Goal: Task Accomplishment & Management: Manage account settings

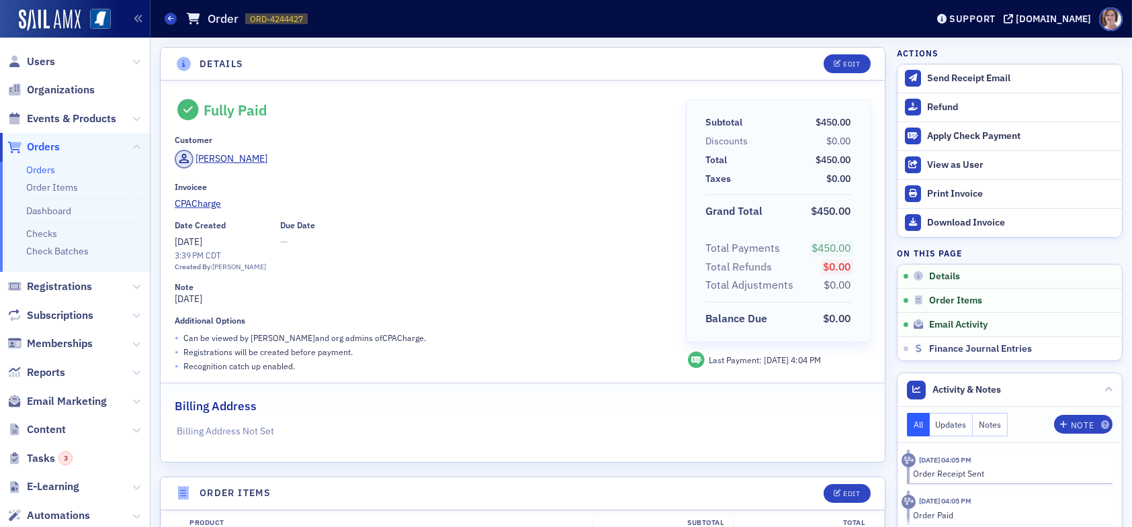
scroll to position [377, 0]
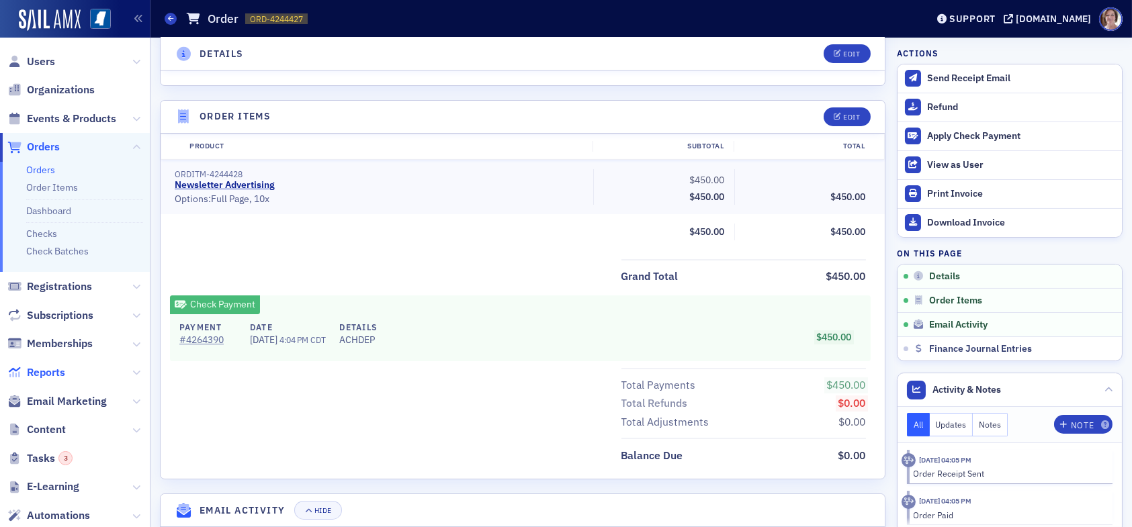
click at [52, 377] on span "Reports" at bounding box center [46, 372] width 38 height 15
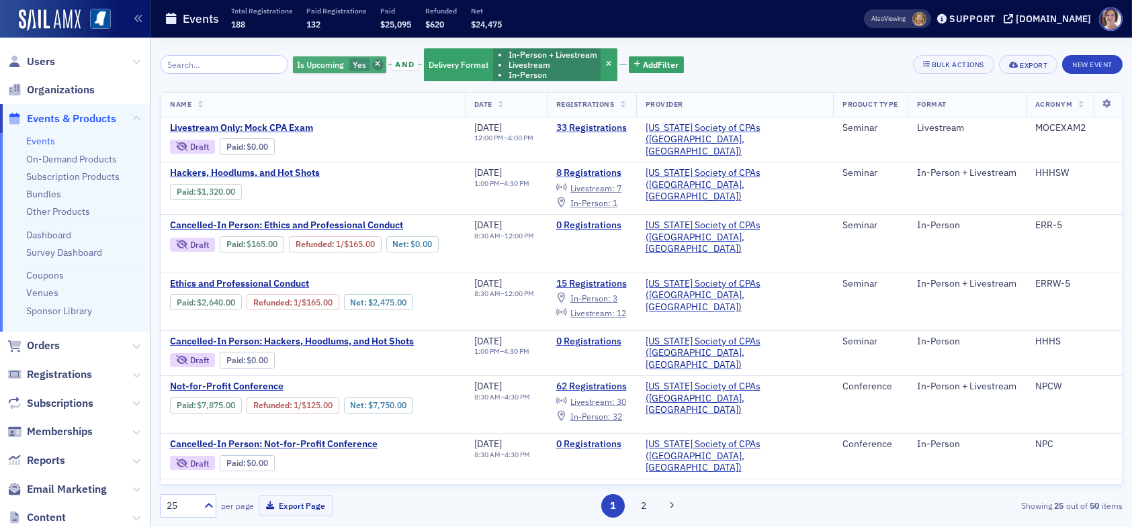
click at [375, 62] on icon "button" at bounding box center [377, 64] width 5 height 7
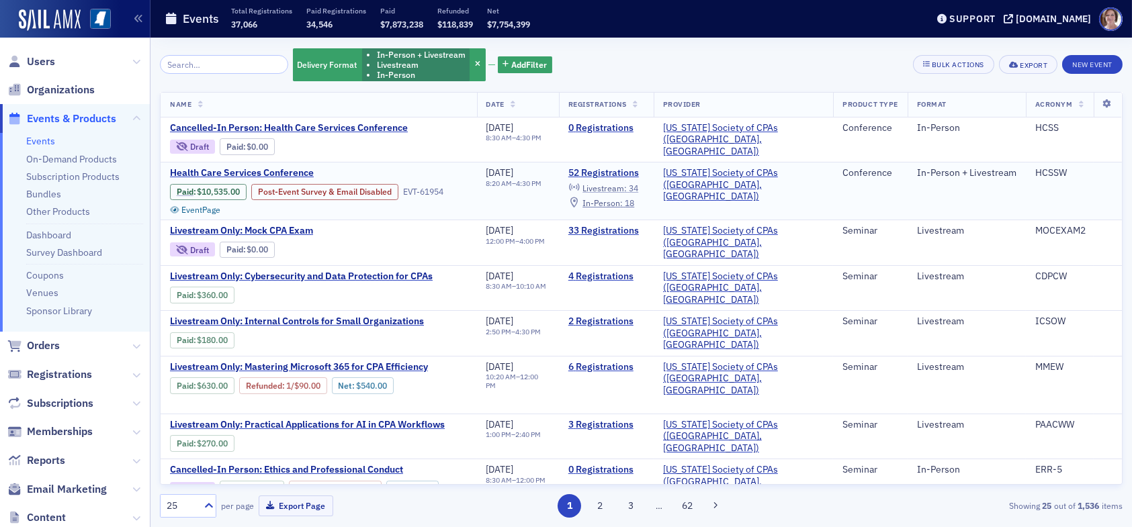
click at [627, 185] on span "Livestream :" at bounding box center [604, 188] width 44 height 11
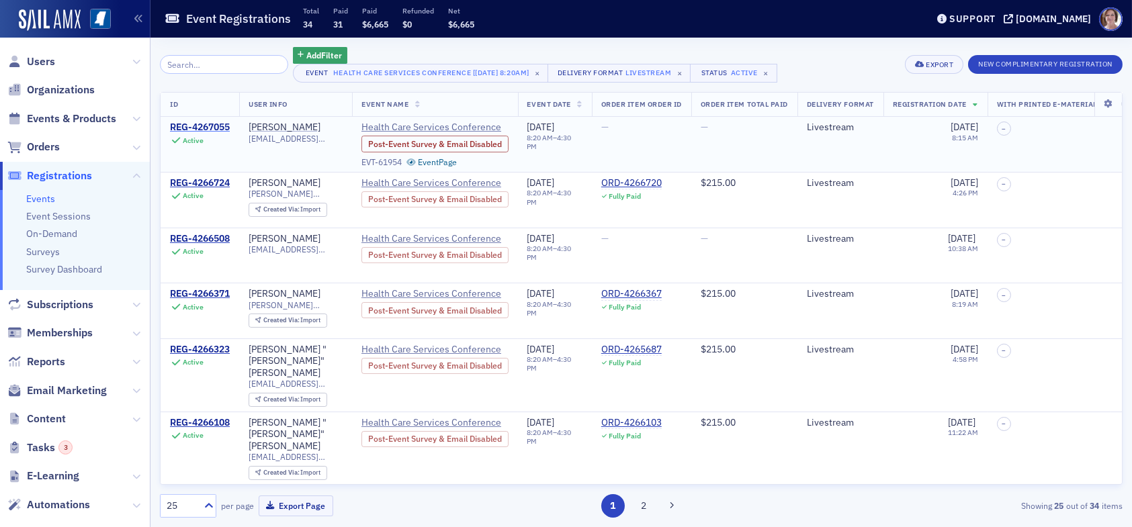
click at [204, 128] on div "REG-4267055" at bounding box center [200, 128] width 60 height 12
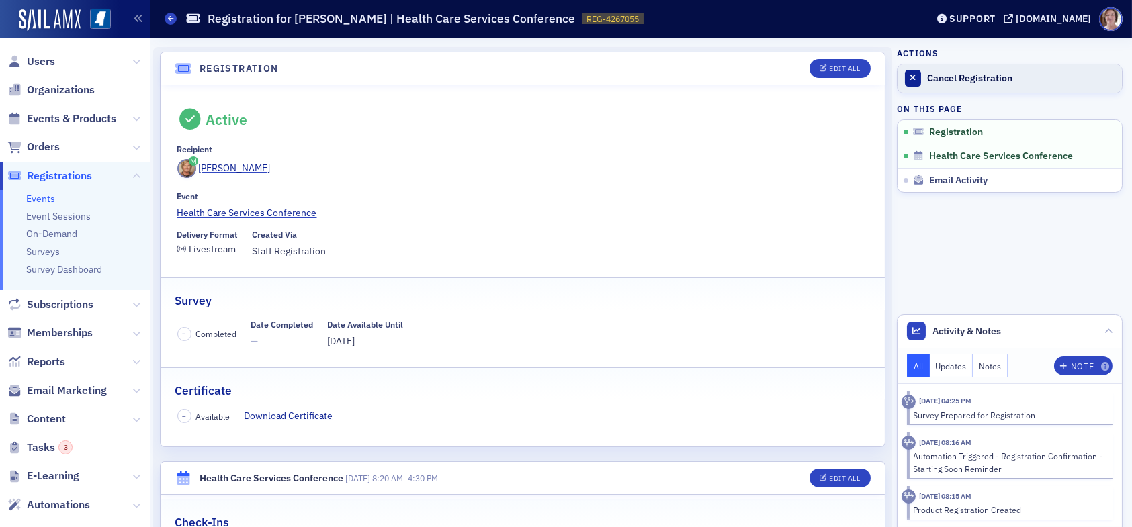
click at [967, 76] on div "Cancel Registration" at bounding box center [1021, 79] width 188 height 12
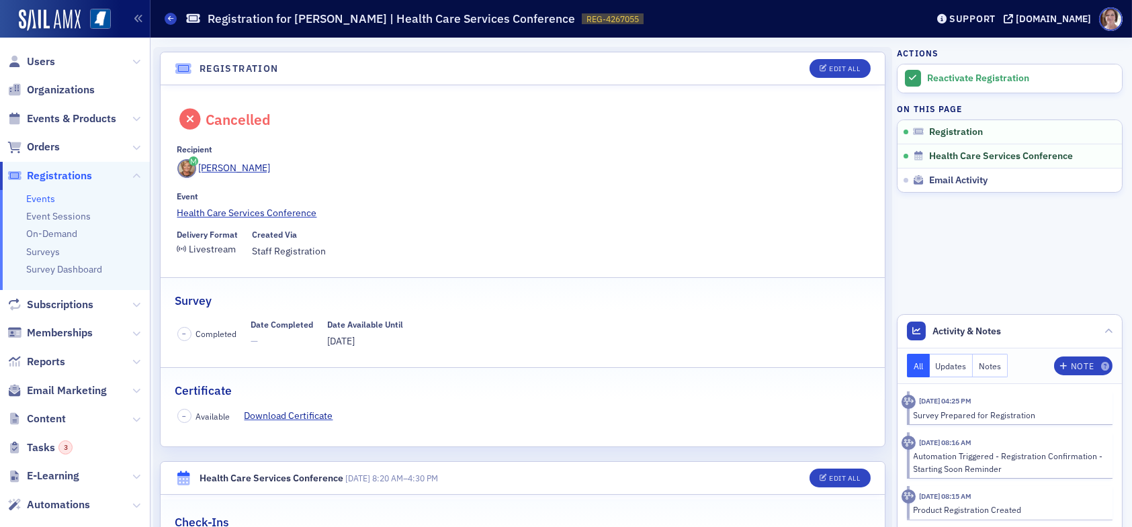
click at [177, 19] on div "Events Registration for Karen Moody | Health Care Services Conference REG-42670…" at bounding box center [536, 19] width 742 height 26
click at [169, 19] on icon at bounding box center [170, 18] width 5 height 6
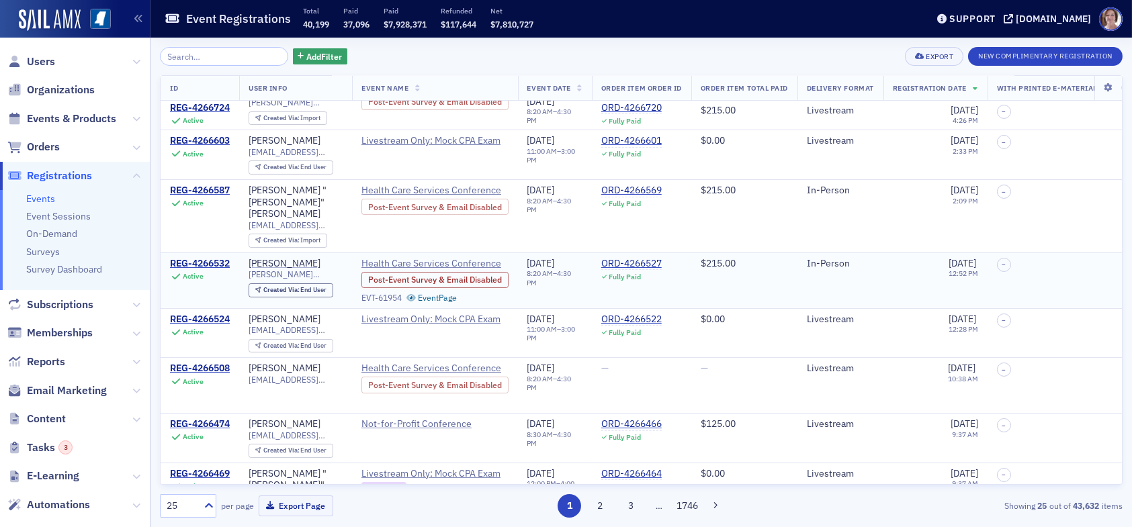
scroll to position [470, 0]
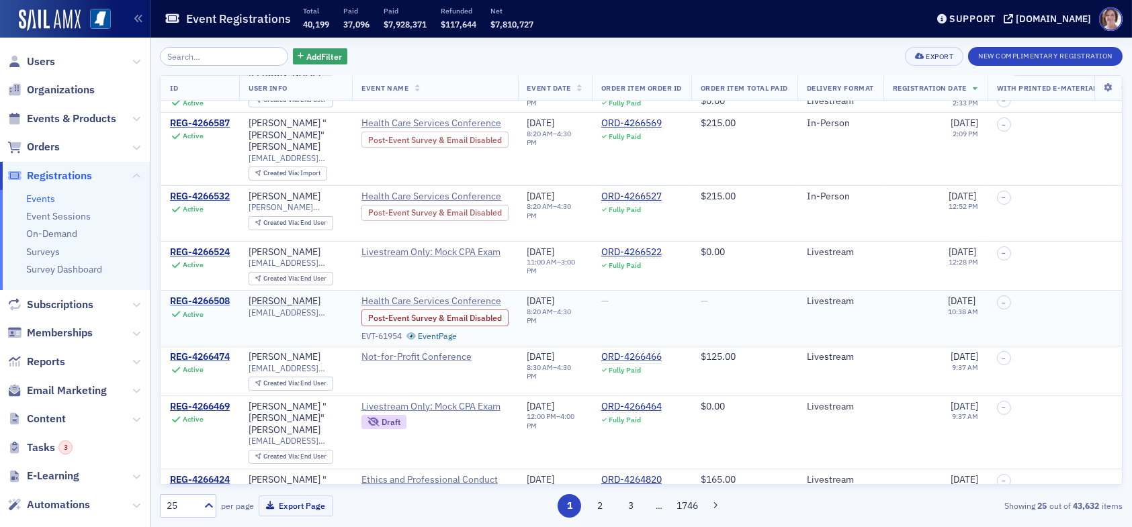
click at [202, 296] on div "REG-4266508" at bounding box center [200, 302] width 60 height 12
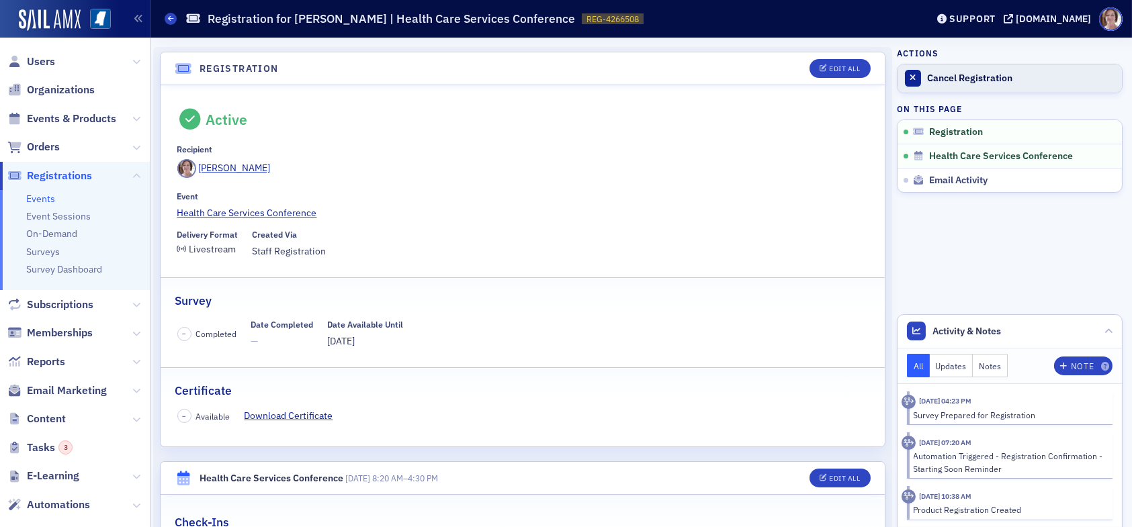
click at [959, 73] on div "Cancel Registration" at bounding box center [1021, 79] width 188 height 12
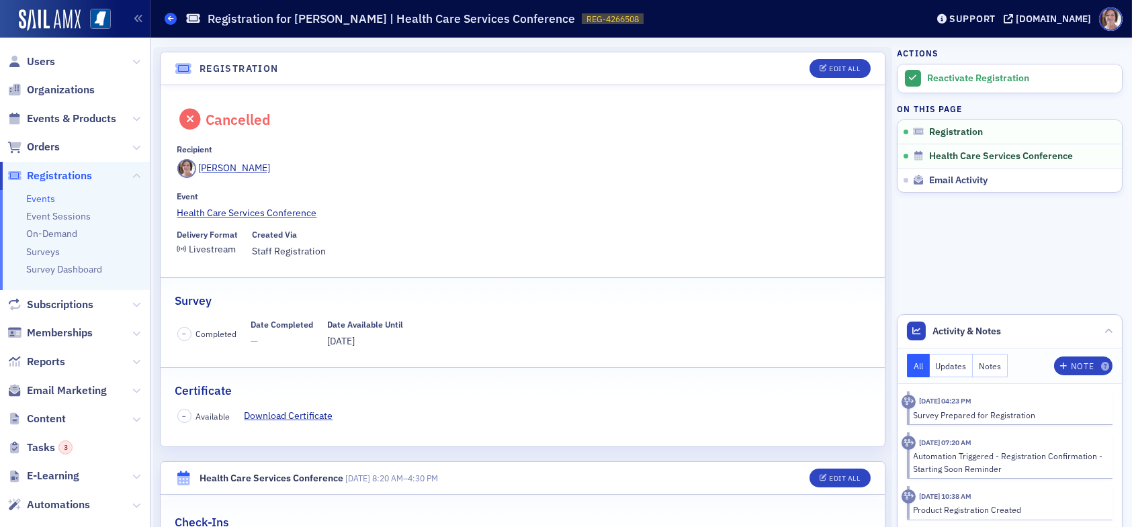
click at [171, 20] on icon at bounding box center [170, 18] width 5 height 6
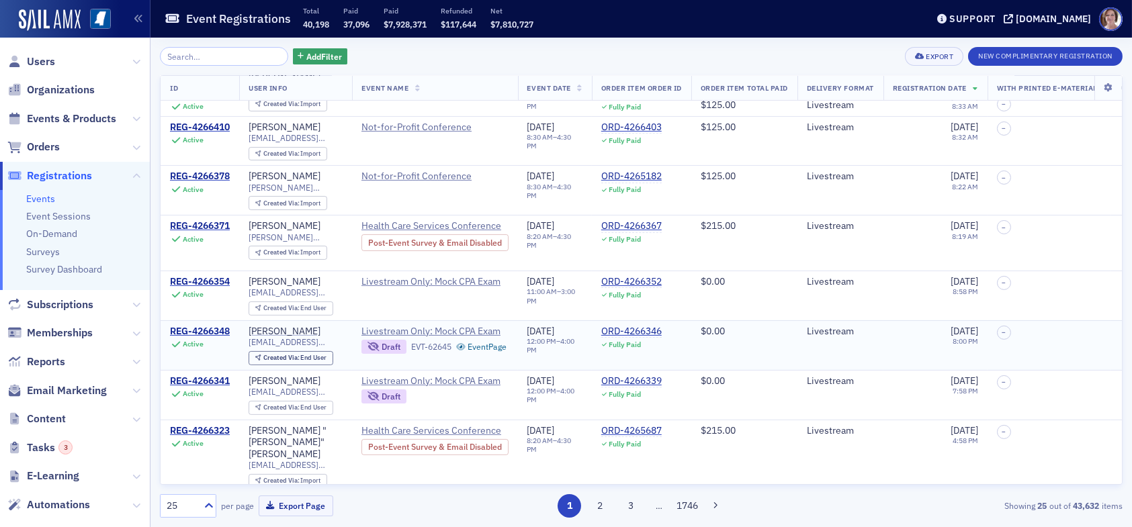
scroll to position [947, 0]
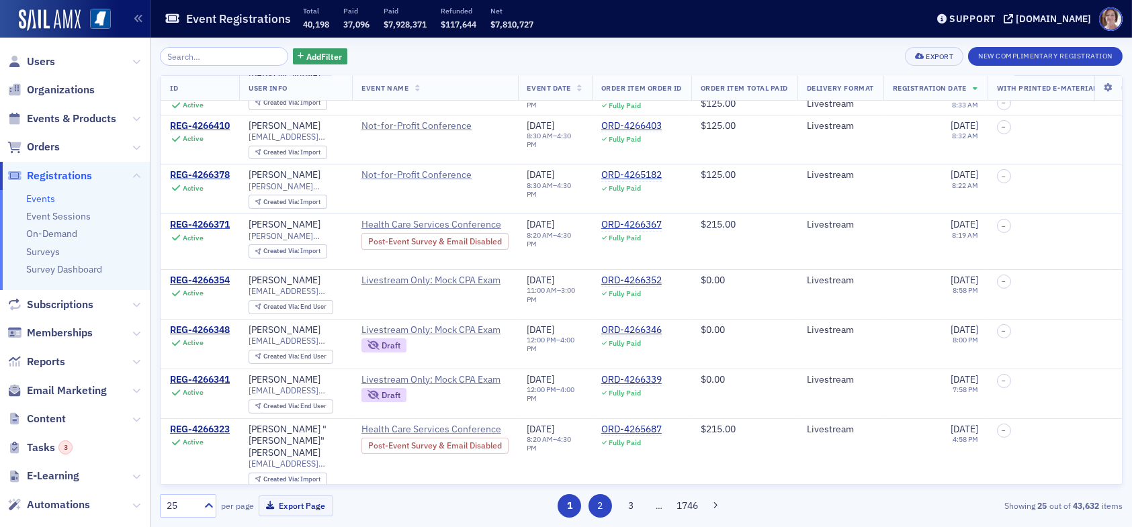
click at [601, 508] on button "2" at bounding box center [601, 506] width 24 height 24
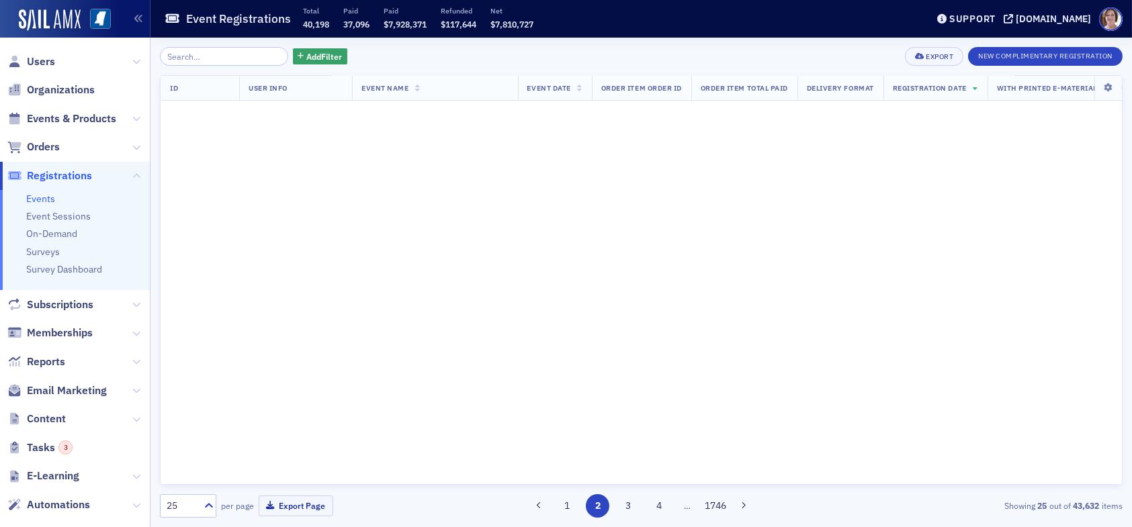
scroll to position [0, 0]
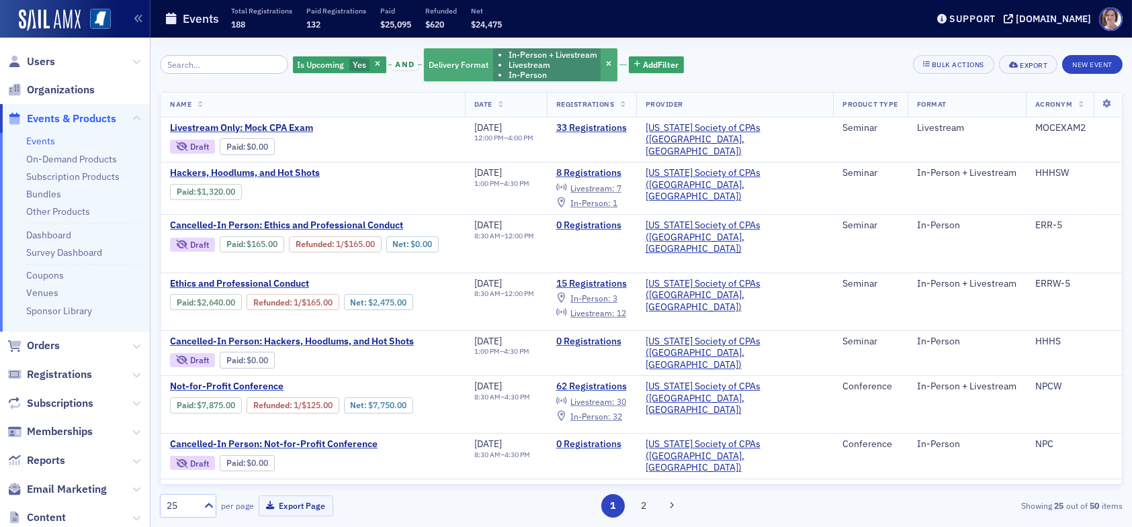
click at [375, 62] on icon "button" at bounding box center [377, 64] width 5 height 7
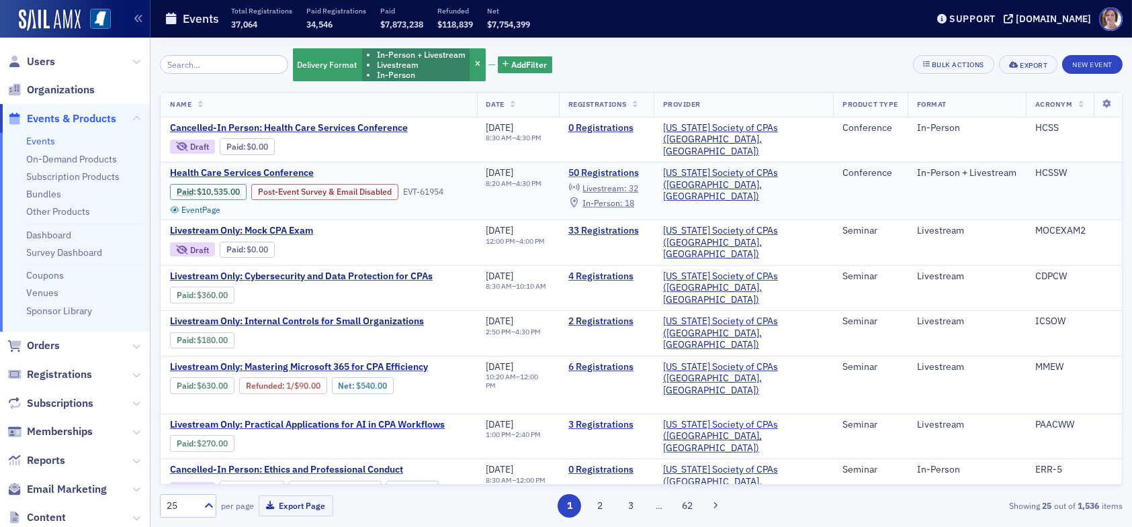
click at [644, 169] on link "50 Registrations" at bounding box center [606, 173] width 76 height 12
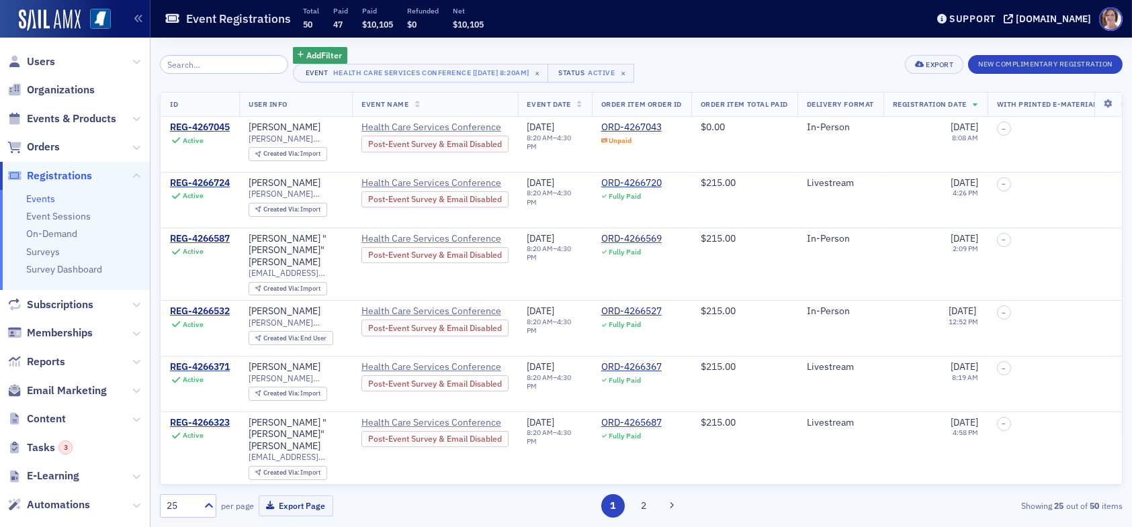
click at [231, 69] on input "search" at bounding box center [224, 64] width 128 height 19
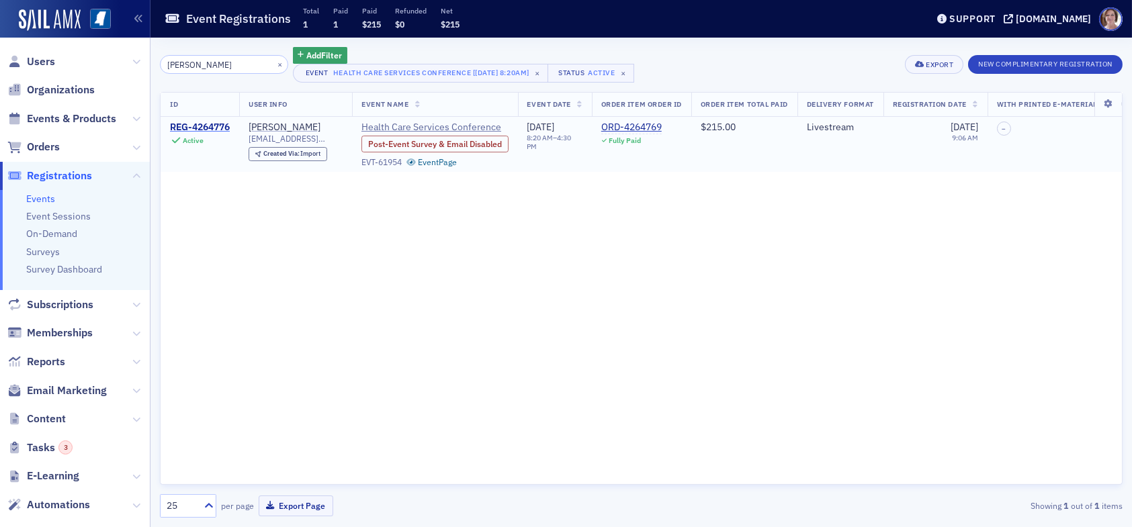
type input "[PERSON_NAME]"
click at [211, 127] on div "REG-4264776" at bounding box center [200, 128] width 60 height 12
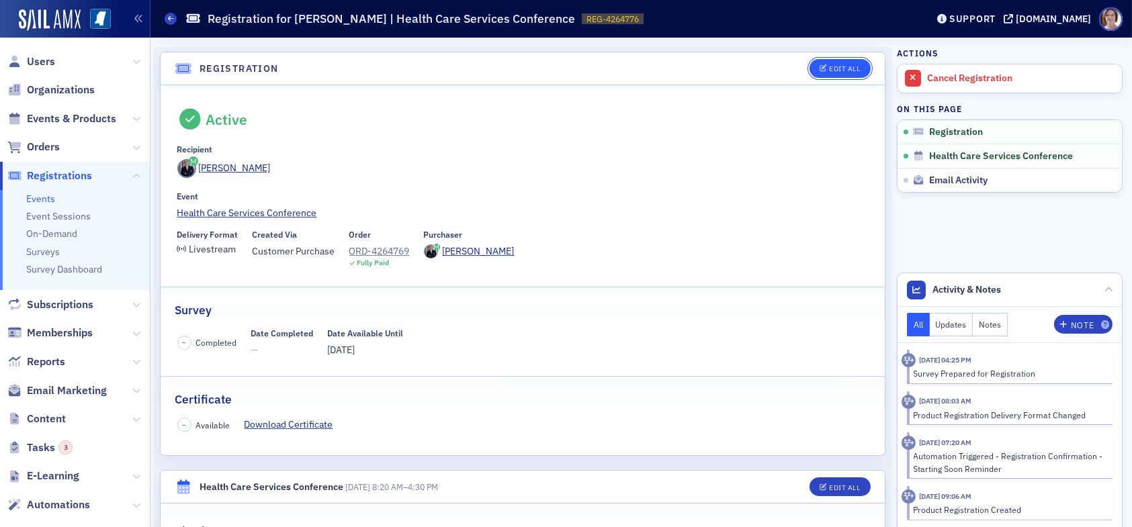
click at [833, 67] on div "Edit All" at bounding box center [844, 68] width 31 height 7
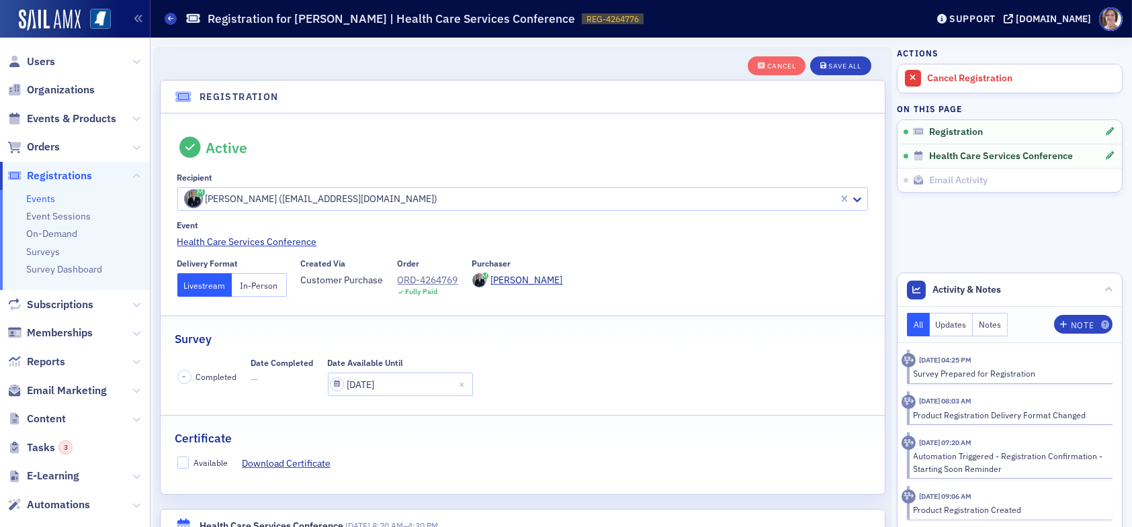
scroll to position [35, 0]
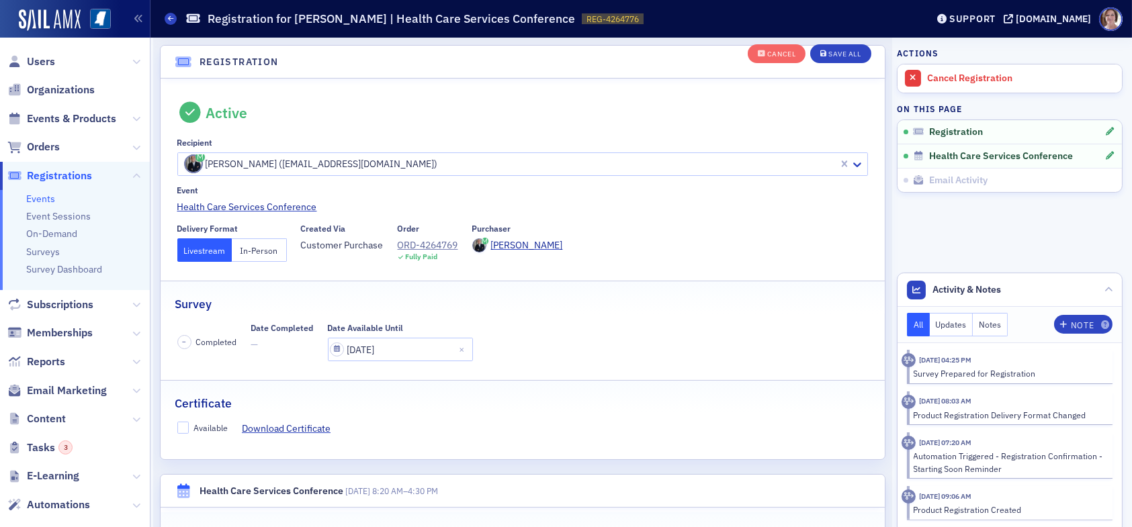
click at [263, 252] on button "In-Person" at bounding box center [259, 250] width 55 height 24
click at [831, 51] on div "Save All" at bounding box center [844, 54] width 32 height 7
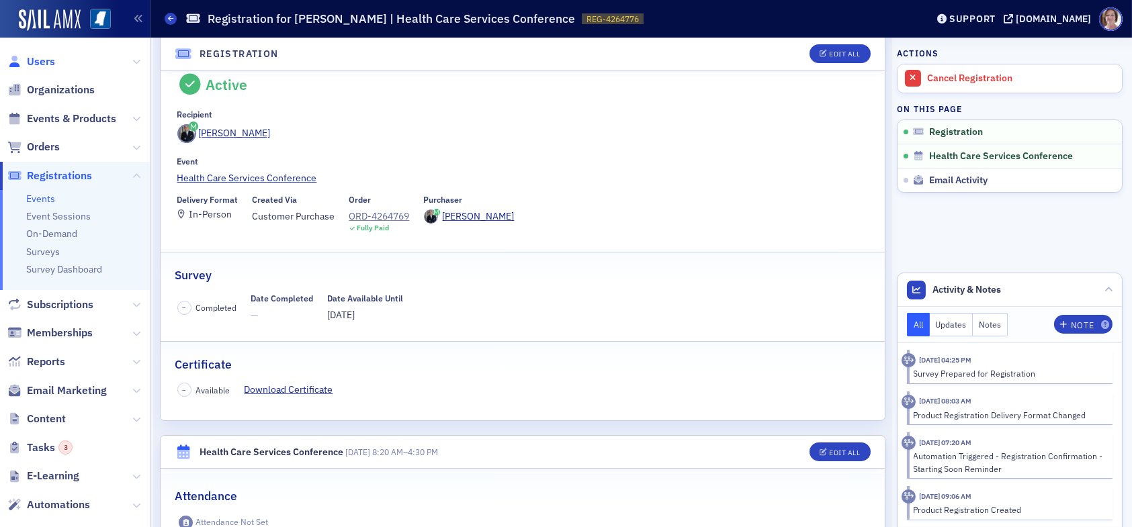
click at [34, 62] on span "Users" at bounding box center [41, 61] width 28 height 15
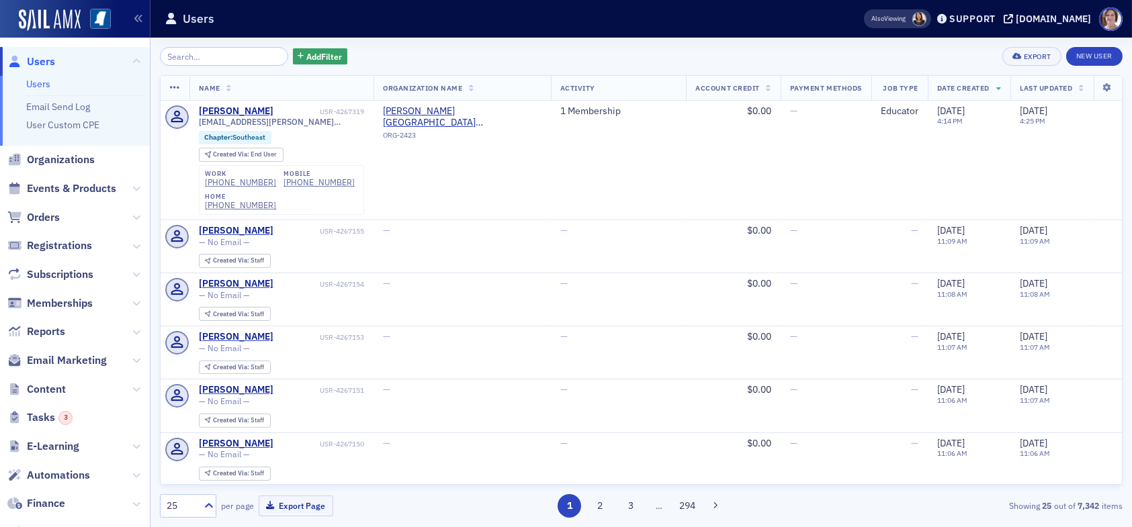
click at [228, 58] on input "search" at bounding box center [224, 56] width 128 height 19
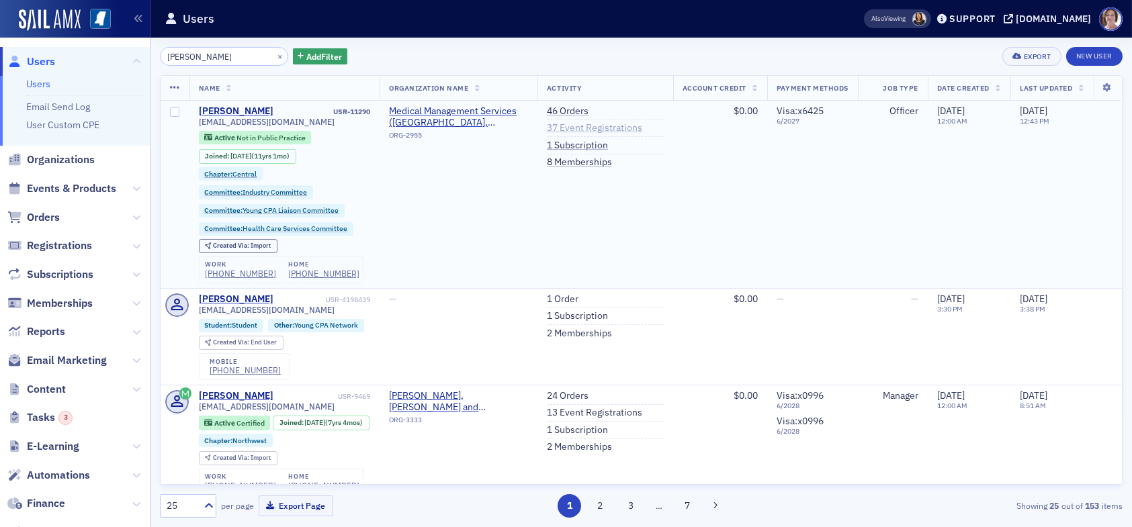
type input "kimberly williams"
click at [553, 124] on link "37 Event Registrations" at bounding box center [594, 128] width 95 height 12
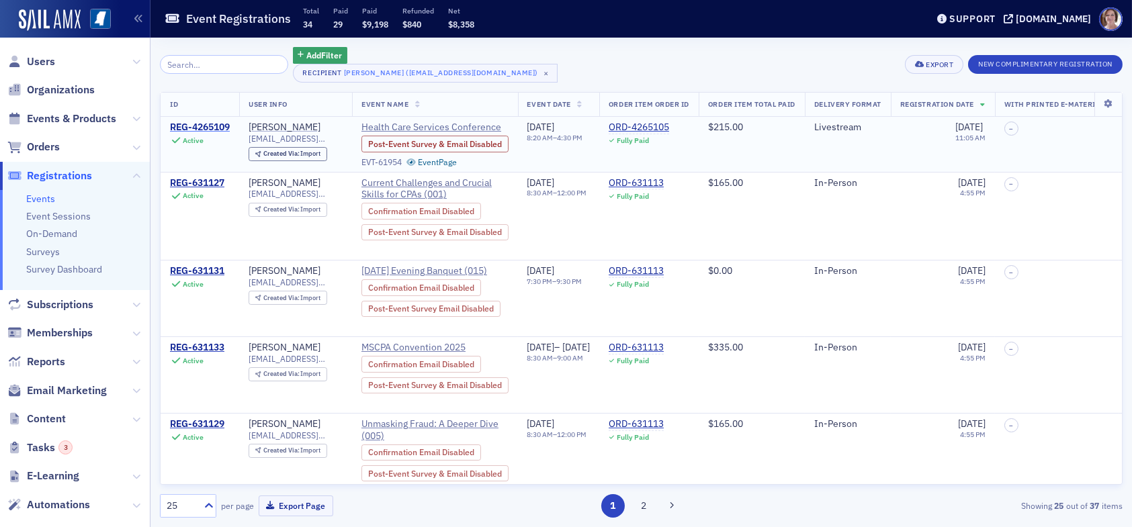
click at [187, 126] on div "REG-4265109" at bounding box center [200, 128] width 60 height 12
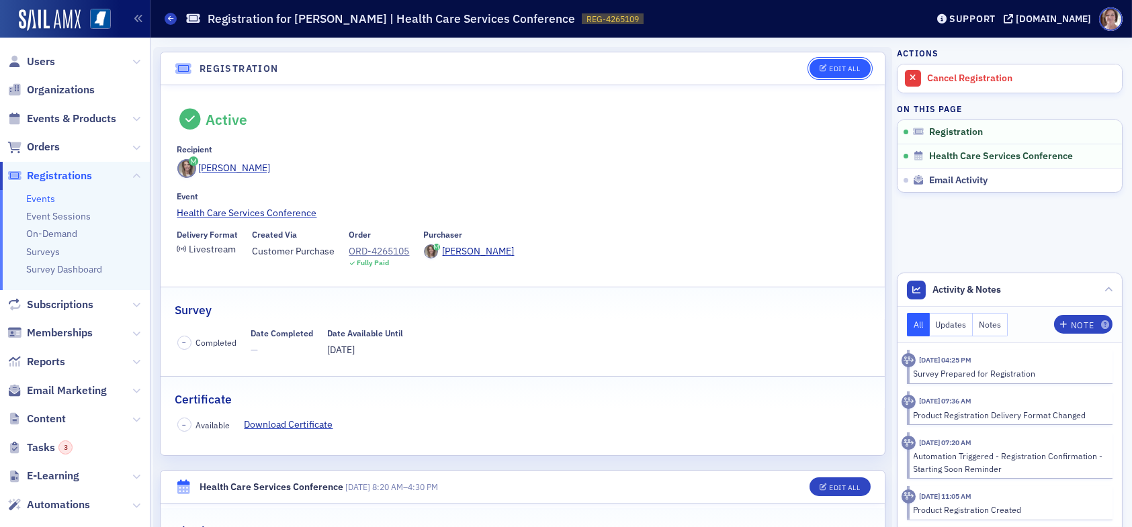
click at [834, 71] on div "Edit All" at bounding box center [844, 68] width 31 height 7
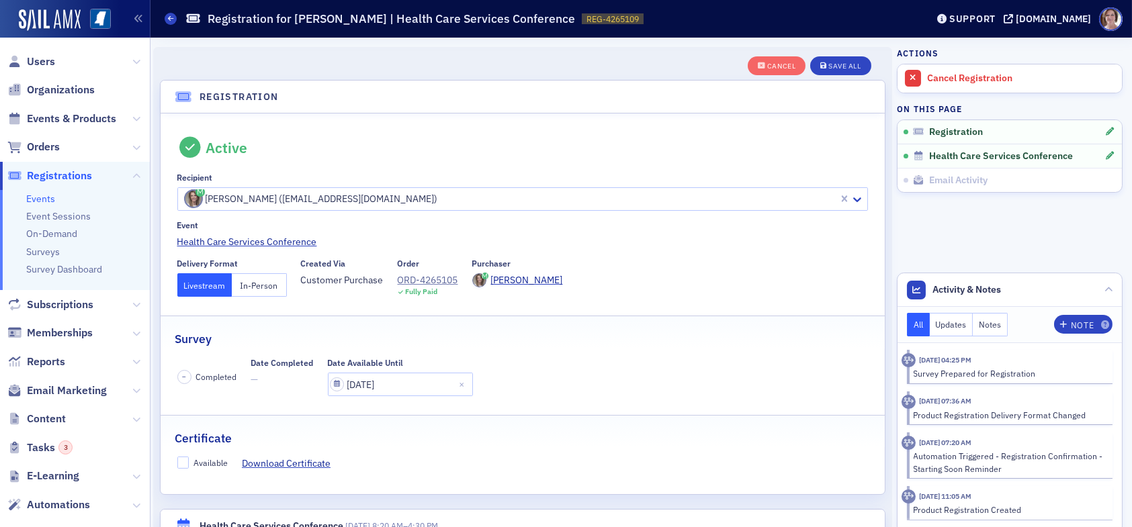
scroll to position [35, 0]
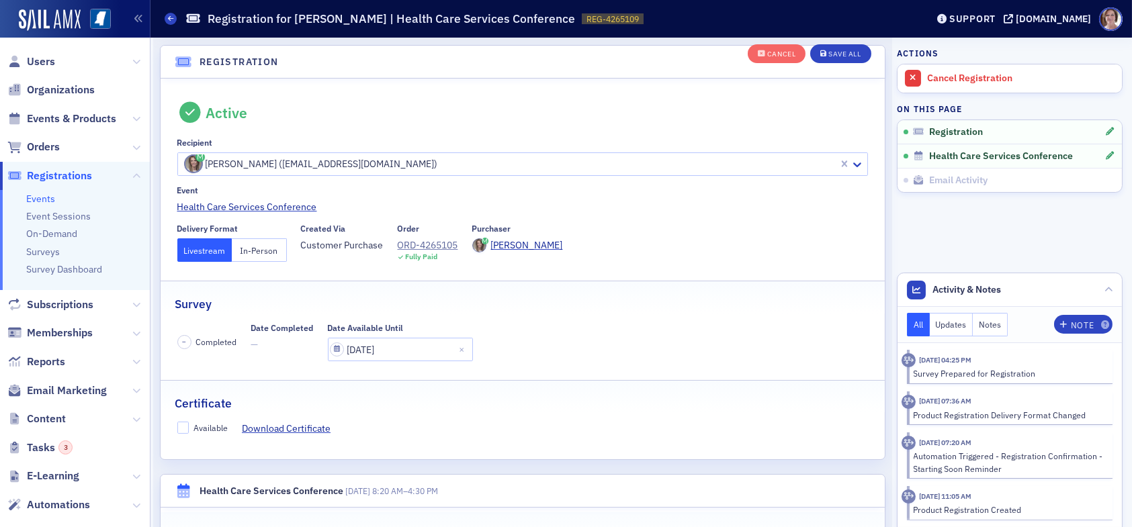
click at [267, 251] on button "In-Person" at bounding box center [259, 250] width 55 height 24
click at [837, 53] on div "Save All" at bounding box center [844, 54] width 32 height 7
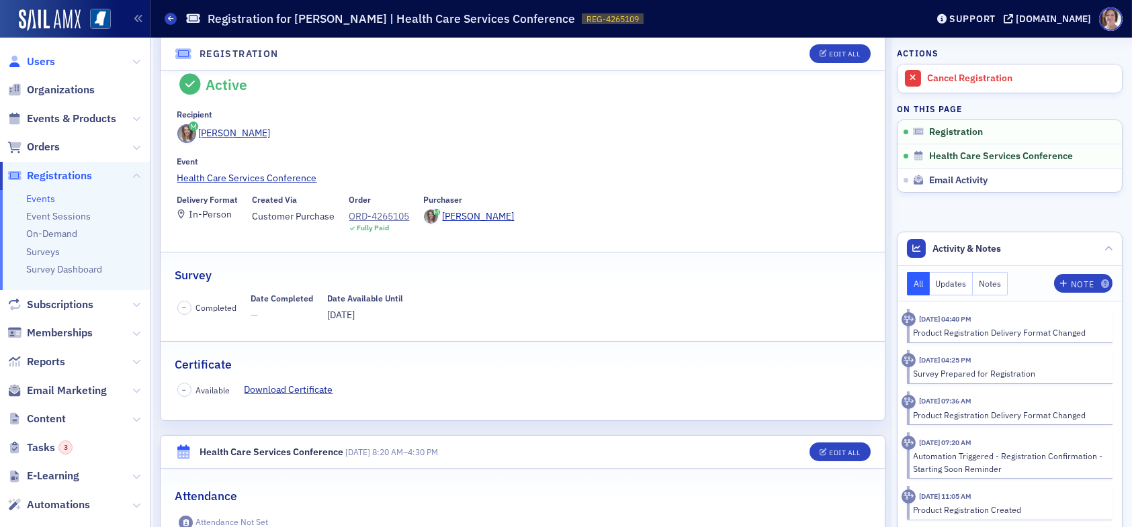
click at [32, 60] on span "Users" at bounding box center [41, 61] width 28 height 15
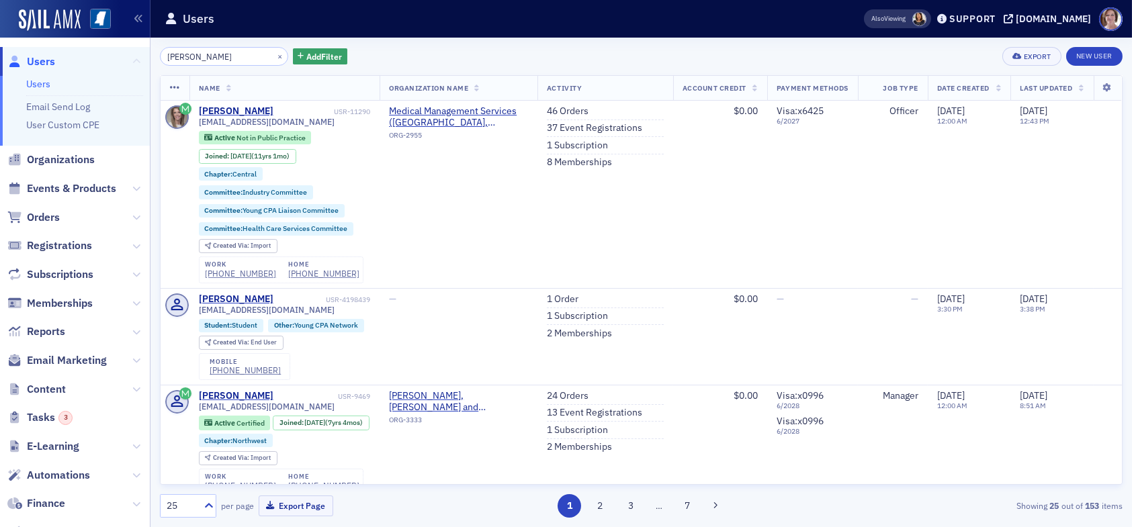
drag, startPoint x: 241, startPoint y: 53, endPoint x: 126, endPoint y: 58, distance: 115.0
click at [128, 58] on div "Users Users Email Send Log User Custom CPE Organizations Events & Products Orde…" at bounding box center [566, 263] width 1132 height 527
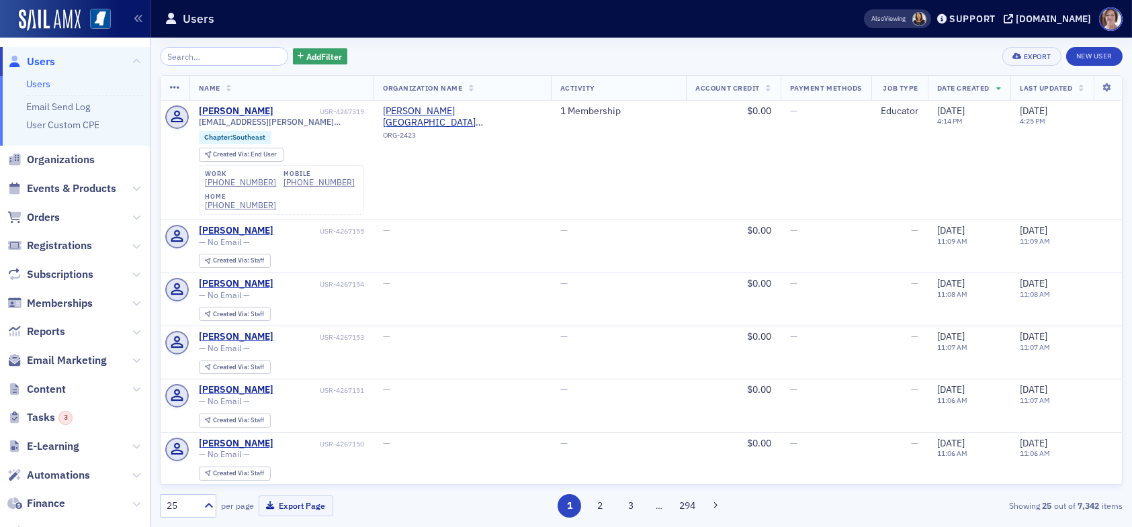
click at [370, 58] on div "Add Filter Export New User" at bounding box center [641, 56] width 963 height 19
click at [219, 55] on input "search" at bounding box center [224, 56] width 128 height 19
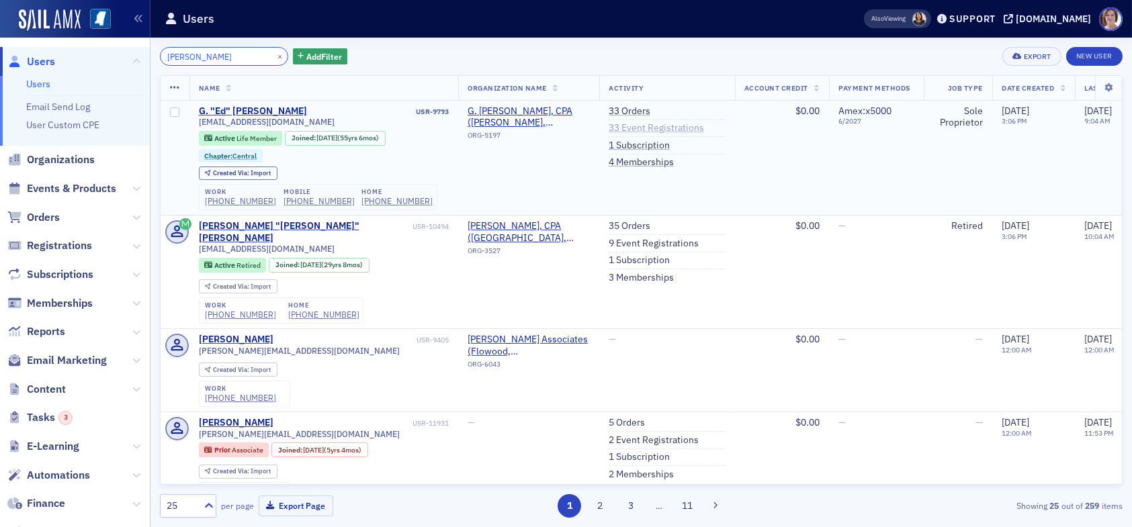
type input "ed tucker"
click at [638, 124] on link "33 Event Registrations" at bounding box center [656, 128] width 95 height 12
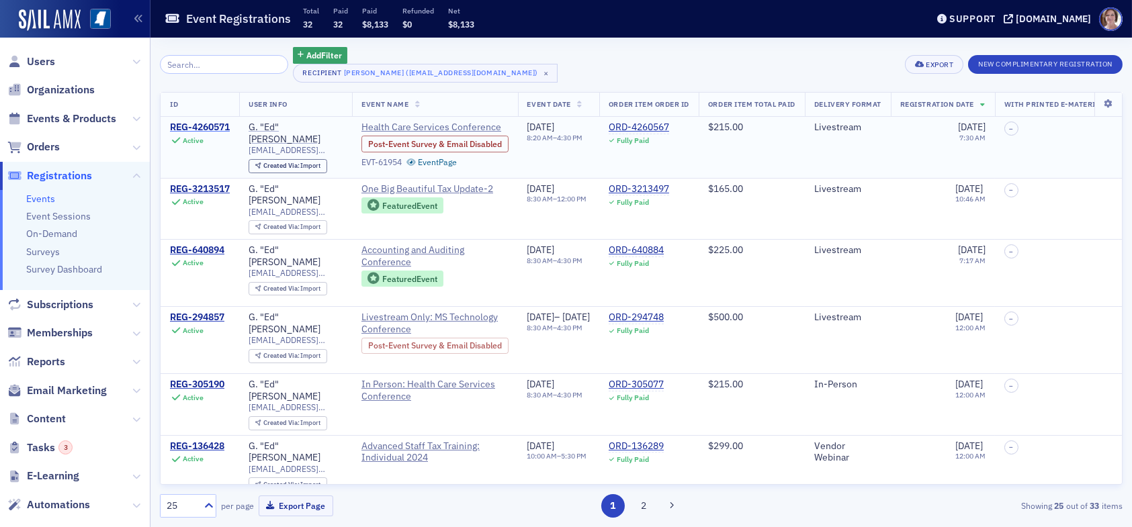
click at [216, 122] on div "REG-4260571" at bounding box center [200, 128] width 60 height 12
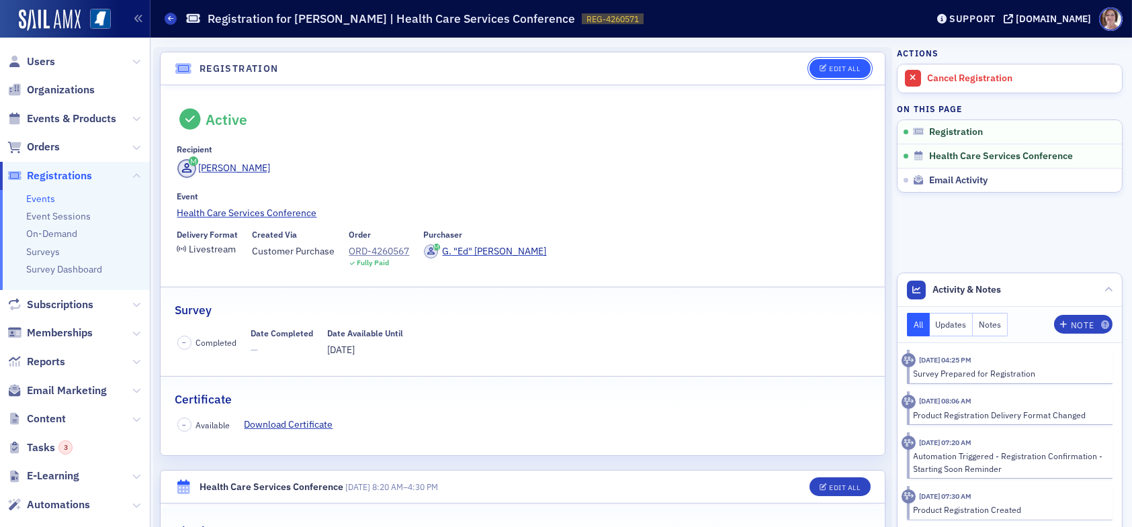
click at [834, 71] on div "Edit All" at bounding box center [844, 68] width 31 height 7
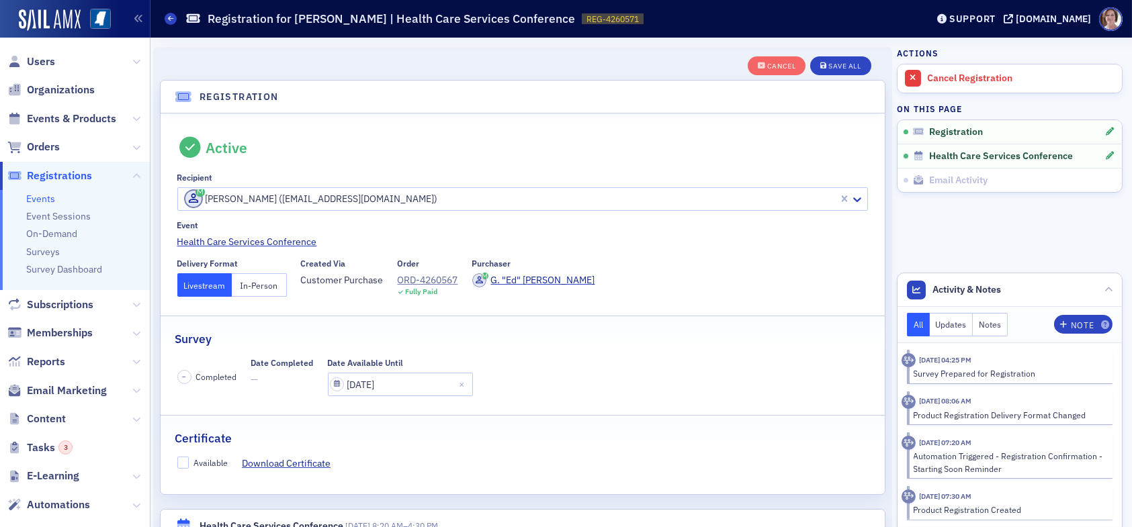
scroll to position [35, 0]
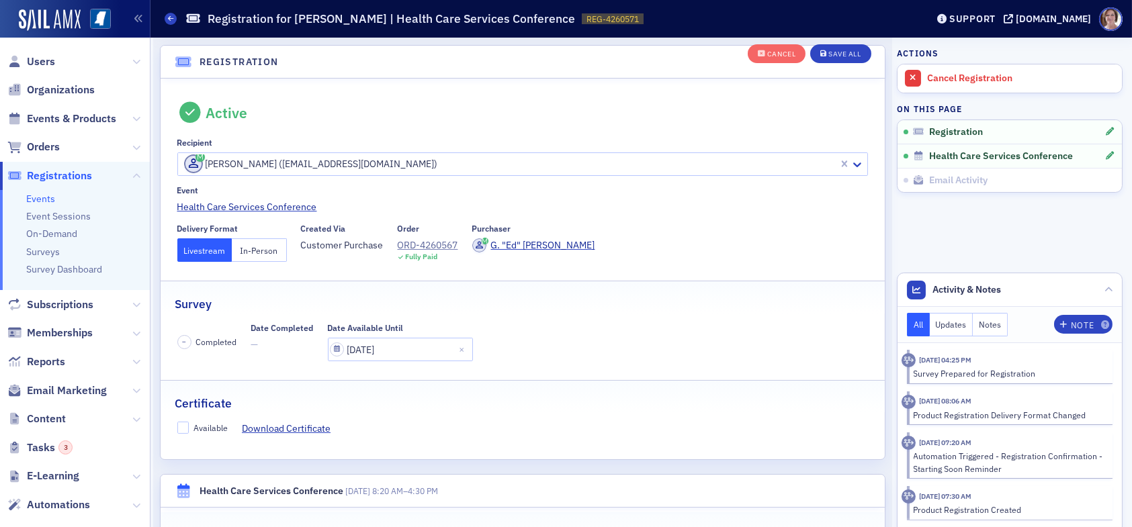
click at [263, 254] on button "In-Person" at bounding box center [259, 250] width 55 height 24
click at [838, 53] on div "Save All" at bounding box center [844, 54] width 32 height 7
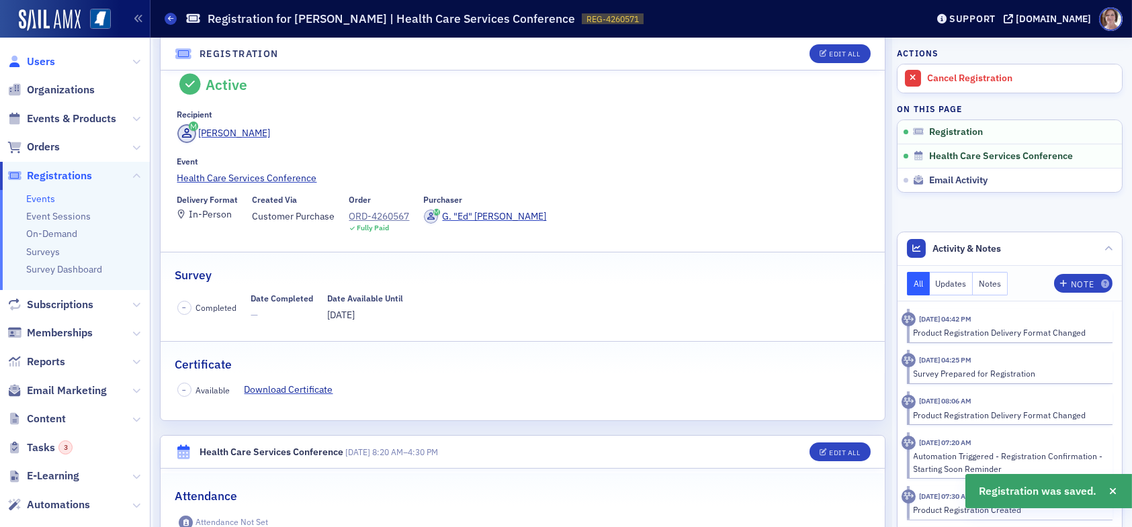
click at [44, 62] on span "Users" at bounding box center [41, 61] width 28 height 15
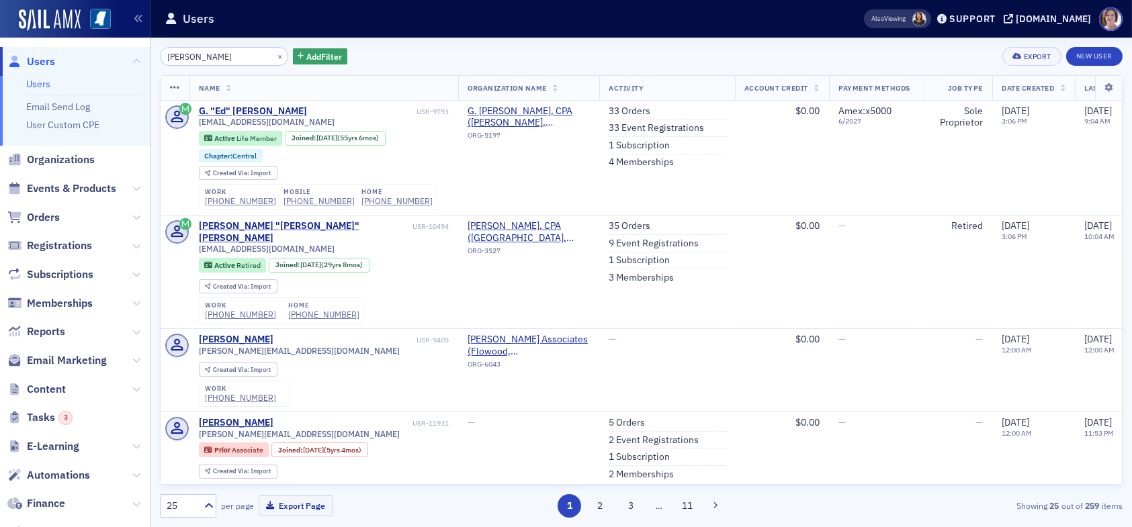
drag, startPoint x: 210, startPoint y: 57, endPoint x: 101, endPoint y: 65, distance: 108.5
click at [103, 62] on div "Users Users Email Send Log User Custom CPE Organizations Events & Products Orde…" at bounding box center [566, 263] width 1132 height 527
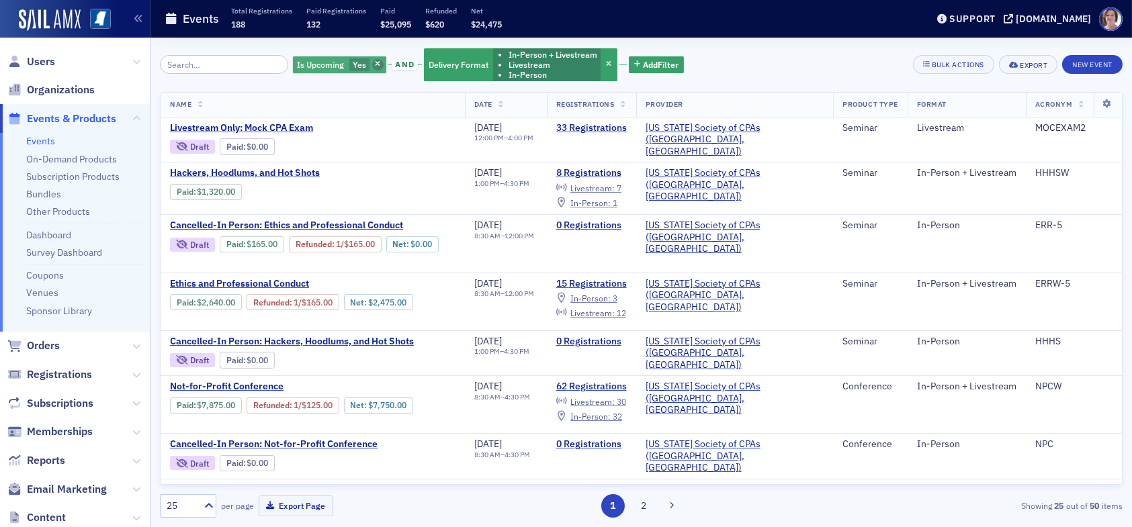
click at [375, 62] on icon "button" at bounding box center [377, 64] width 5 height 7
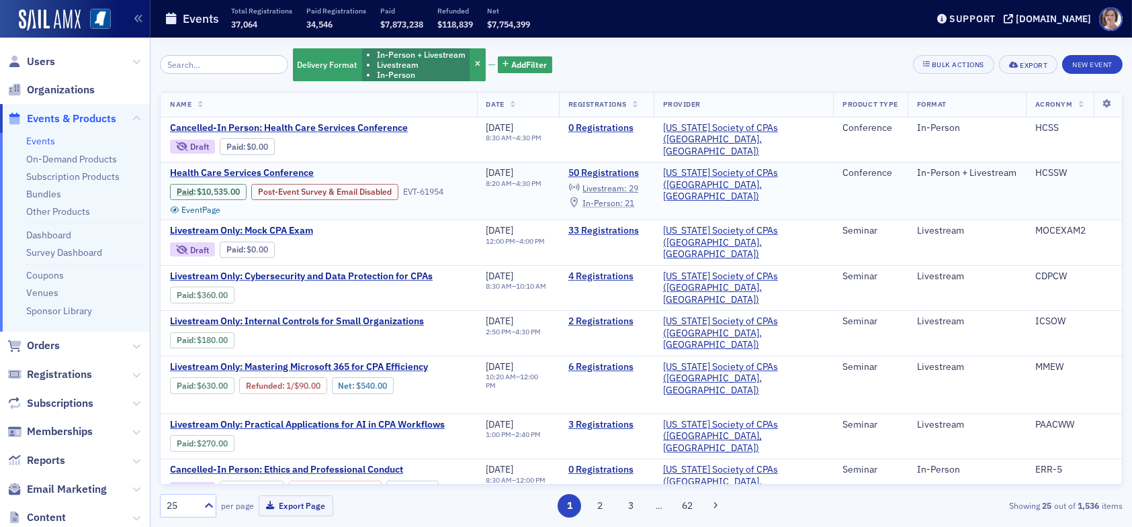
click at [623, 200] on span "In-Person :" at bounding box center [602, 203] width 40 height 11
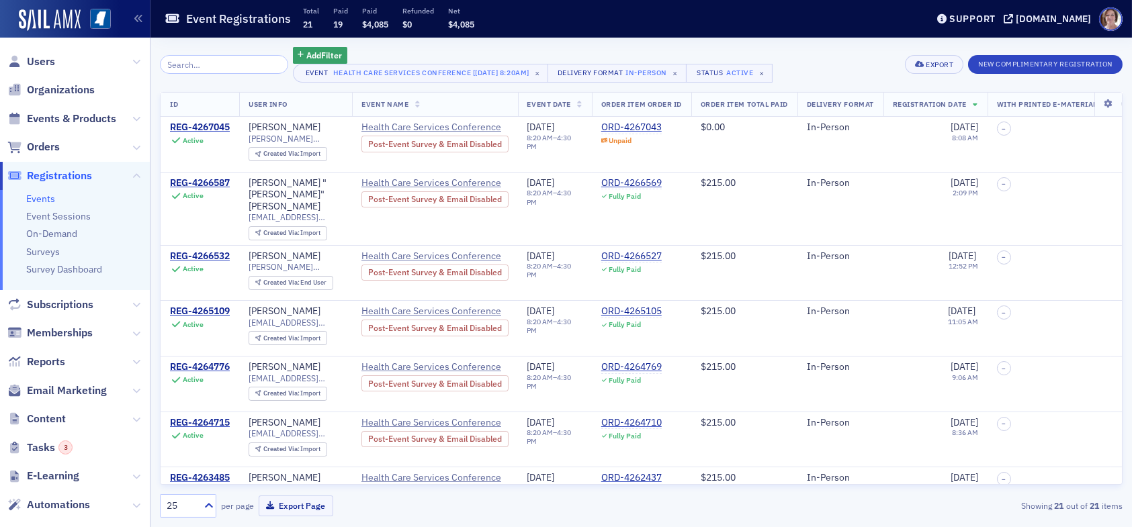
click at [822, 59] on div "Add Filter Event Health Care Services Conference [[DATE] 8:20am] × Delivery For…" at bounding box center [641, 65] width 963 height 36
click at [204, 125] on div "REG-4267045" at bounding box center [200, 128] width 60 height 12
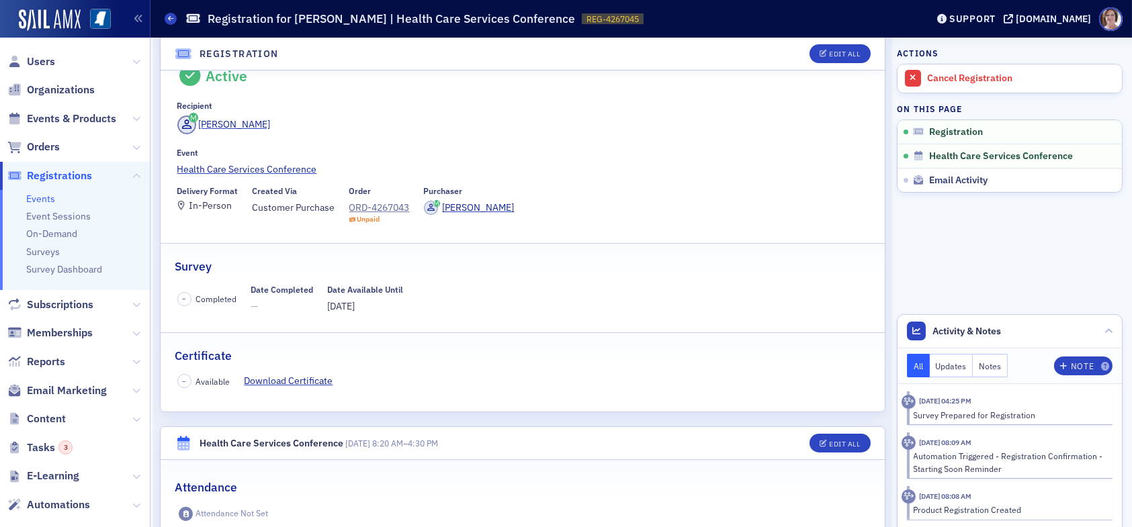
scroll to position [134, 0]
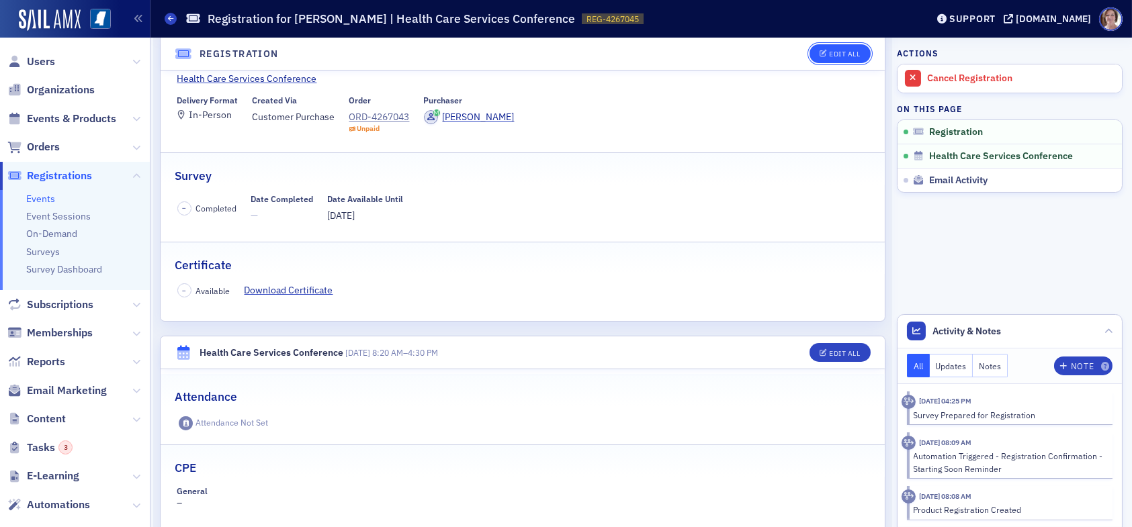
click at [829, 56] on div "Edit All" at bounding box center [844, 53] width 31 height 7
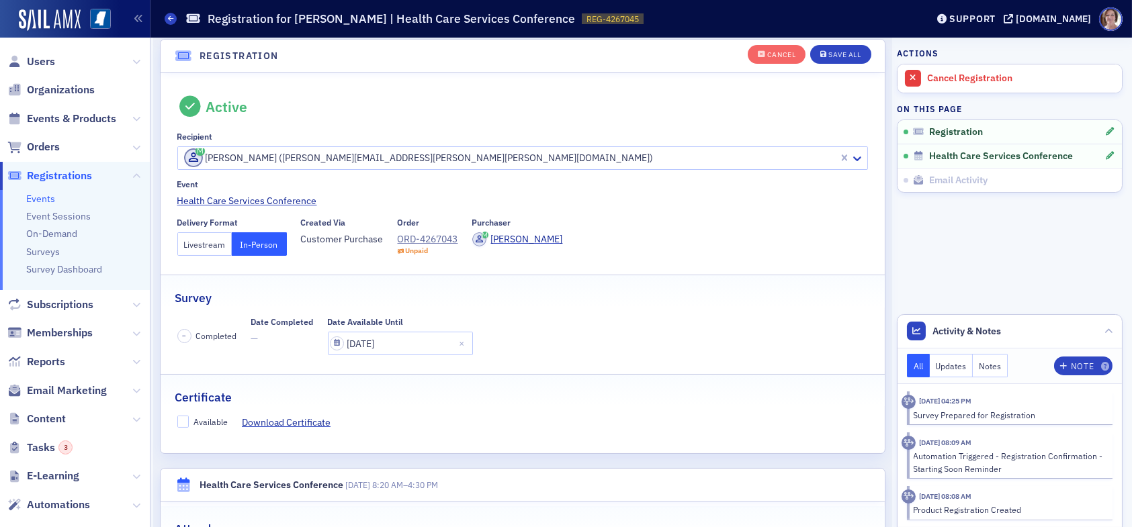
scroll to position [35, 0]
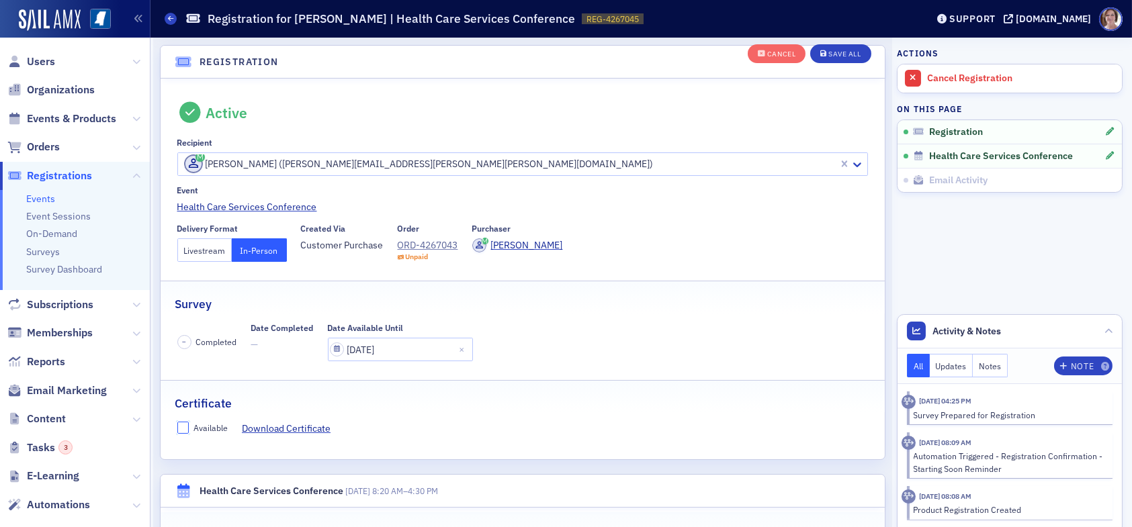
click at [186, 429] on input "Available" at bounding box center [183, 428] width 12 height 12
checkbox input "true"
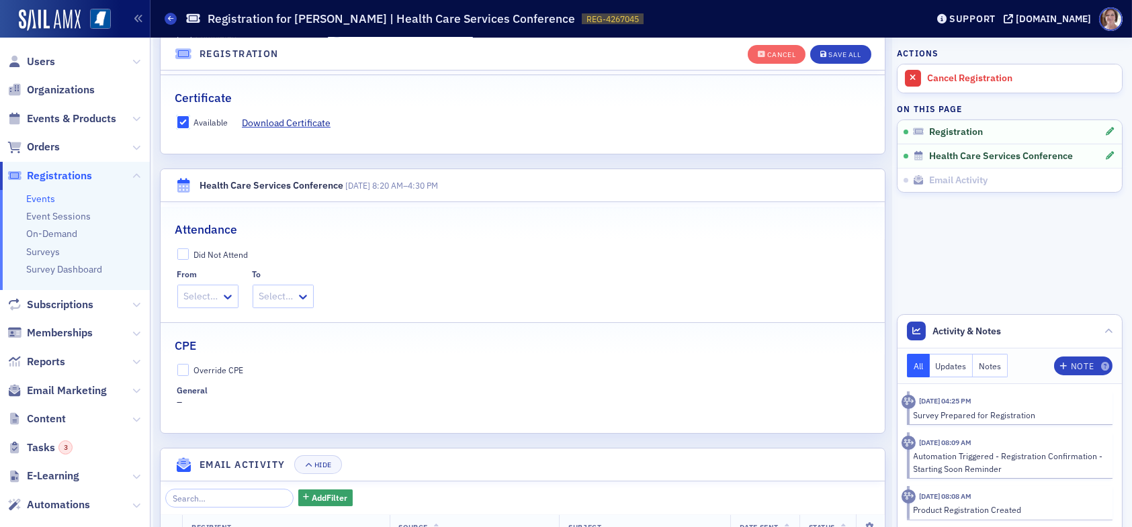
scroll to position [371, 0]
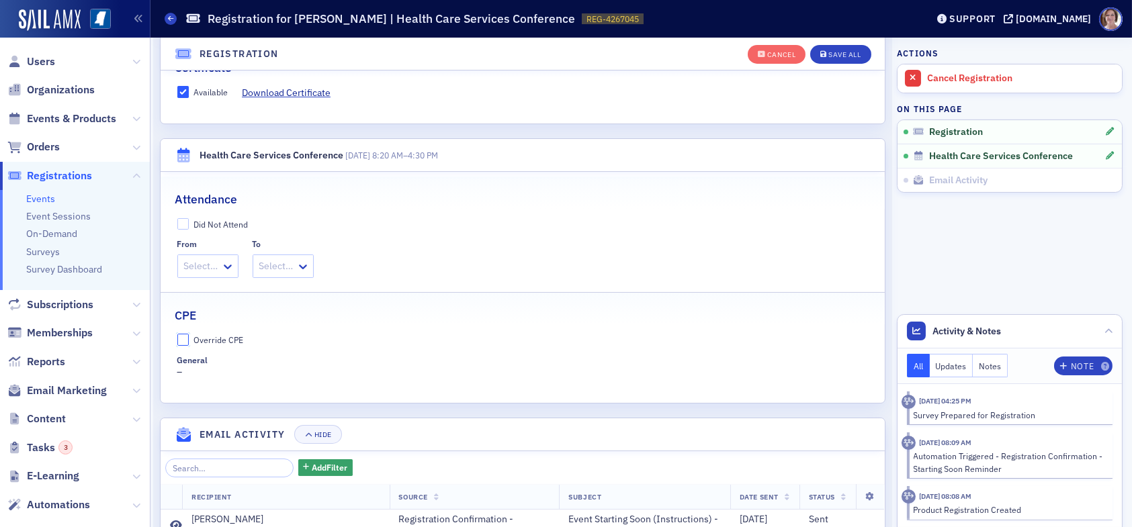
click at [183, 338] on input "Override CPE" at bounding box center [183, 340] width 12 height 12
checkbox input "true"
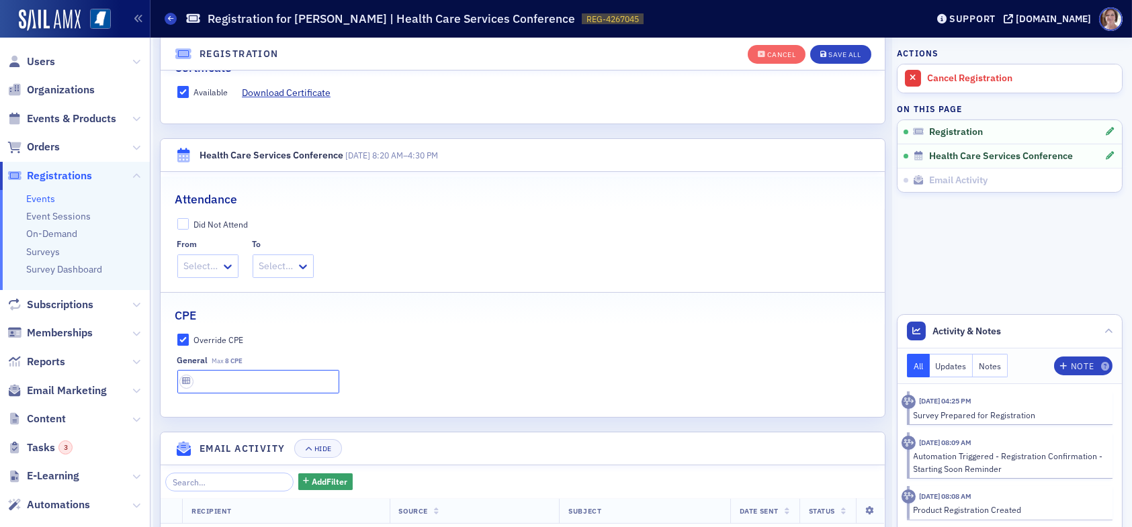
click at [245, 378] on input "text" at bounding box center [258, 382] width 162 height 24
type input "8 CPE"
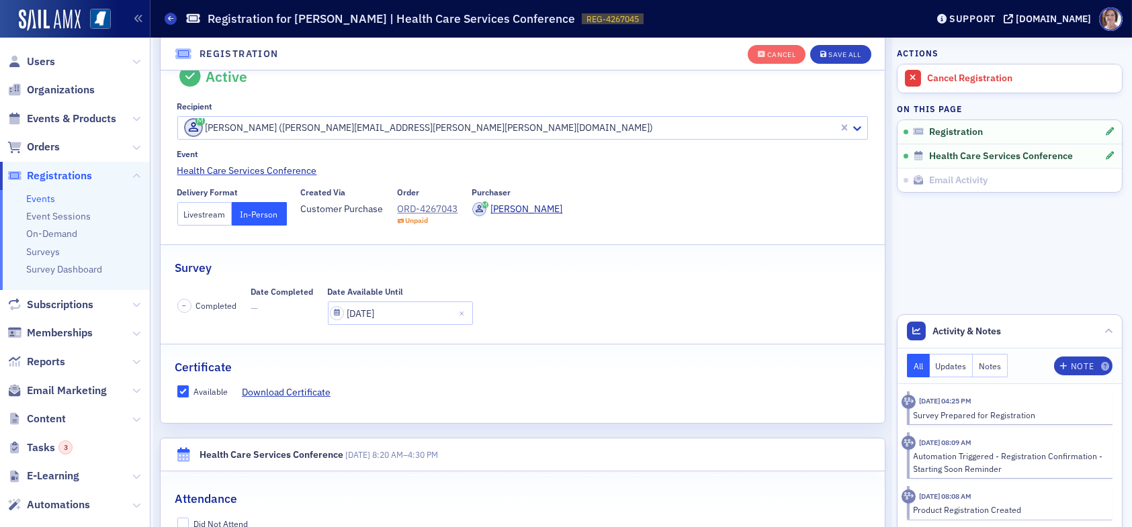
scroll to position [0, 0]
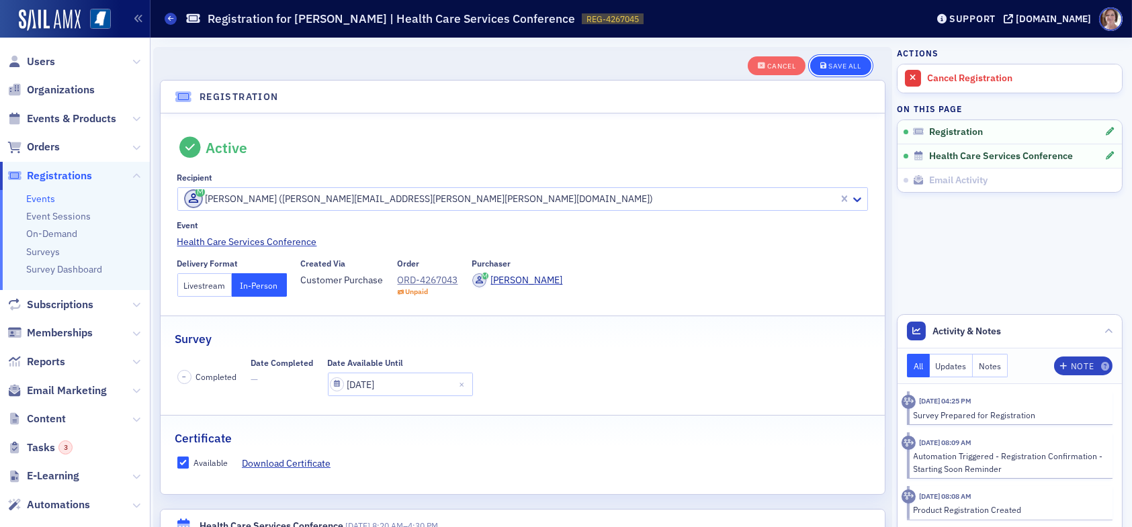
click at [830, 64] on div "Save All" at bounding box center [844, 65] width 32 height 7
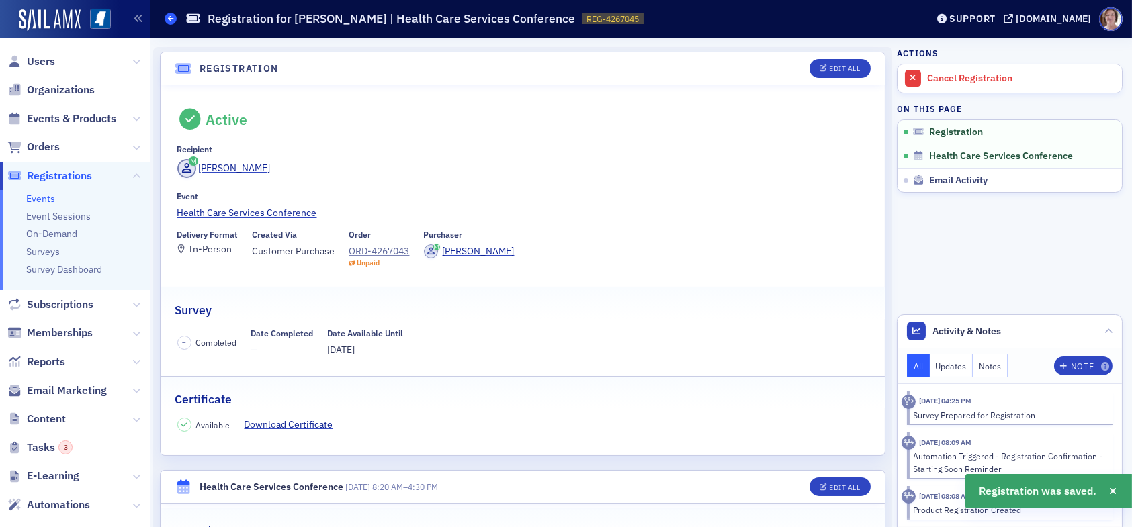
click at [168, 21] on icon at bounding box center [170, 18] width 5 height 6
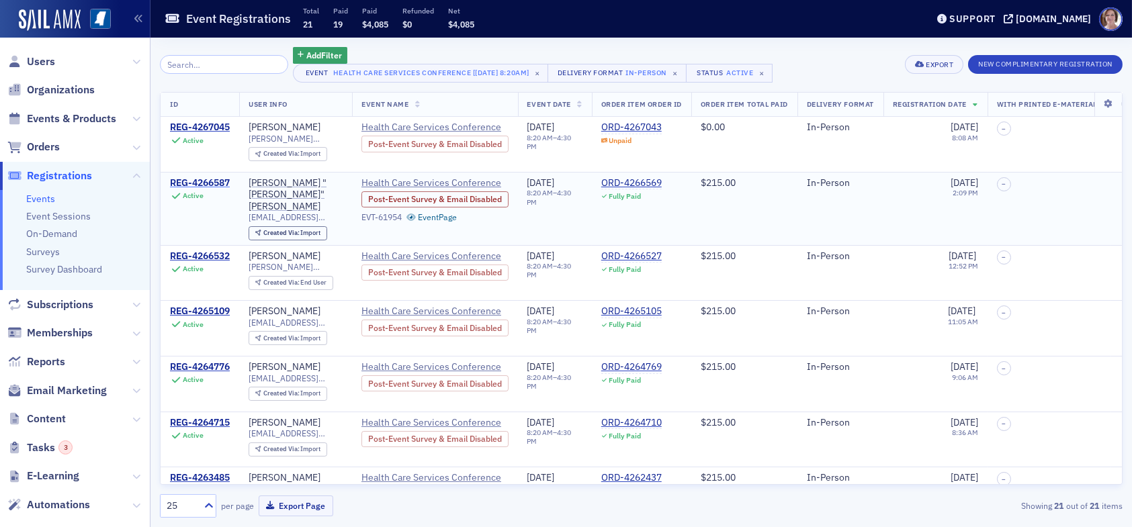
click at [211, 182] on div "REG-4266587" at bounding box center [200, 183] width 60 height 12
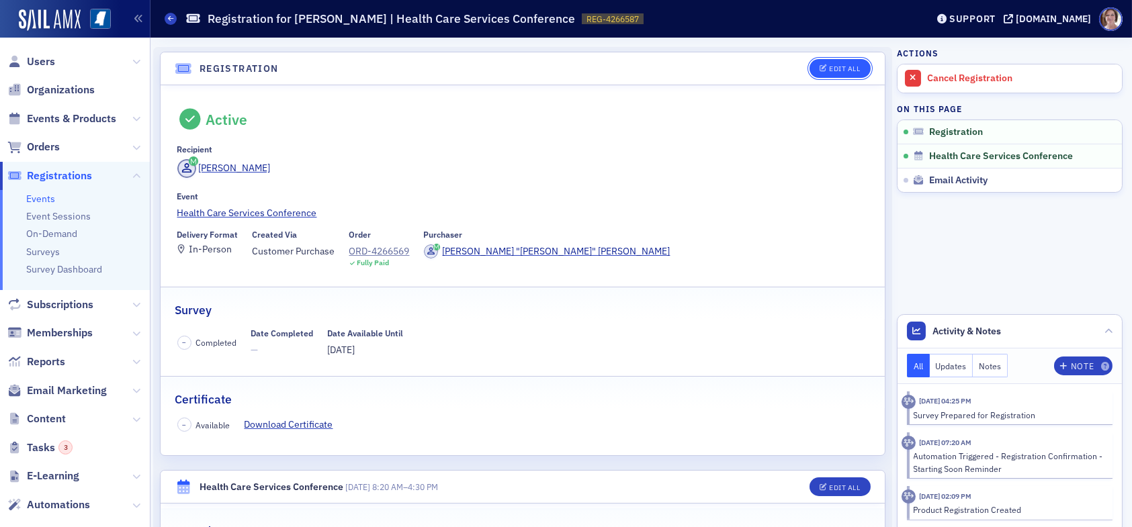
click at [840, 69] on div "Edit All" at bounding box center [844, 68] width 31 height 7
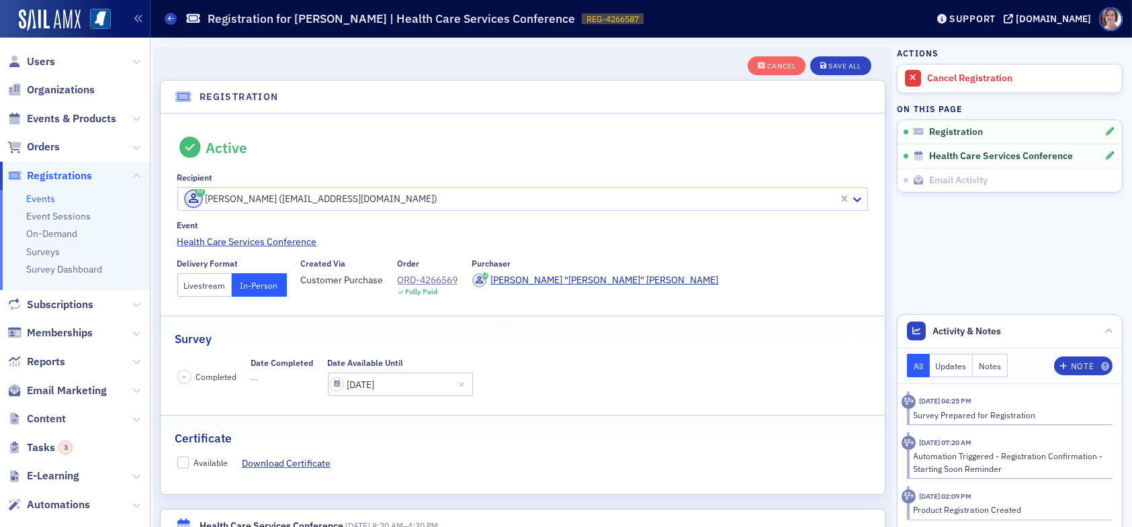
scroll to position [35, 0]
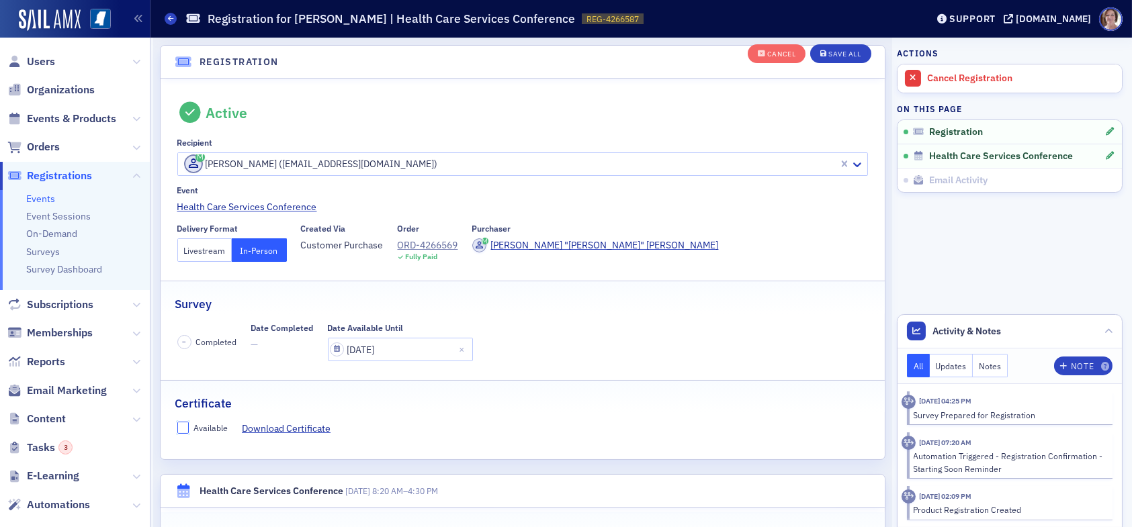
click at [181, 431] on input "Available" at bounding box center [183, 428] width 12 height 12
checkbox input "true"
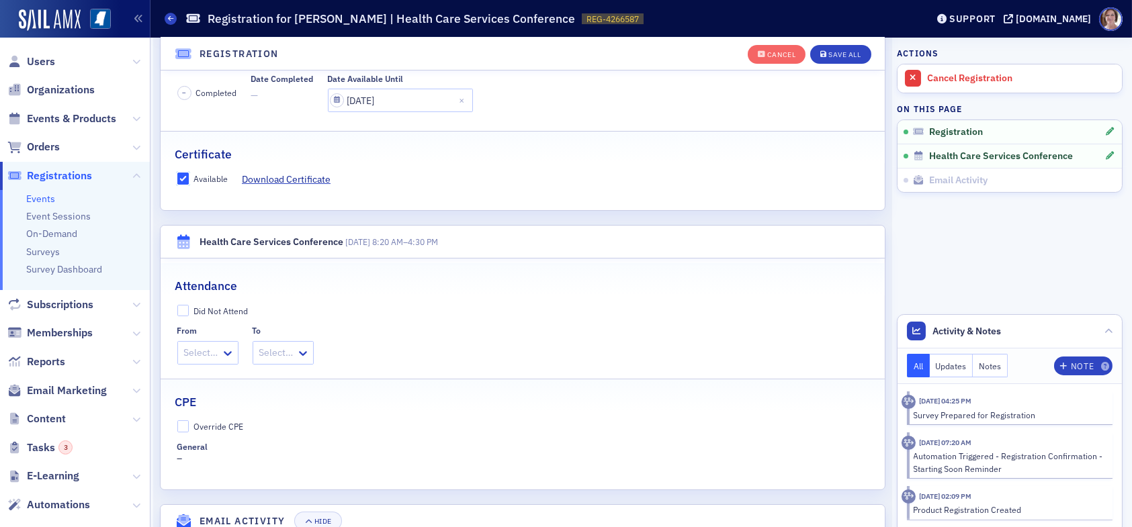
scroll to position [371, 0]
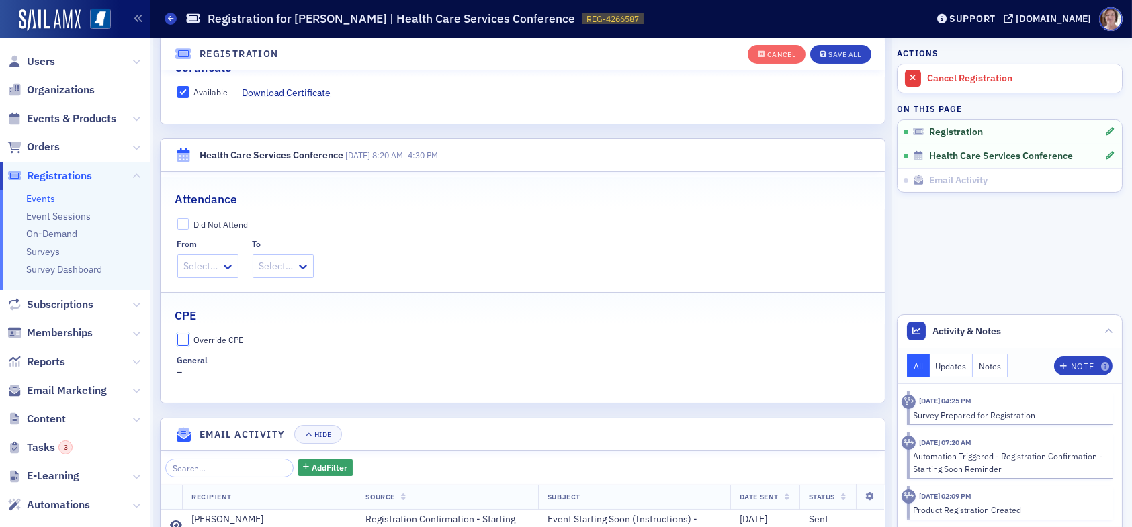
click at [187, 339] on input "Override CPE" at bounding box center [183, 340] width 12 height 12
checkbox input "true"
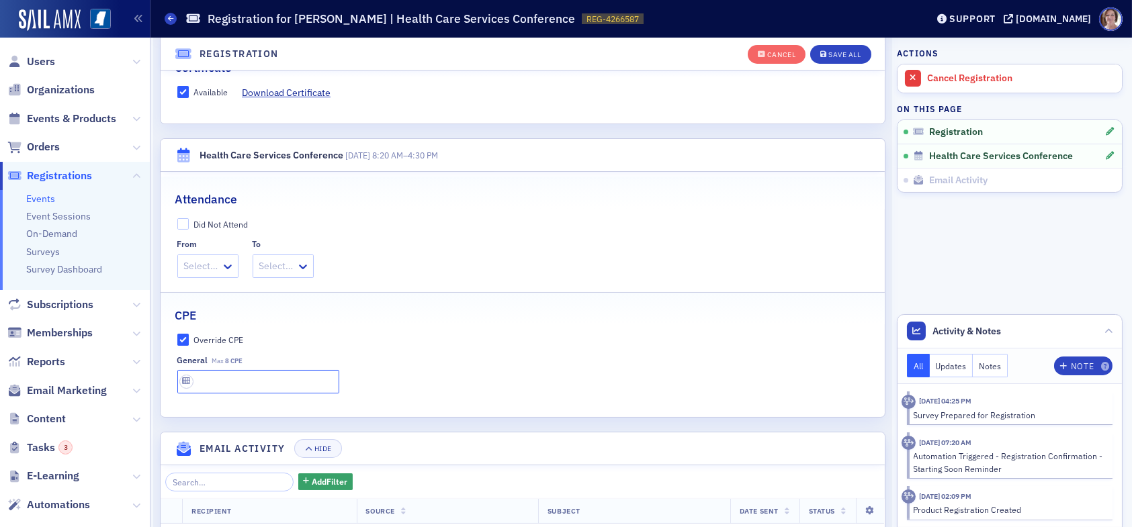
click at [224, 379] on input "text" at bounding box center [258, 382] width 162 height 24
type input "8 CPE"
click at [834, 54] on div "Save All" at bounding box center [844, 54] width 32 height 7
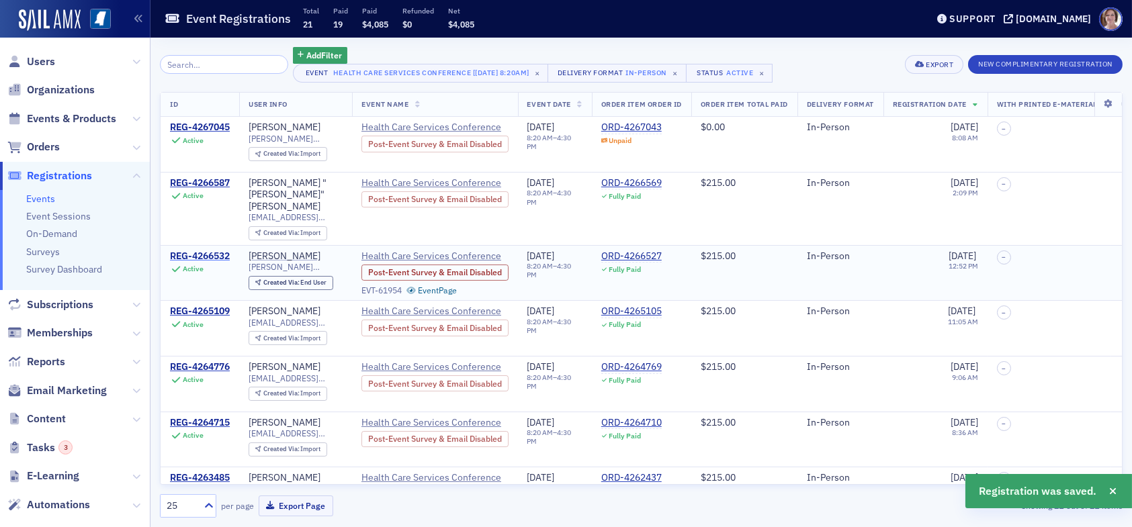
click at [218, 251] on div "REG-4266532" at bounding box center [200, 257] width 60 height 12
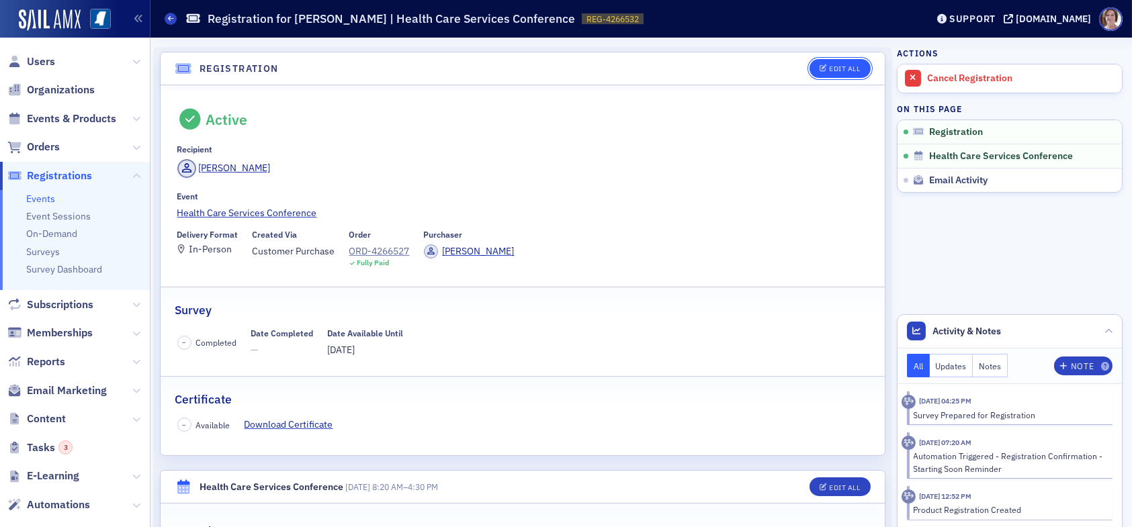
click at [839, 65] on div "Edit All" at bounding box center [844, 68] width 31 height 7
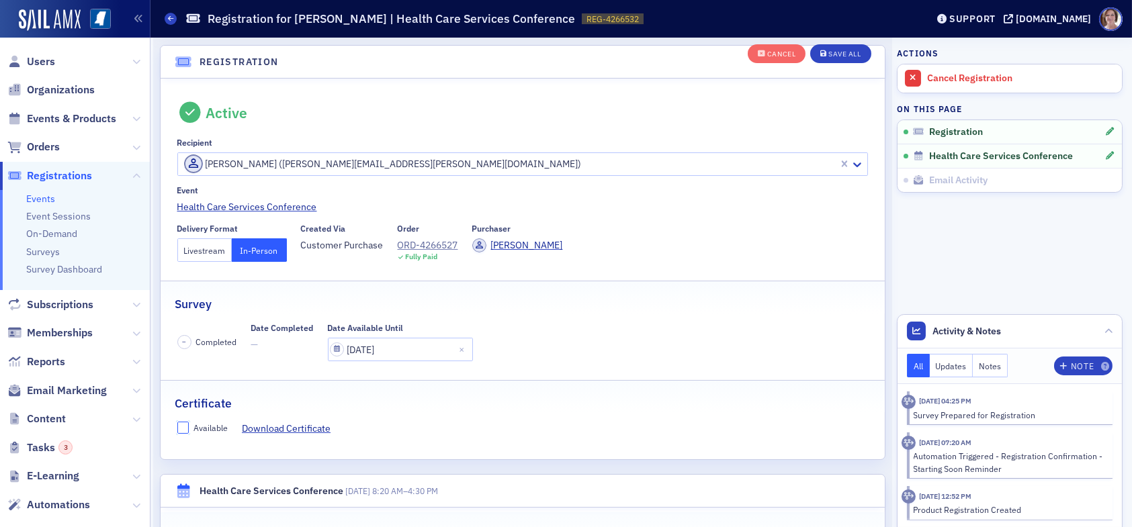
click at [186, 423] on input "Available" at bounding box center [183, 428] width 12 height 12
checkbox input "true"
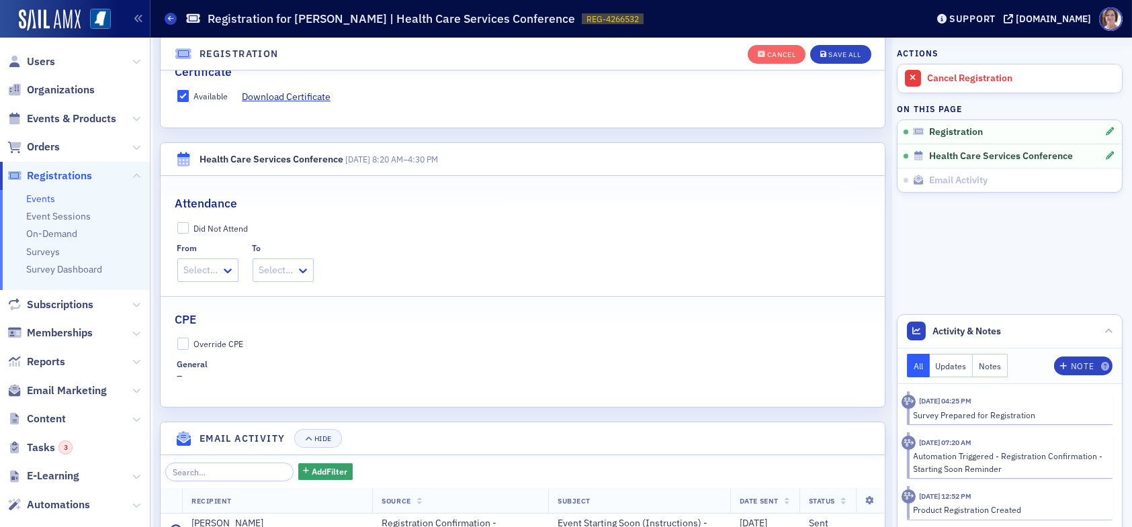
scroll to position [371, 0]
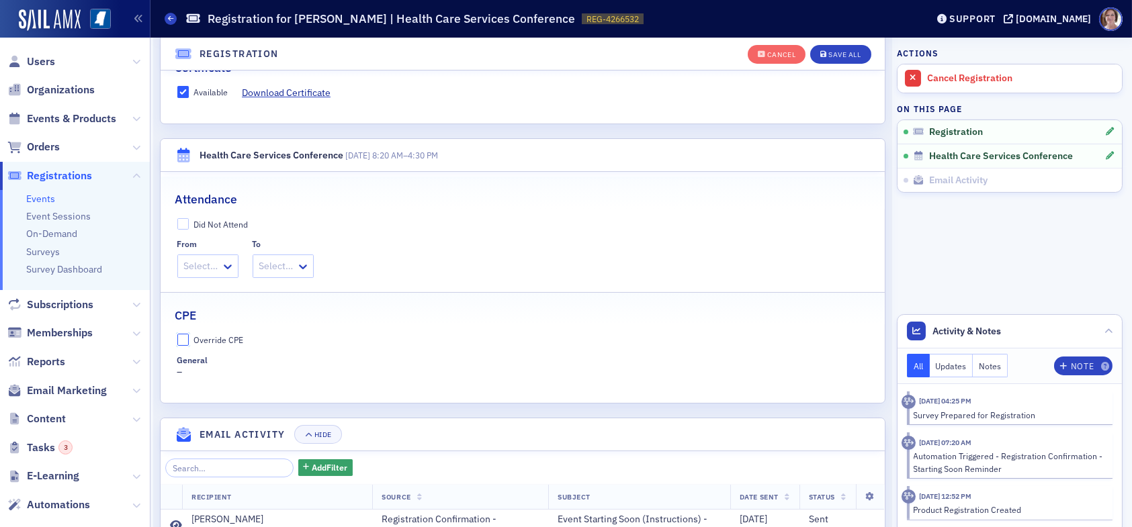
click at [185, 340] on input "Override CPE" at bounding box center [183, 340] width 12 height 12
checkbox input "true"
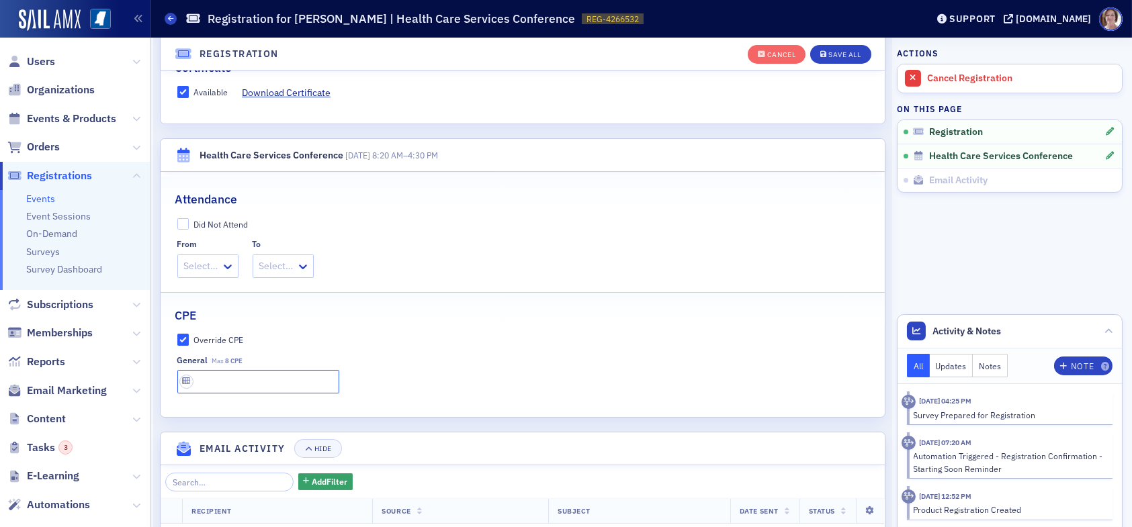
click at [224, 378] on input "text" at bounding box center [258, 382] width 162 height 24
type input "8 CPE"
click at [831, 52] on div "Save All" at bounding box center [844, 54] width 32 height 7
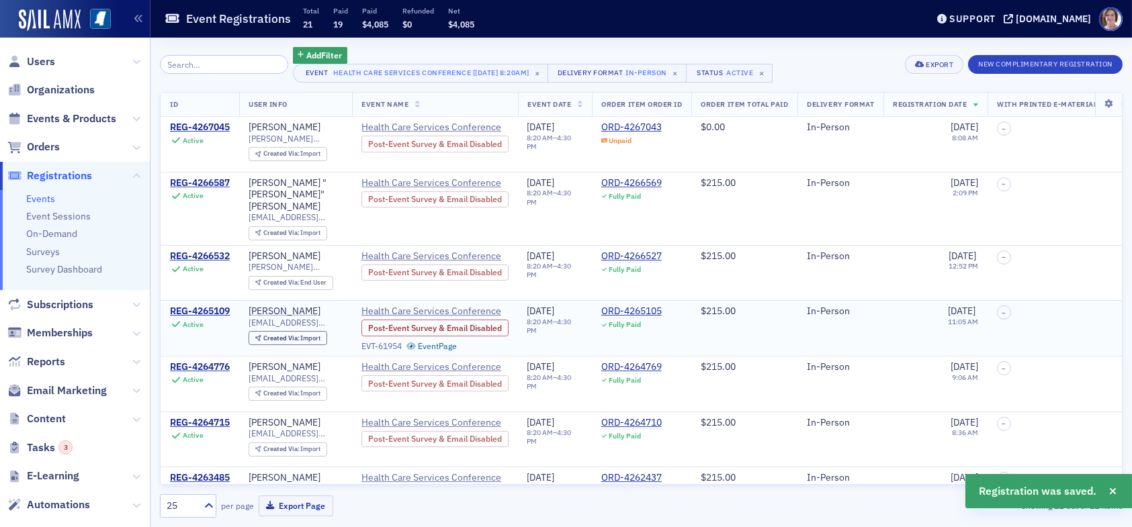
scroll to position [67, 0]
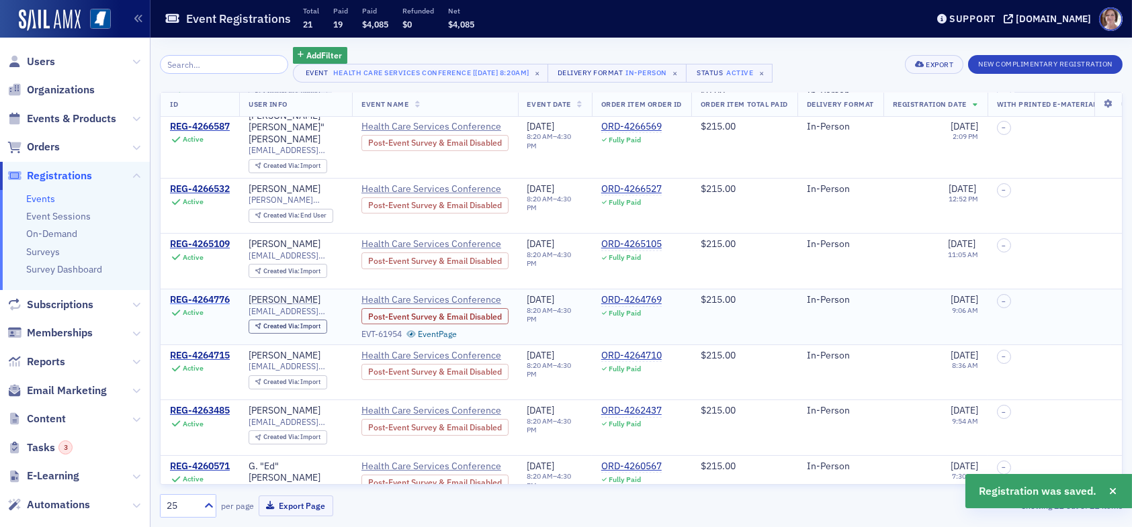
click at [195, 294] on div "REG-4264776" at bounding box center [200, 300] width 60 height 12
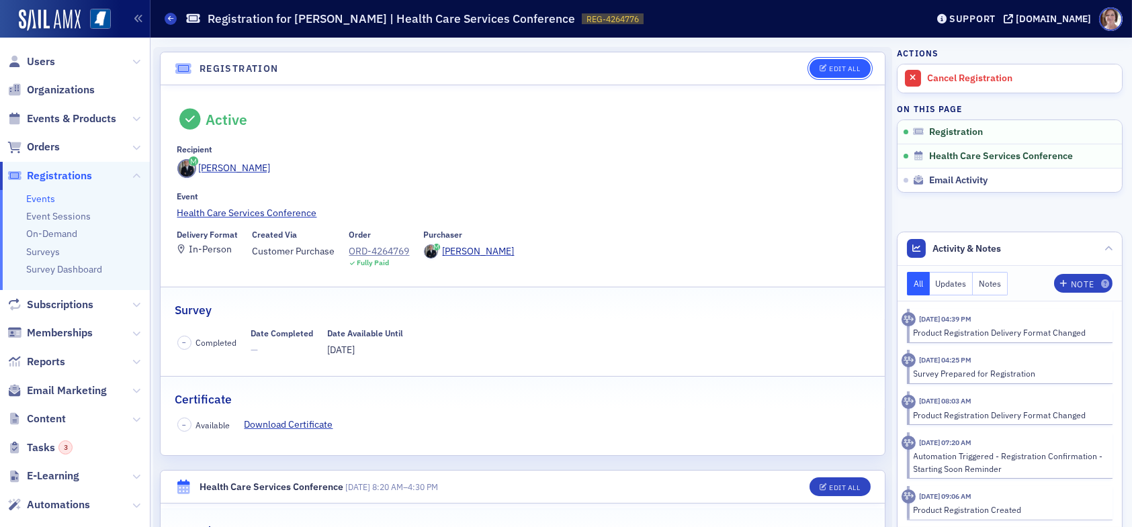
click at [834, 71] on div "Edit All" at bounding box center [844, 68] width 31 height 7
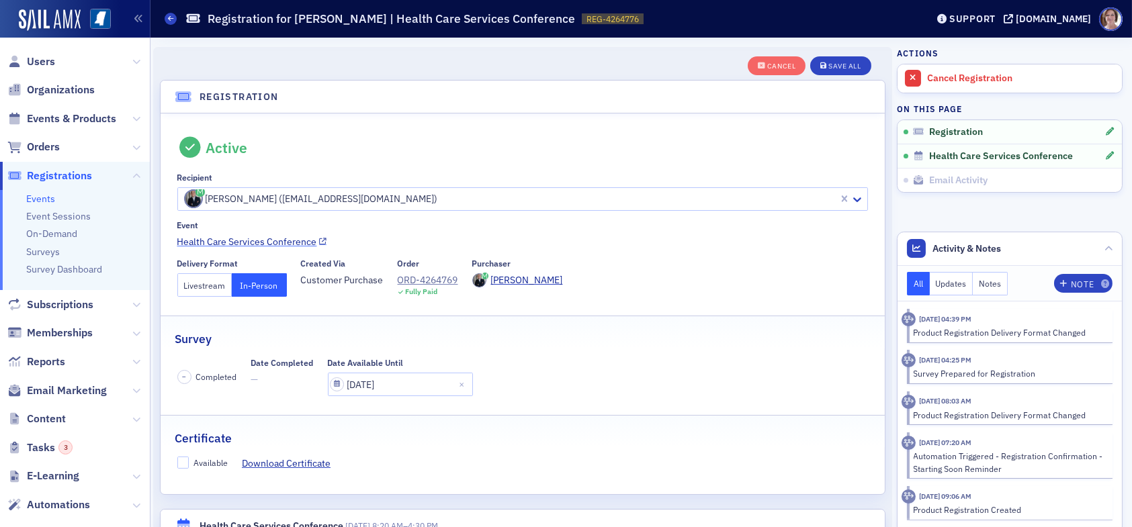
scroll to position [35, 0]
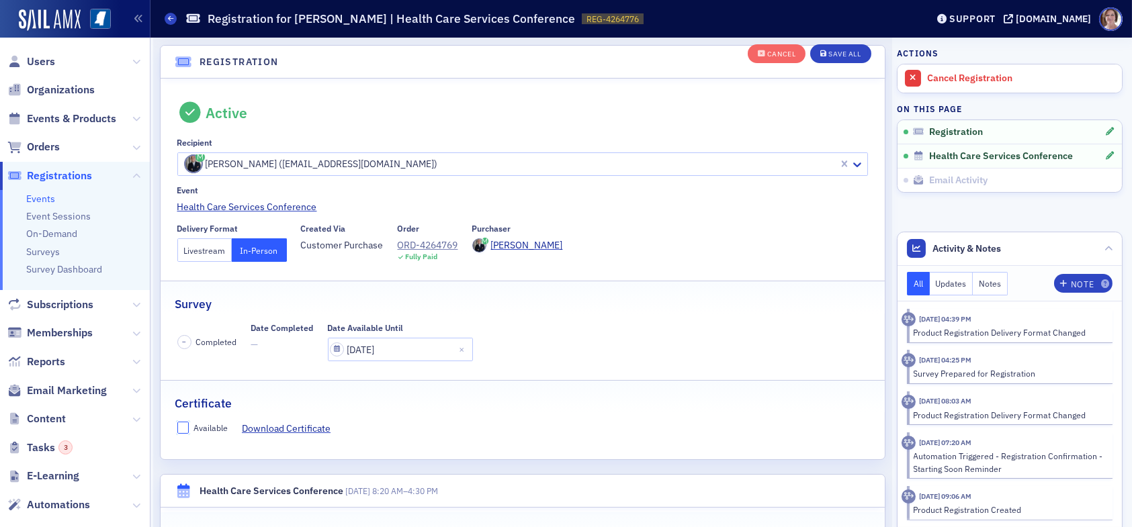
click at [185, 425] on input "Available" at bounding box center [183, 428] width 12 height 12
checkbox input "true"
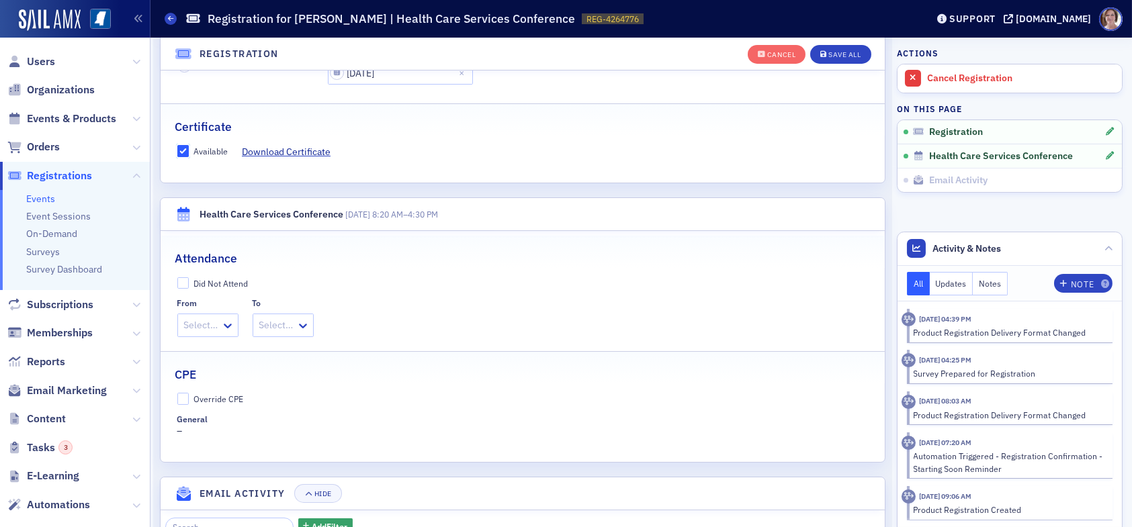
scroll to position [371, 0]
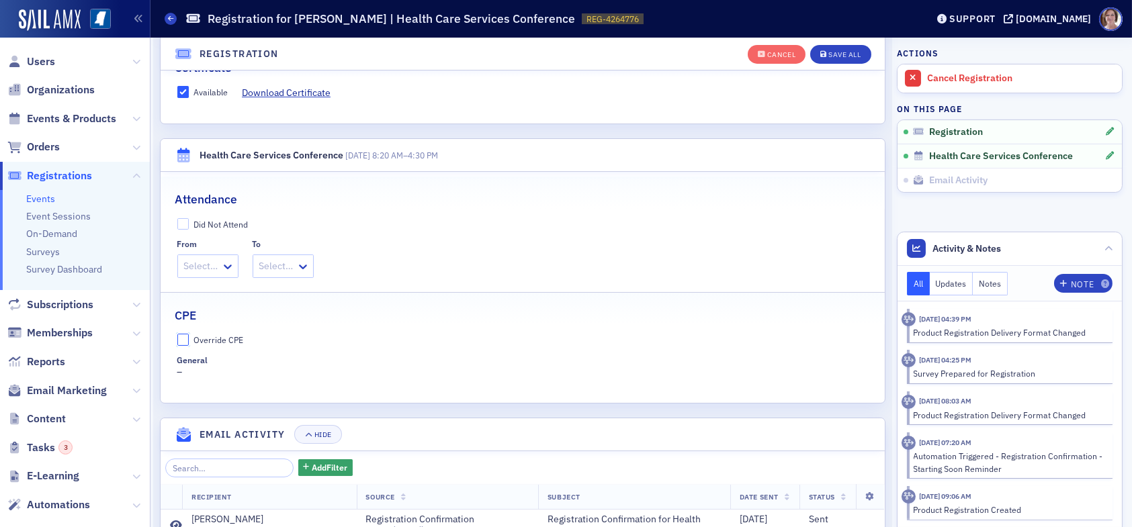
click at [187, 338] on input "Override CPE" at bounding box center [183, 340] width 12 height 12
checkbox input "true"
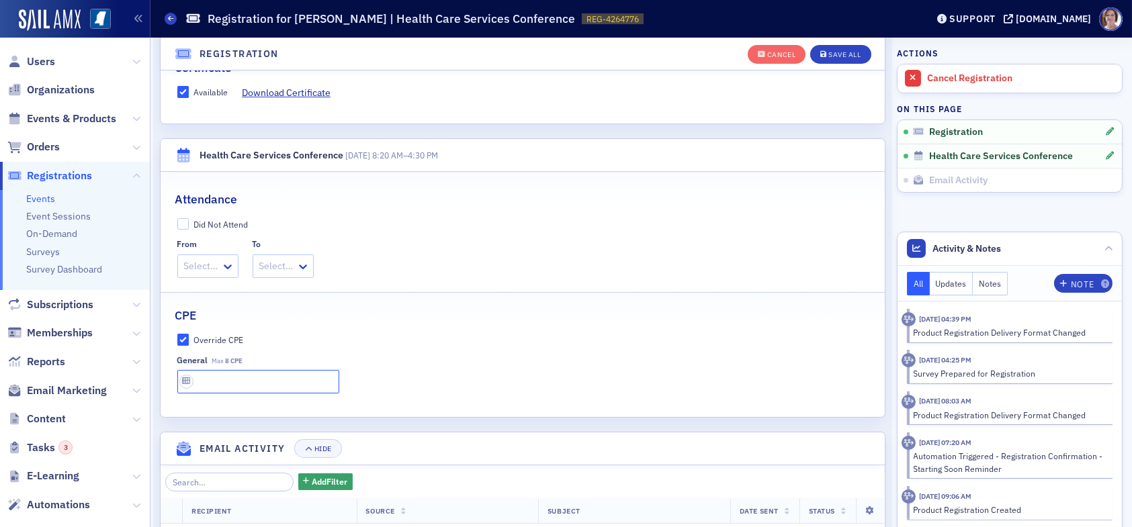
click at [220, 382] on input "text" at bounding box center [258, 382] width 162 height 24
type input "8 CPE"
click at [835, 51] on div "Save All" at bounding box center [844, 54] width 32 height 7
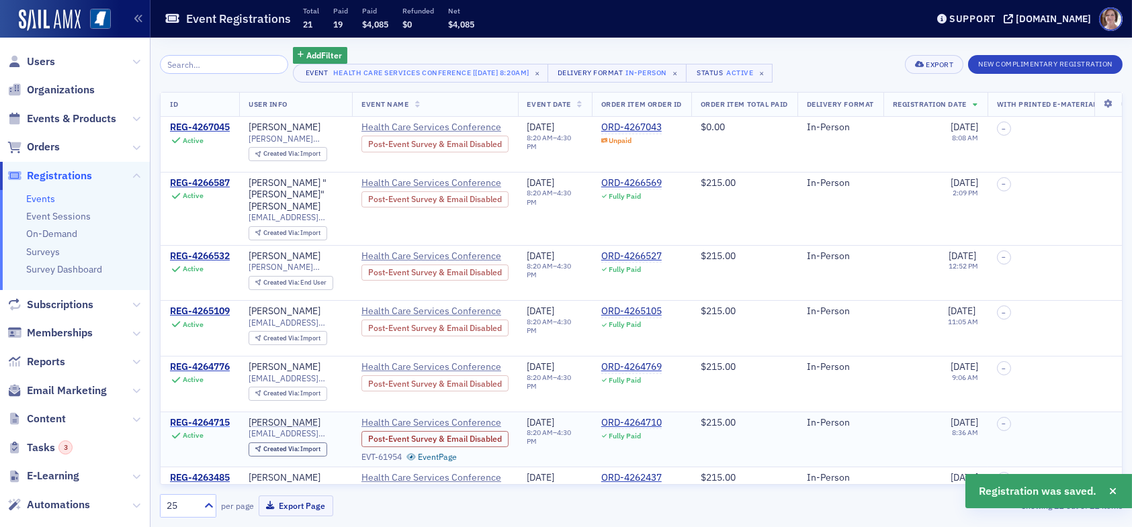
click at [200, 417] on div "REG-4264715" at bounding box center [200, 423] width 60 height 12
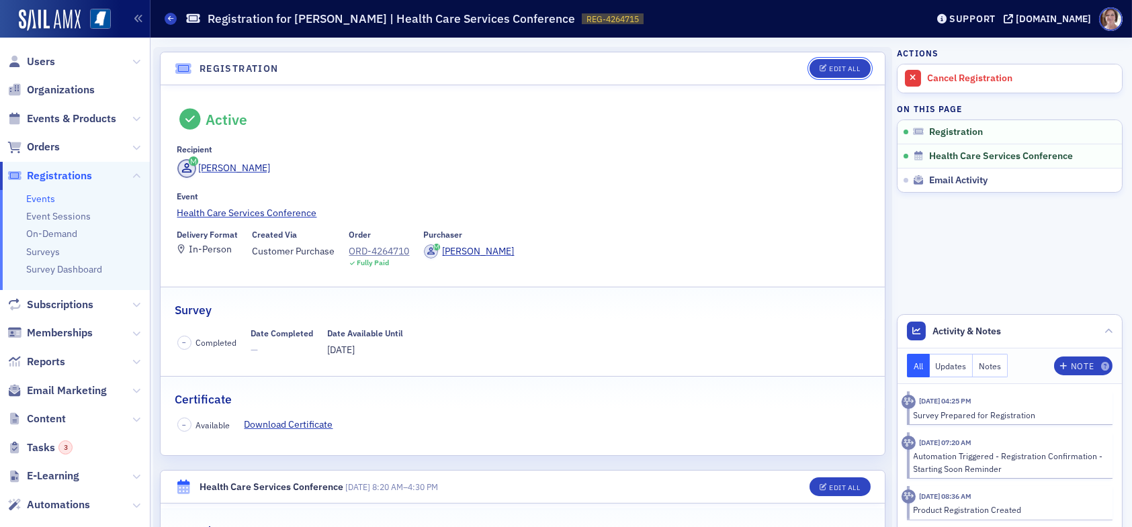
drag, startPoint x: 837, startPoint y: 65, endPoint x: 785, endPoint y: 75, distance: 53.2
click at [837, 65] on div "Edit All" at bounding box center [844, 68] width 31 height 7
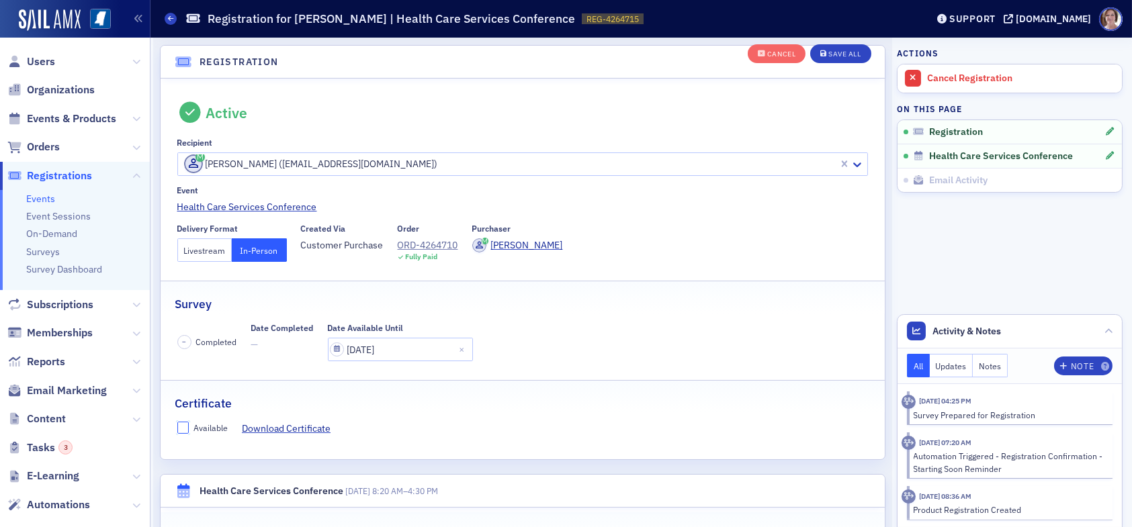
click at [183, 427] on input "Available" at bounding box center [183, 428] width 12 height 12
checkbox input "true"
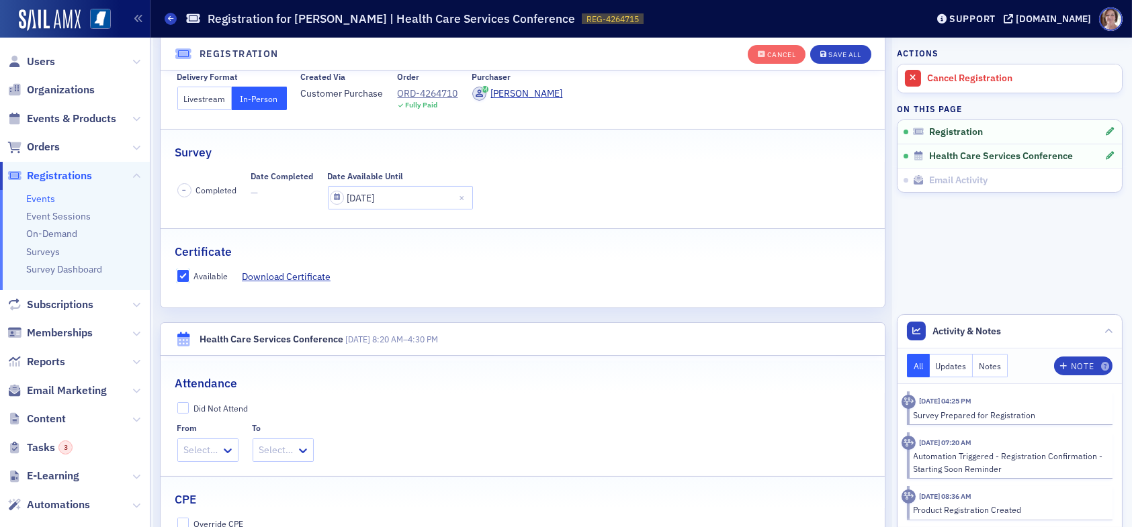
scroll to position [236, 0]
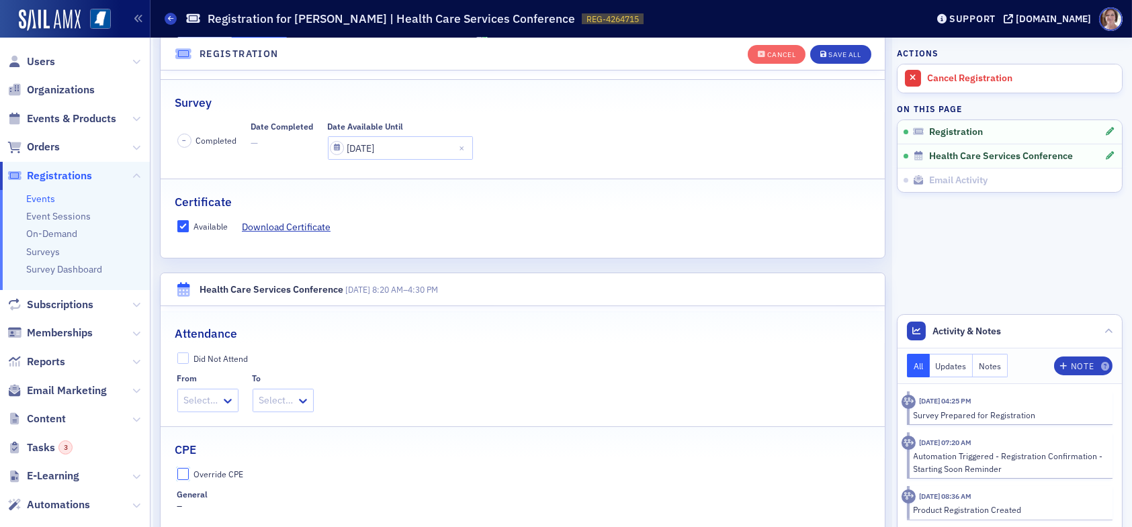
click at [180, 470] on input "Override CPE" at bounding box center [183, 474] width 12 height 12
checkbox input "true"
click at [241, 515] on input "text" at bounding box center [258, 517] width 162 height 24
type input "8 CPE"
click at [828, 58] on div "Save All" at bounding box center [844, 54] width 32 height 7
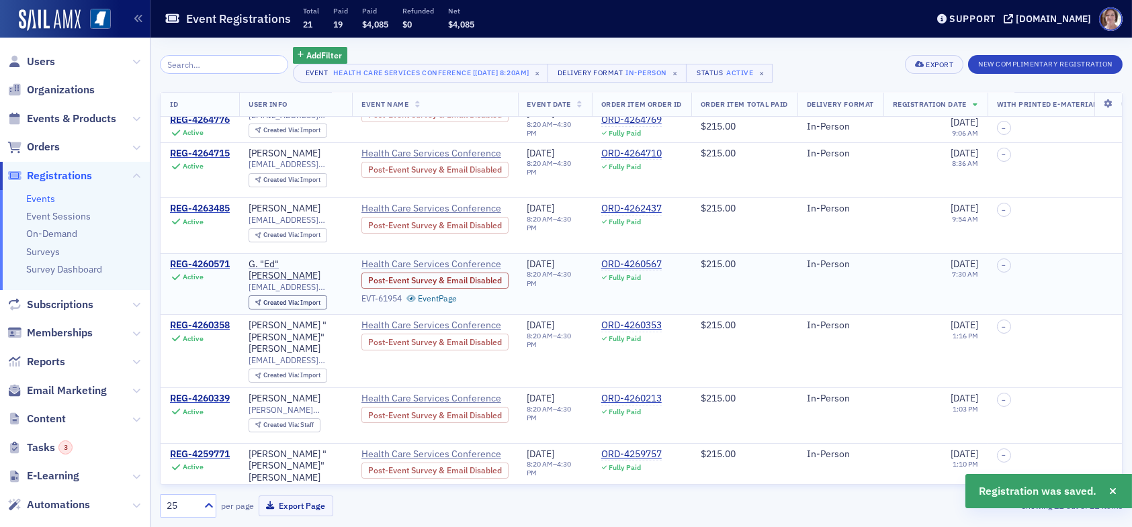
scroll to position [336, 0]
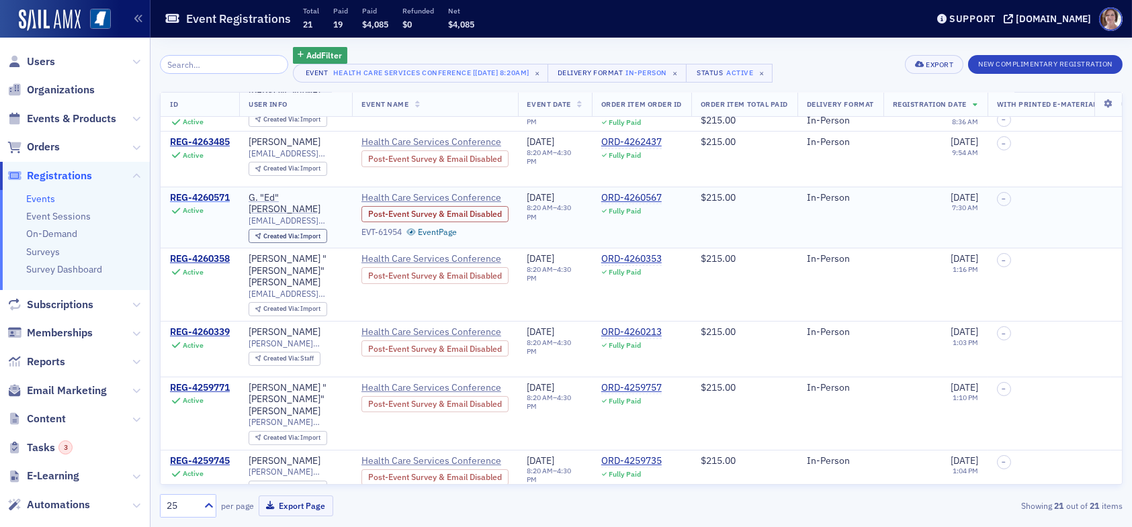
click at [216, 192] on div "REG-4260571" at bounding box center [200, 198] width 60 height 12
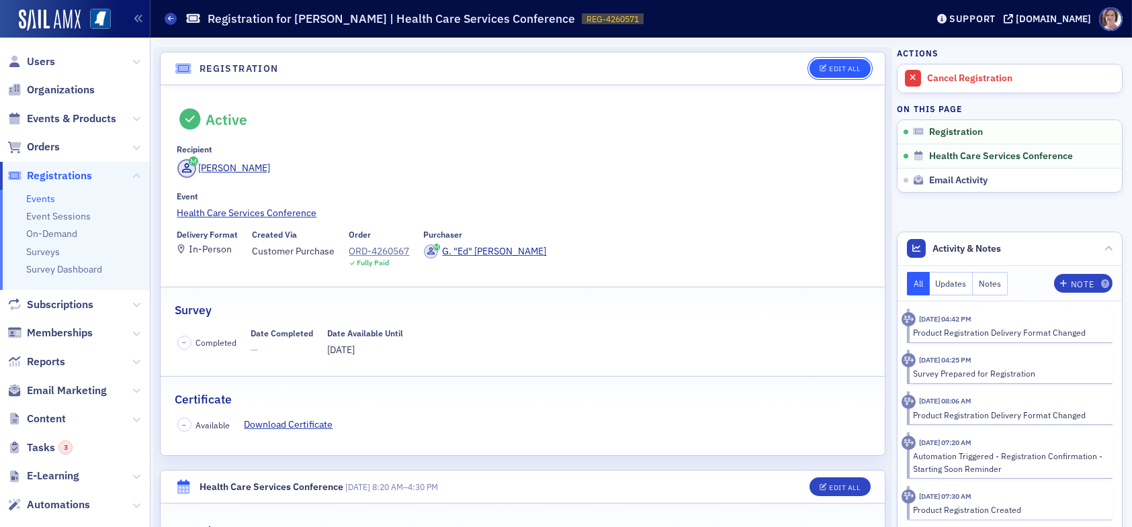
click at [818, 63] on button "Edit All" at bounding box center [840, 68] width 60 height 19
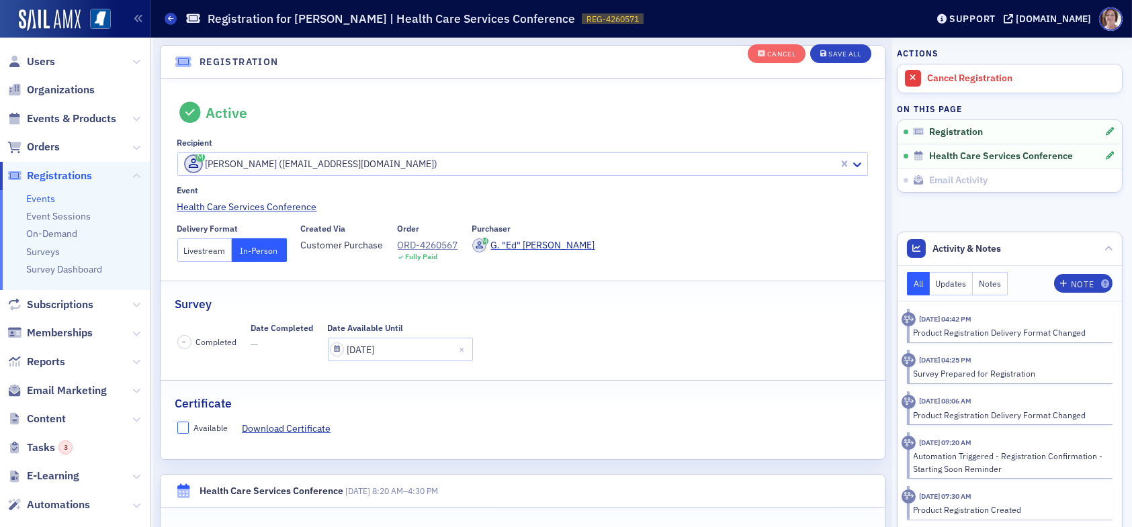
click at [180, 424] on input "Available" at bounding box center [183, 428] width 12 height 12
checkbox input "true"
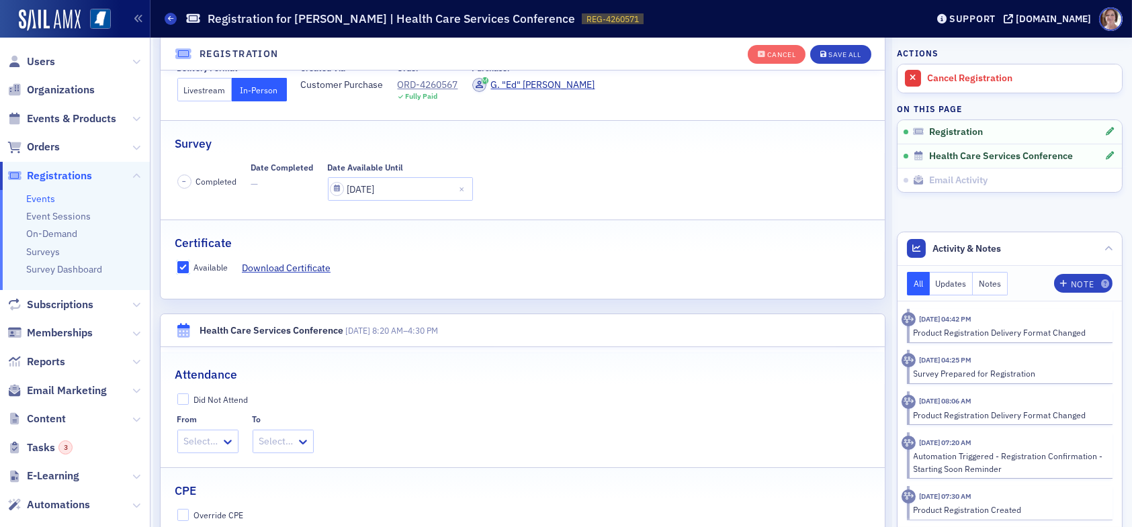
scroll to position [236, 0]
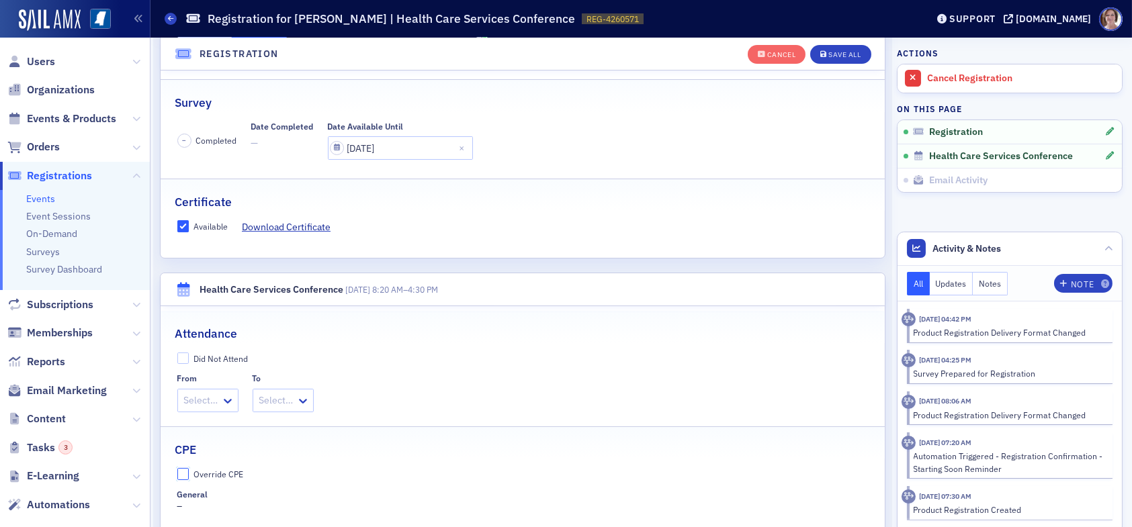
click at [186, 470] on input "Override CPE" at bounding box center [183, 474] width 12 height 12
checkbox input "true"
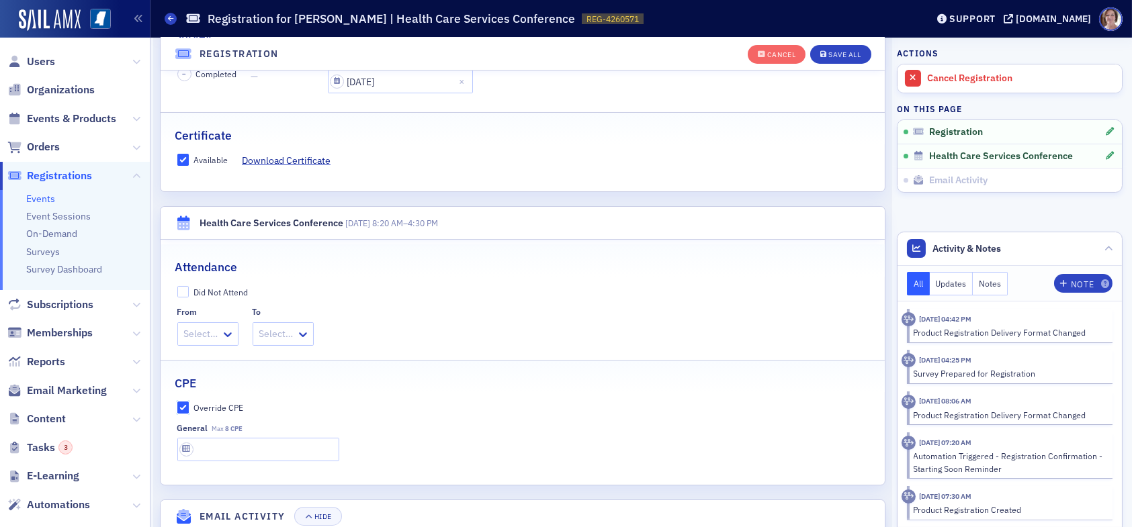
scroll to position [304, 0]
click at [257, 437] on input "text" at bounding box center [258, 449] width 162 height 24
type input "8 CPE"
click at [823, 48] on button "Save All" at bounding box center [840, 54] width 60 height 19
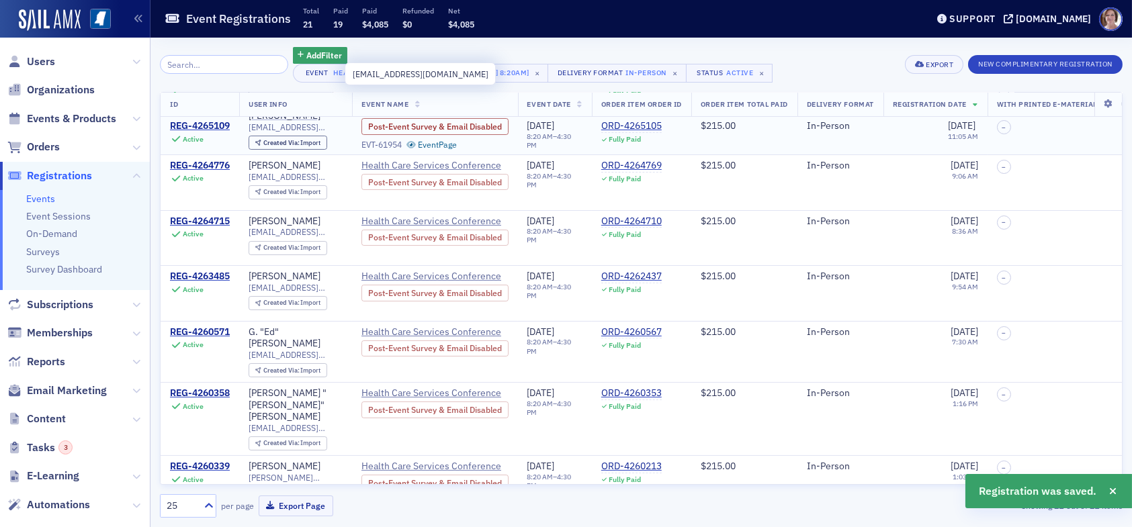
scroll to position [403, 0]
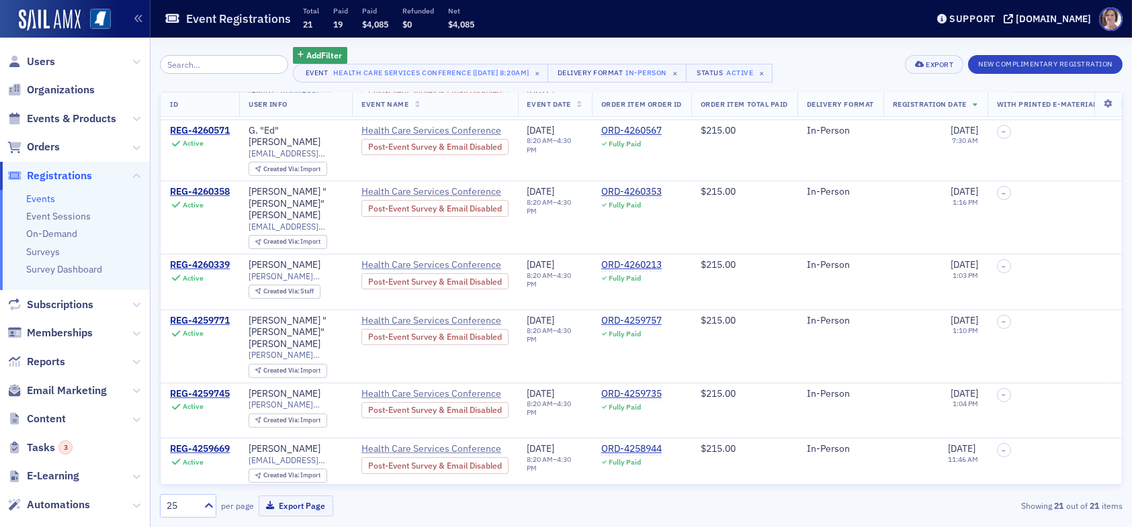
click at [212, 499] on div "REG-4256585" at bounding box center [200, 505] width 60 height 12
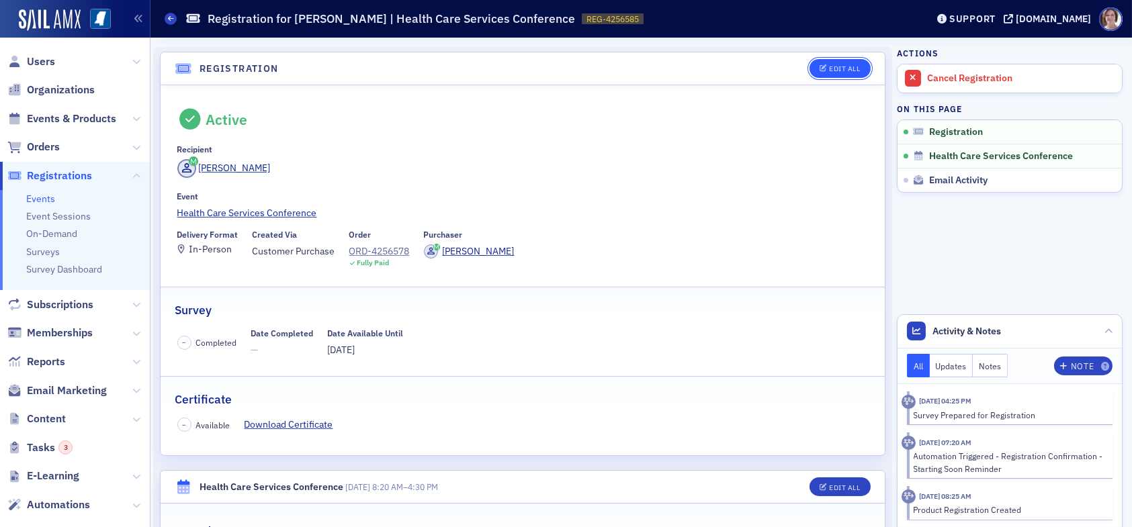
click at [846, 66] on div "Edit All" at bounding box center [844, 68] width 31 height 7
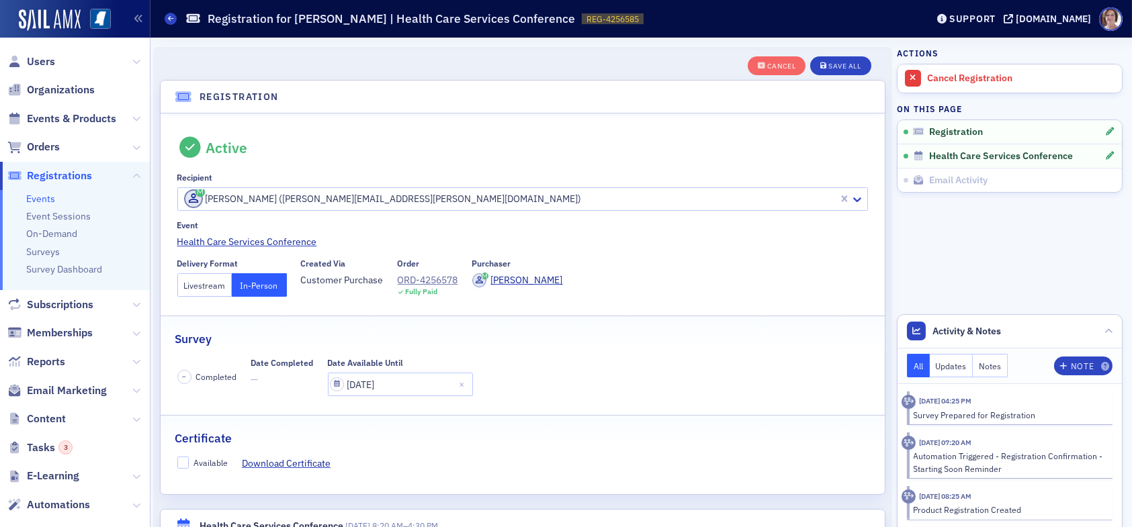
scroll to position [35, 0]
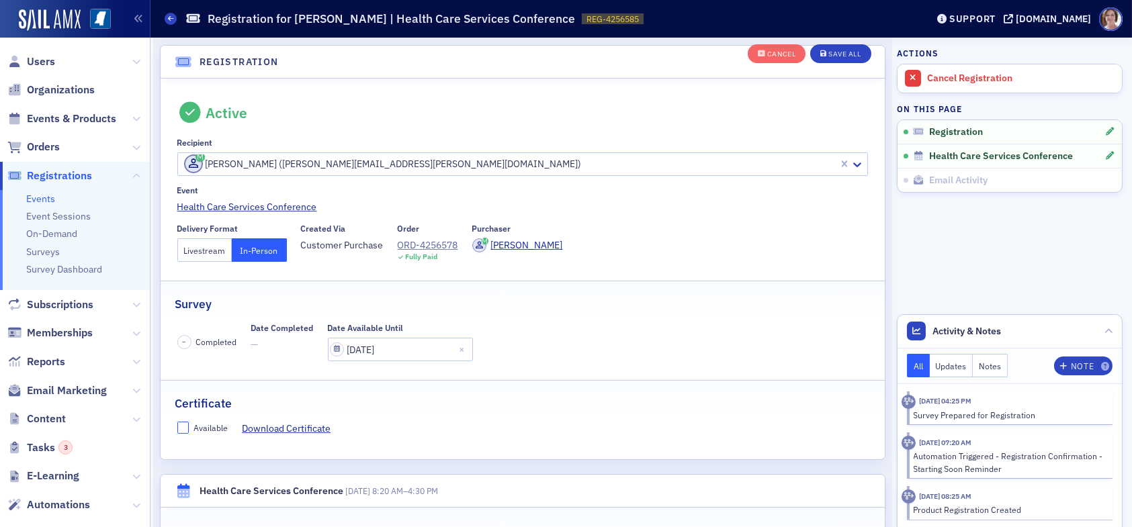
click at [184, 423] on input "Available" at bounding box center [183, 428] width 12 height 12
checkbox input "true"
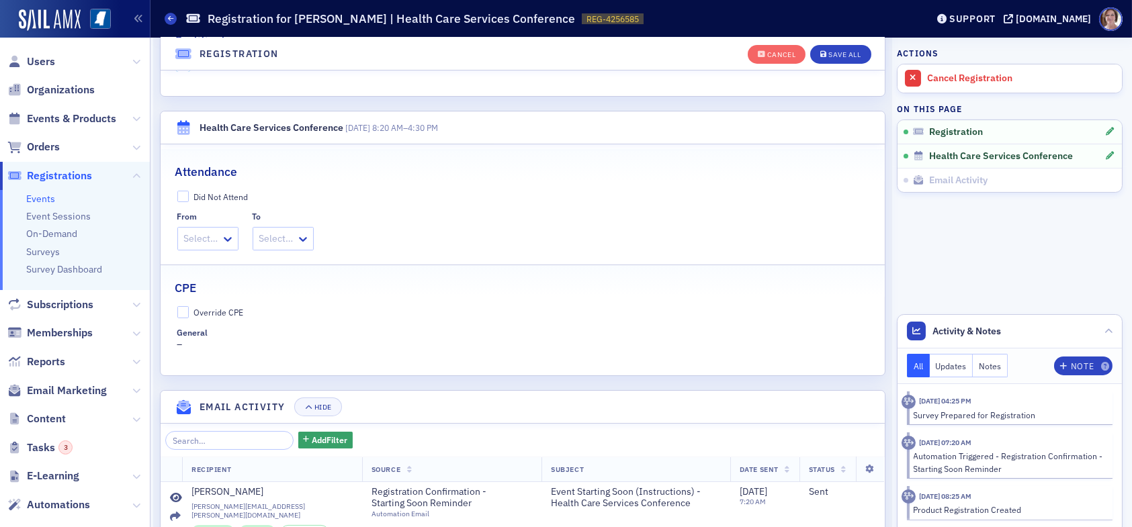
scroll to position [438, 0]
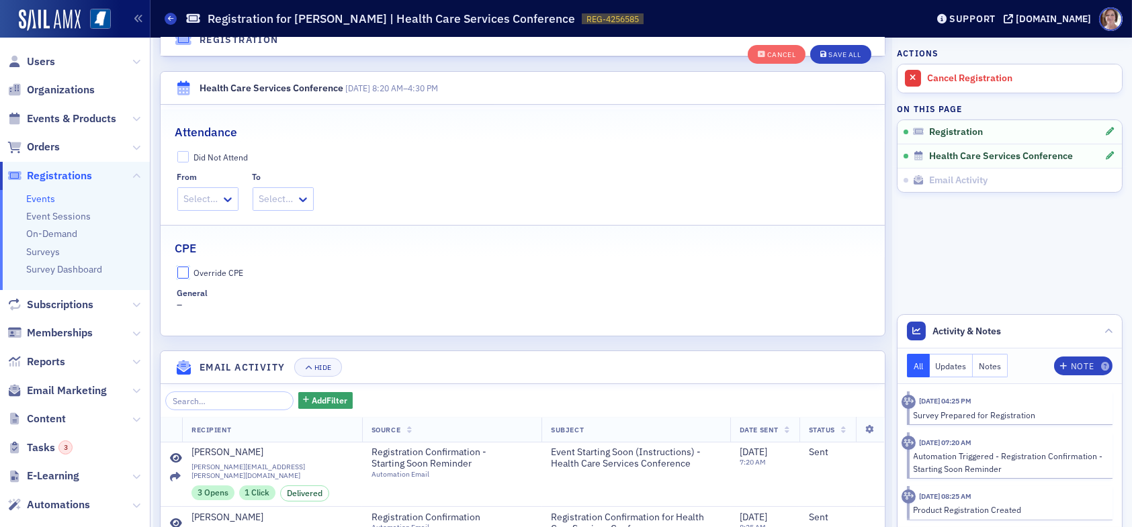
click at [185, 275] on input "Override CPE" at bounding box center [183, 273] width 12 height 12
checkbox input "true"
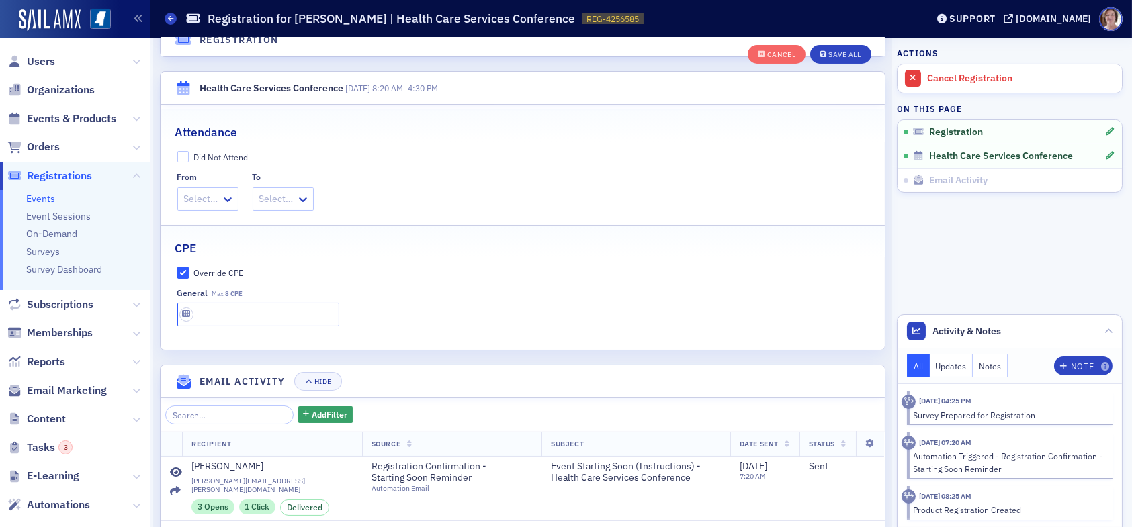
click at [225, 313] on input "text" at bounding box center [258, 315] width 162 height 24
type input "8 CPE"
click at [828, 51] on div "Save All" at bounding box center [844, 54] width 32 height 7
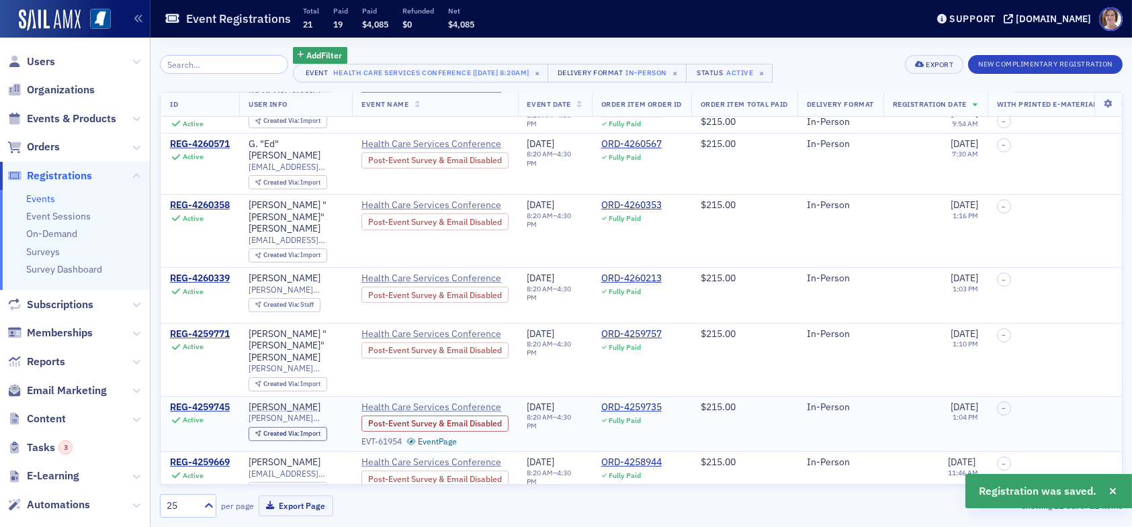
scroll to position [403, 0]
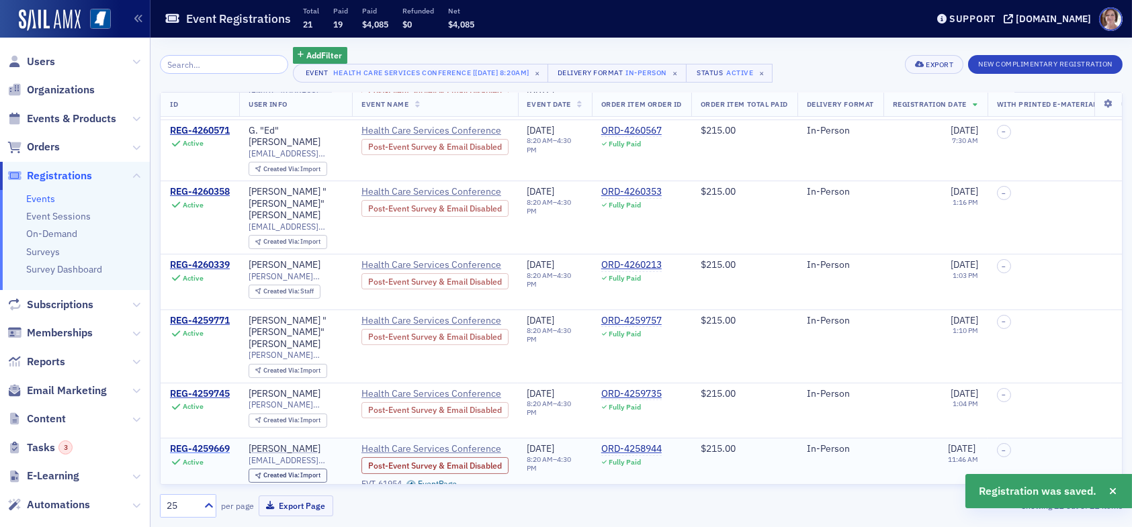
drag, startPoint x: 220, startPoint y: 395, endPoint x: 224, endPoint y: 389, distance: 6.9
click at [220, 443] on div "REG-4259669" at bounding box center [200, 449] width 60 height 12
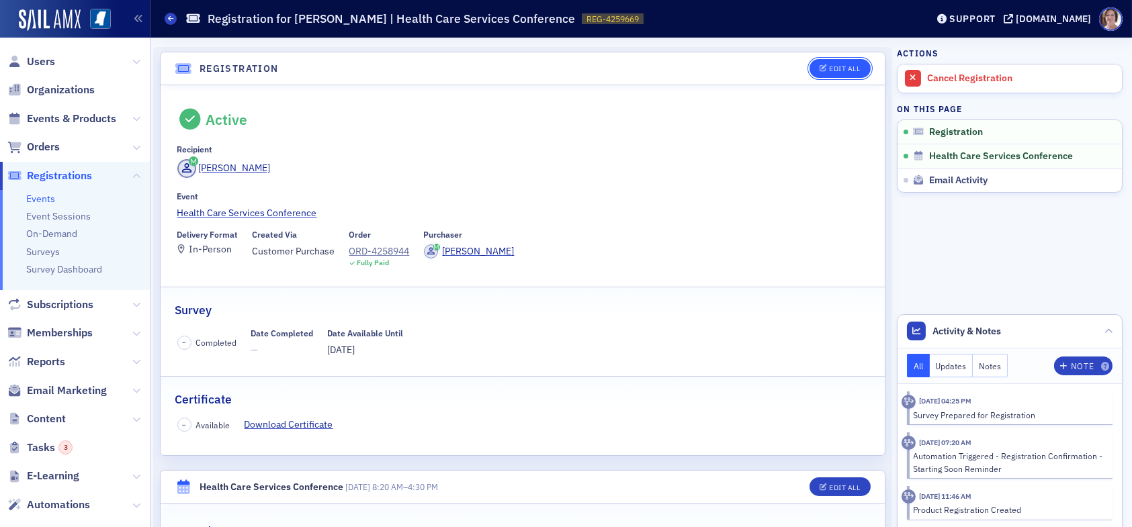
click at [831, 66] on div "Edit All" at bounding box center [844, 68] width 31 height 7
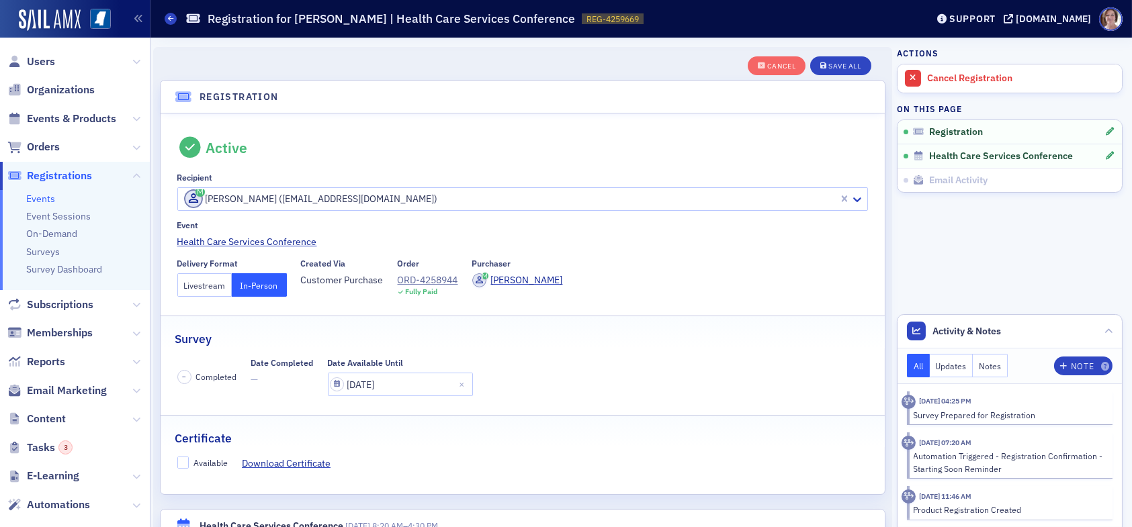
scroll to position [35, 0]
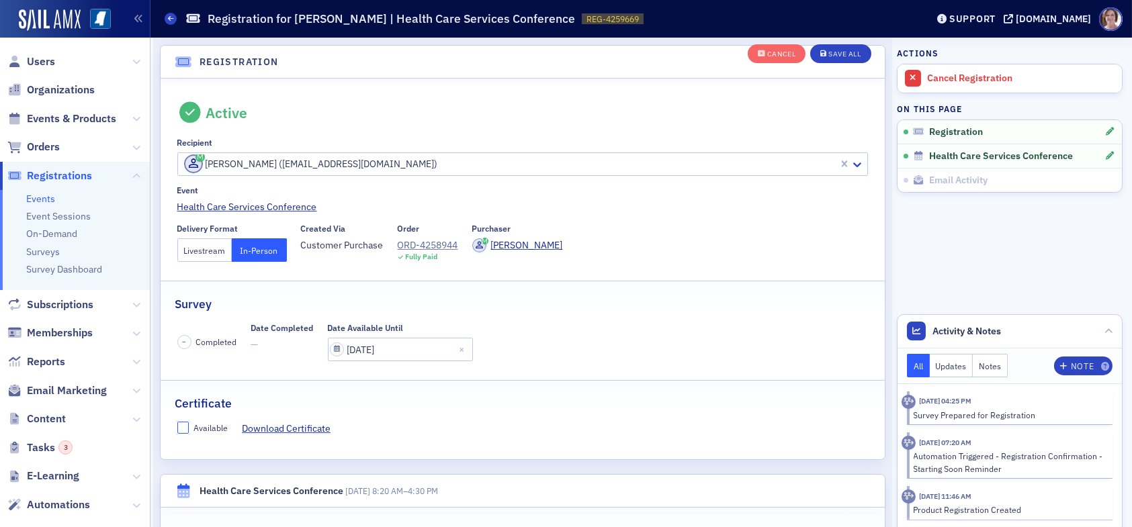
click at [184, 423] on input "Available" at bounding box center [183, 428] width 12 height 12
checkbox input "true"
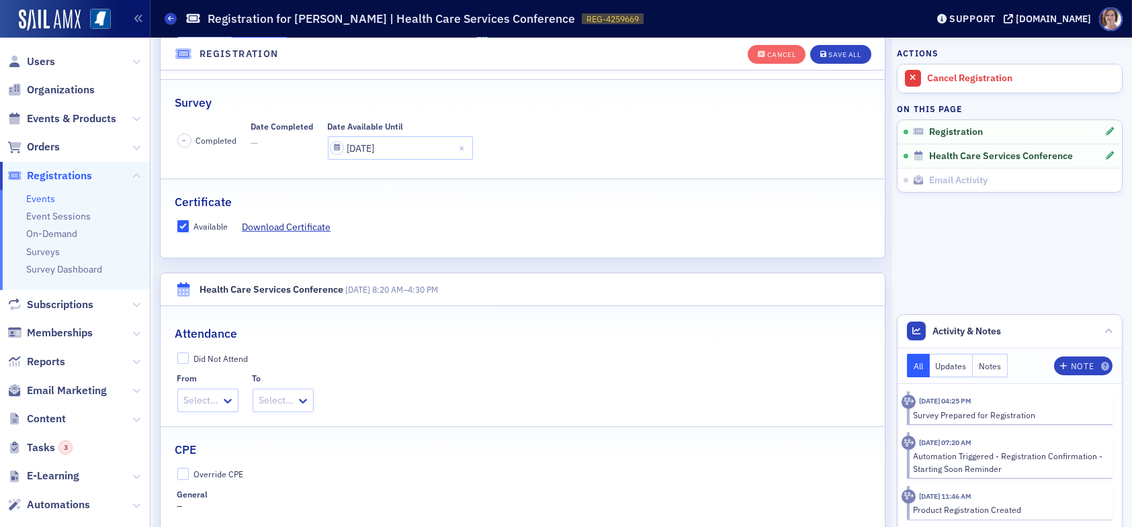
scroll to position [371, 0]
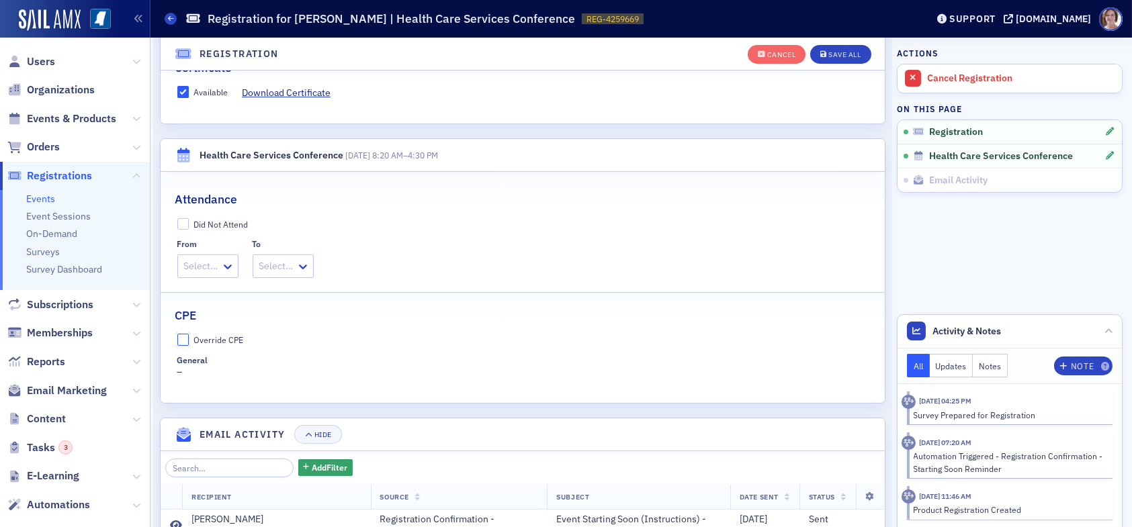
click at [182, 339] on input "Override CPE" at bounding box center [183, 340] width 12 height 12
checkbox input "true"
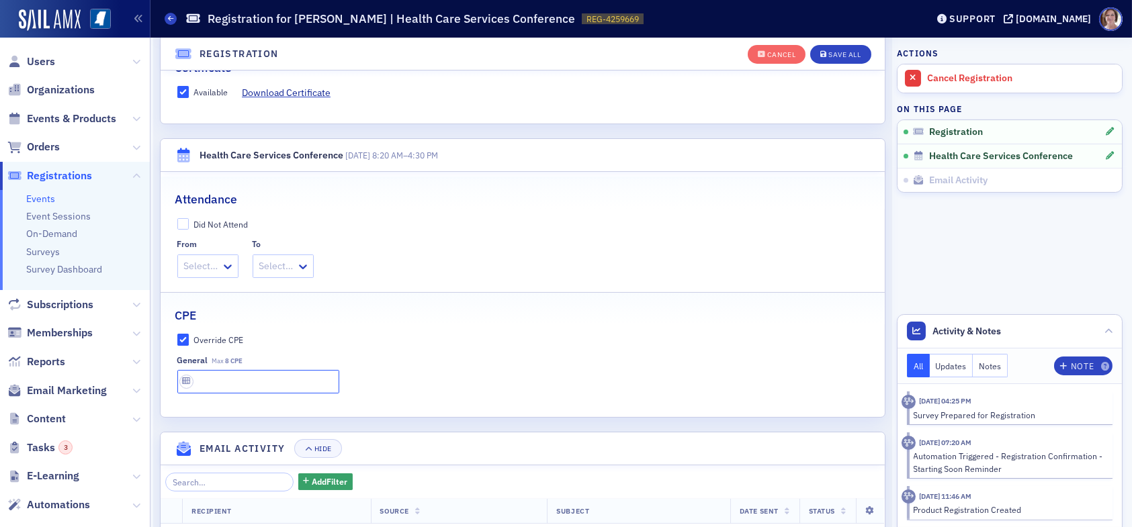
click at [207, 384] on input "text" at bounding box center [258, 382] width 162 height 24
type input "8 CPE"
click at [818, 48] on button "Save All" at bounding box center [840, 54] width 60 height 19
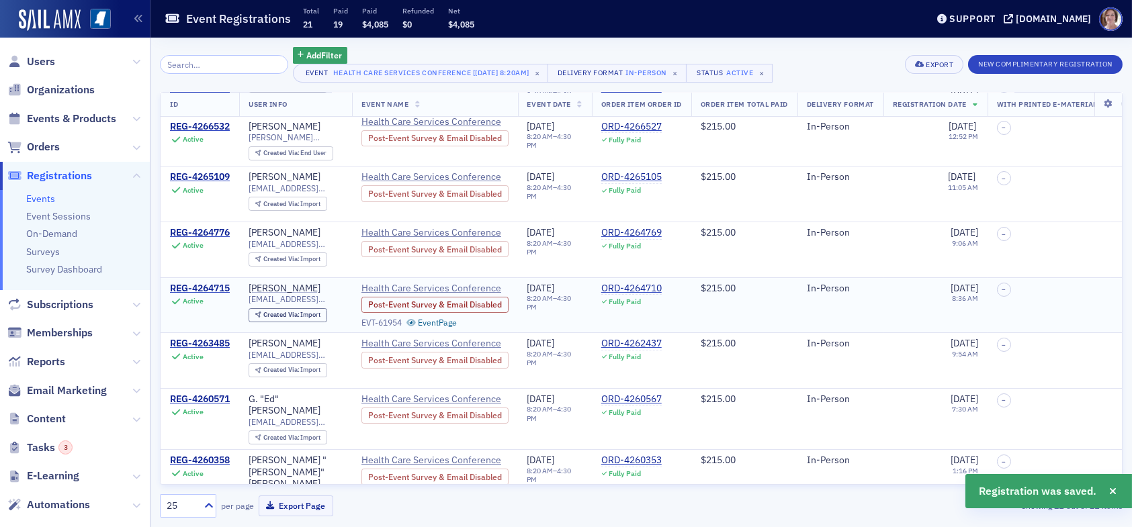
scroll to position [336, 0]
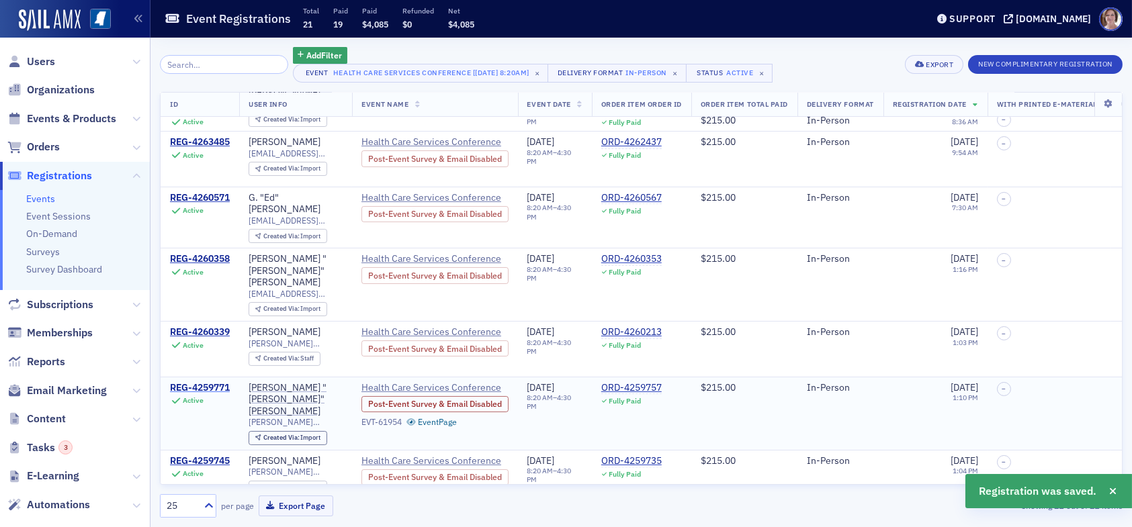
click at [206, 382] on div "REG-4259771" at bounding box center [200, 388] width 60 height 12
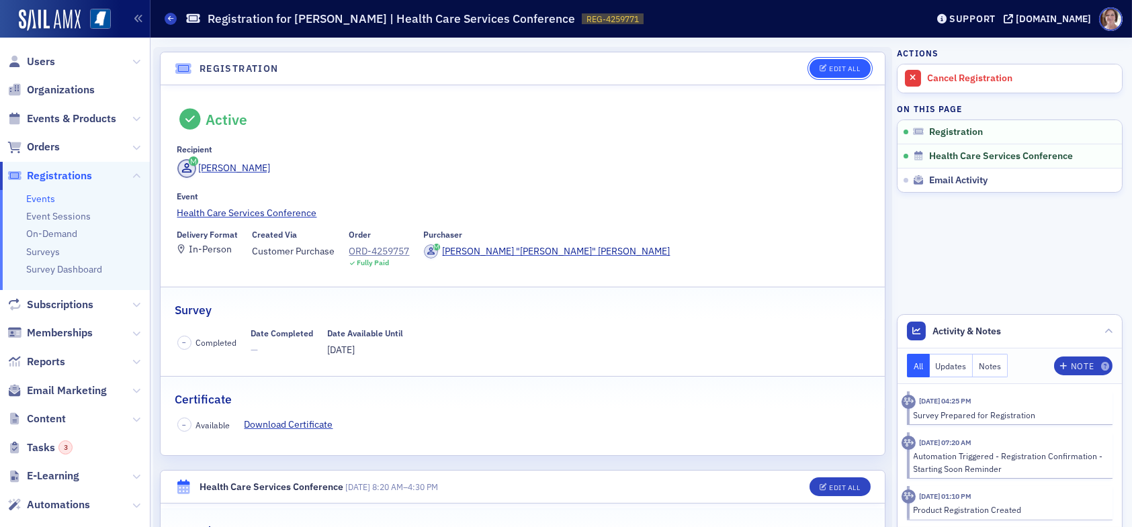
click at [829, 69] on div "Edit All" at bounding box center [844, 68] width 31 height 7
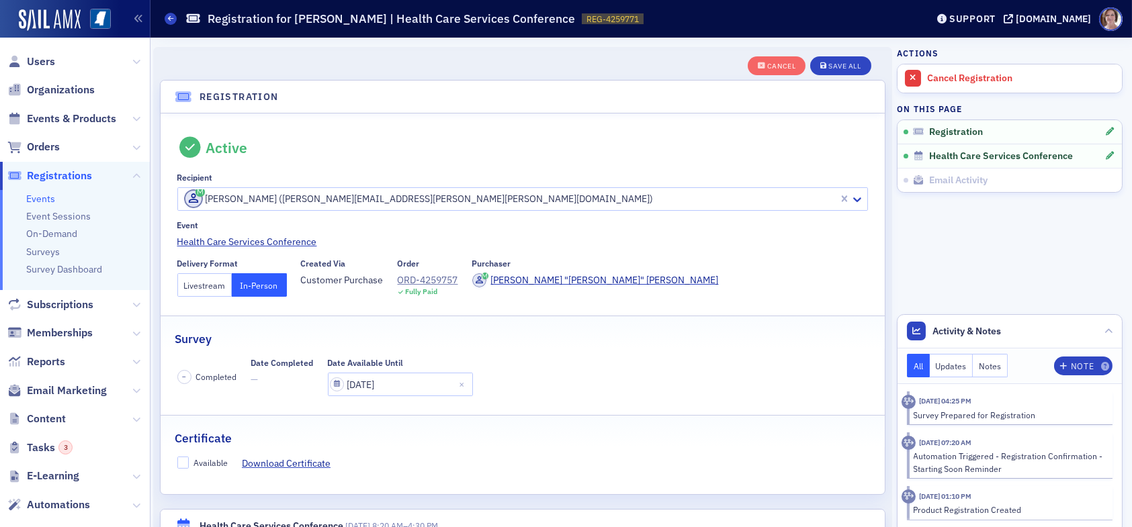
scroll to position [35, 0]
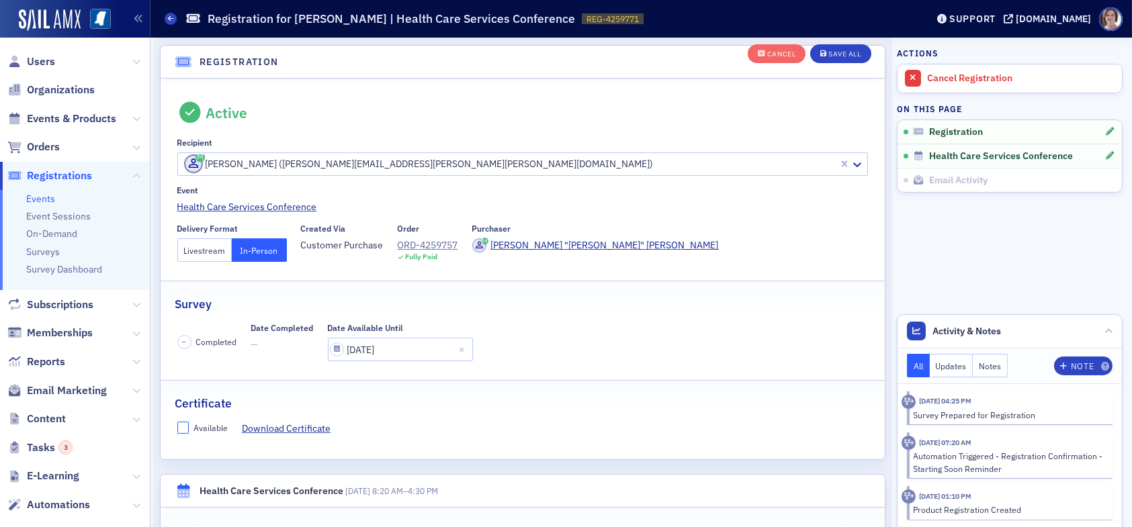
click at [181, 429] on input "Available" at bounding box center [183, 428] width 12 height 12
checkbox input "true"
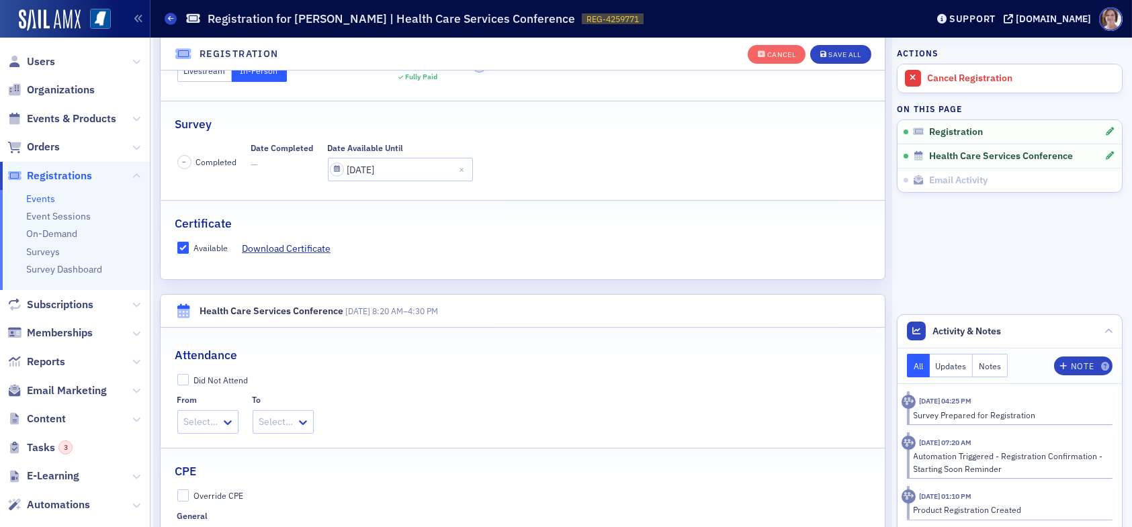
scroll to position [304, 0]
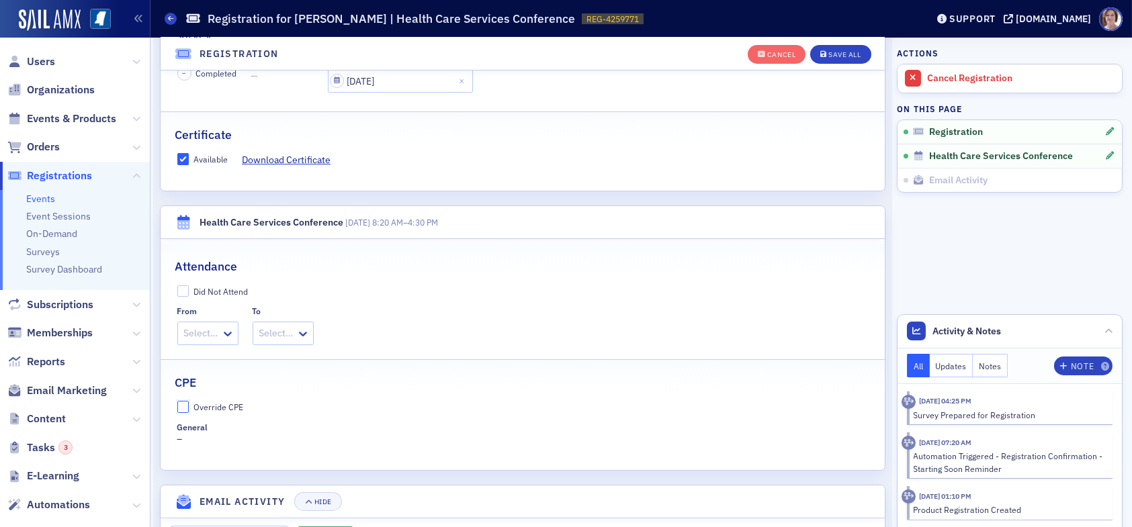
click at [187, 403] on input "Override CPE" at bounding box center [183, 407] width 12 height 12
checkbox input "true"
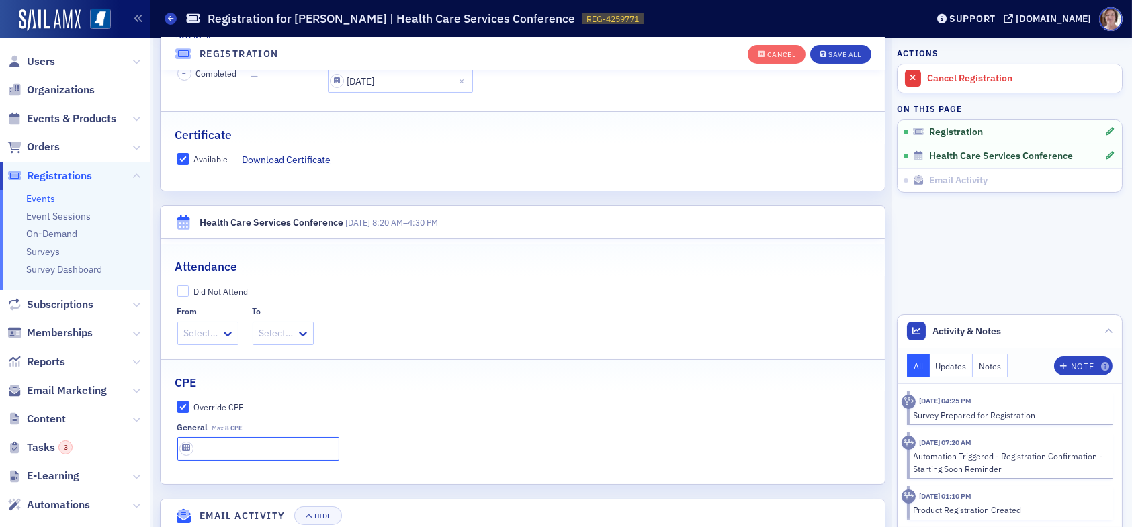
click at [235, 440] on input "text" at bounding box center [258, 449] width 162 height 24
type input "8 CPE"
click at [845, 58] on div "Save All" at bounding box center [844, 54] width 32 height 7
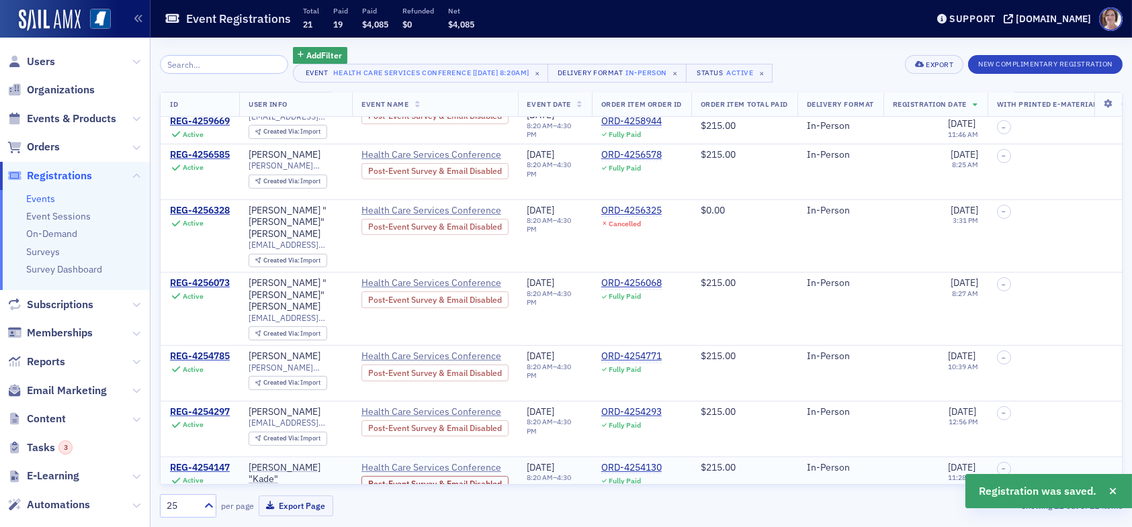
scroll to position [825, 0]
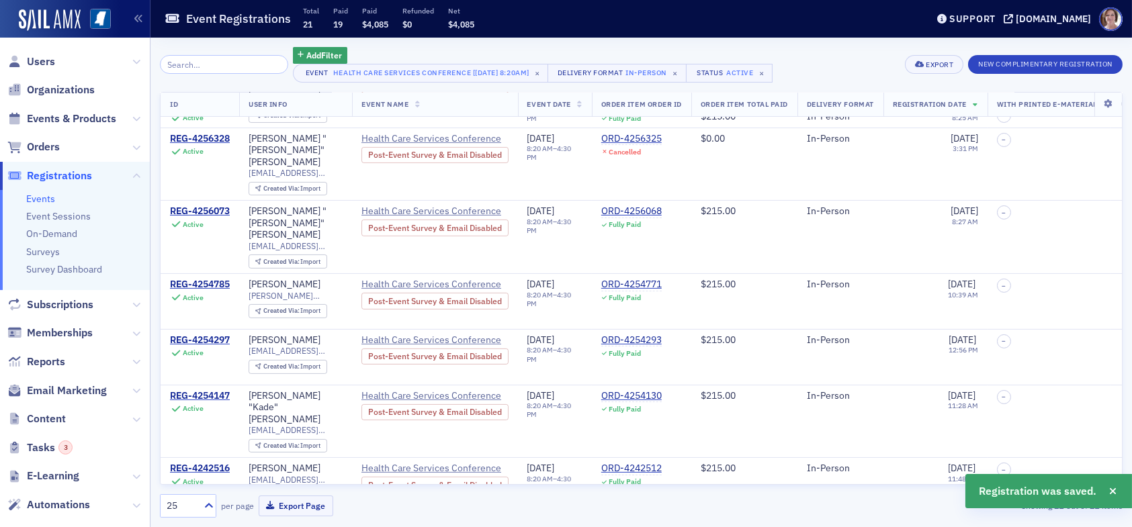
drag, startPoint x: 204, startPoint y: 425, endPoint x: 246, endPoint y: 408, distance: 45.8
click at [204, 519] on div "REG-4241353" at bounding box center [200, 525] width 60 height 12
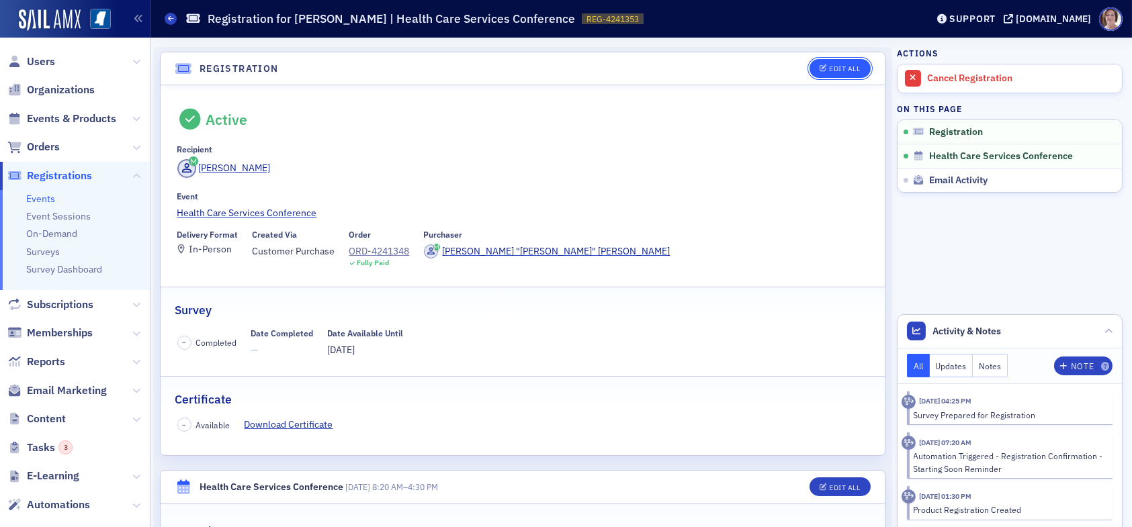
click at [844, 70] on div "Edit All" at bounding box center [844, 68] width 31 height 7
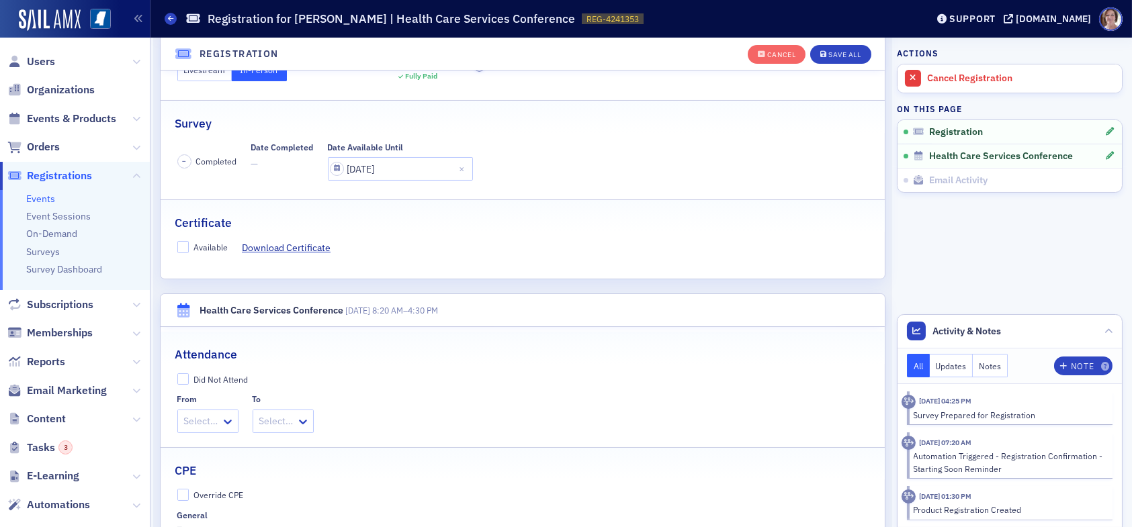
scroll to position [236, 0]
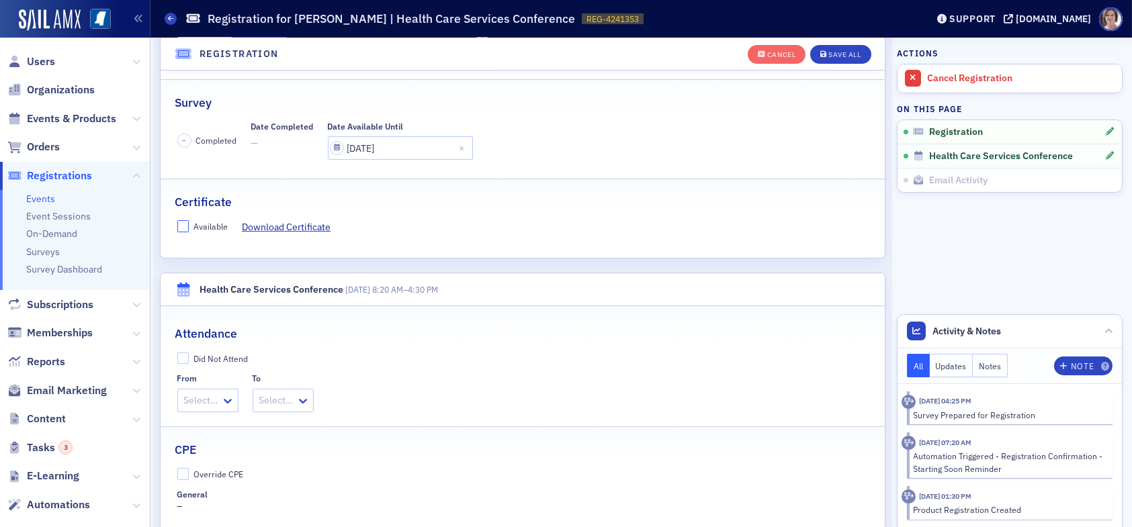
click at [186, 222] on input "Available" at bounding box center [183, 226] width 12 height 12
checkbox input "true"
click at [185, 476] on input "Override CPE" at bounding box center [183, 474] width 12 height 12
checkbox input "true"
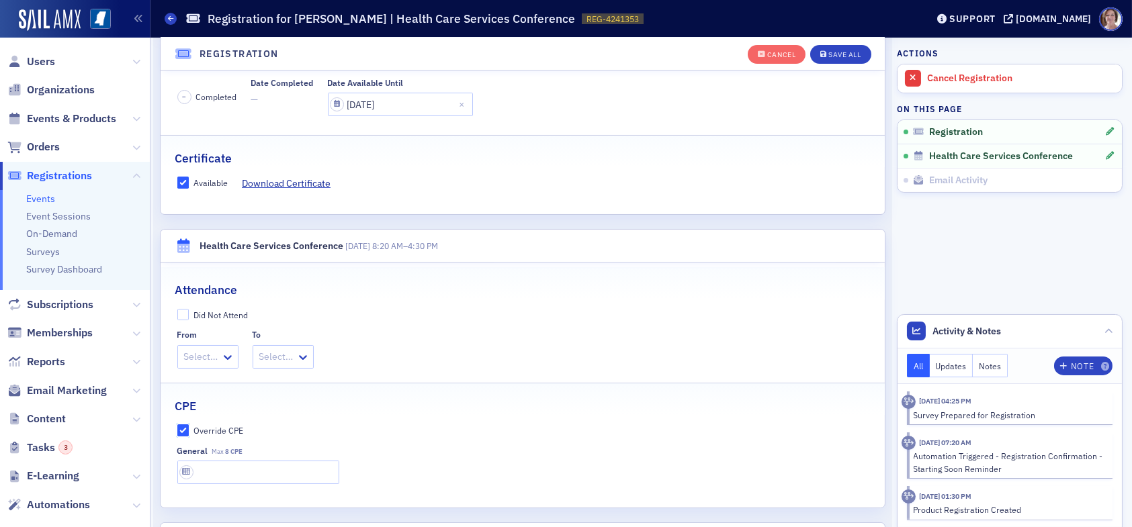
scroll to position [304, 0]
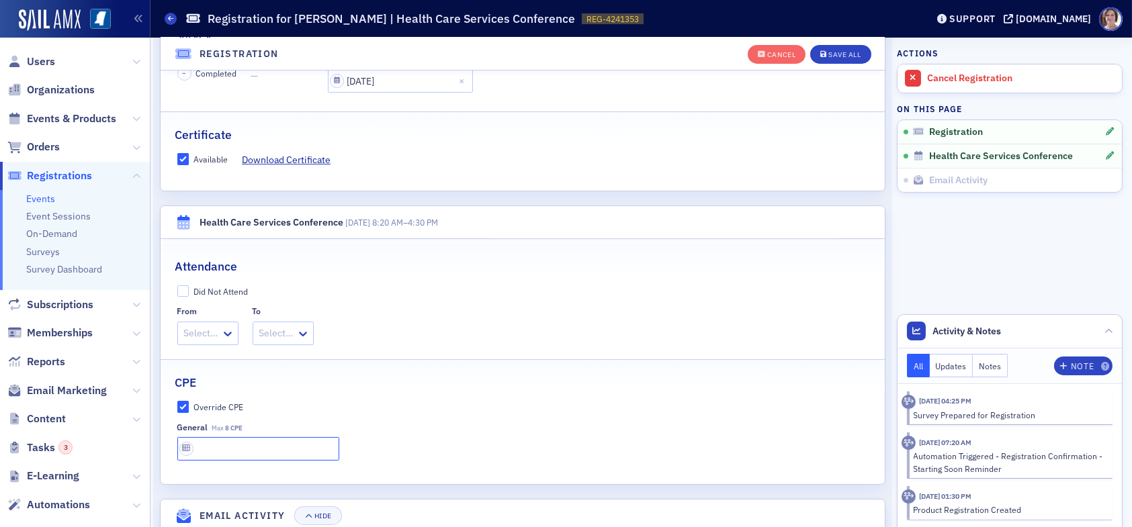
click at [243, 447] on input "text" at bounding box center [258, 449] width 162 height 24
type input "8 CPE"
click at [828, 53] on div "Save All" at bounding box center [844, 54] width 32 height 7
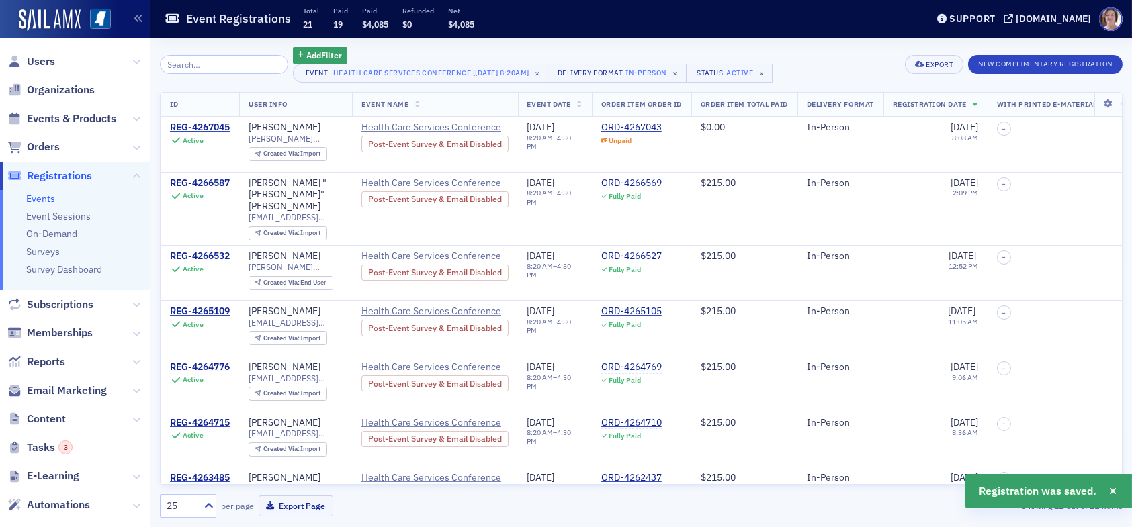
scroll to position [336, 0]
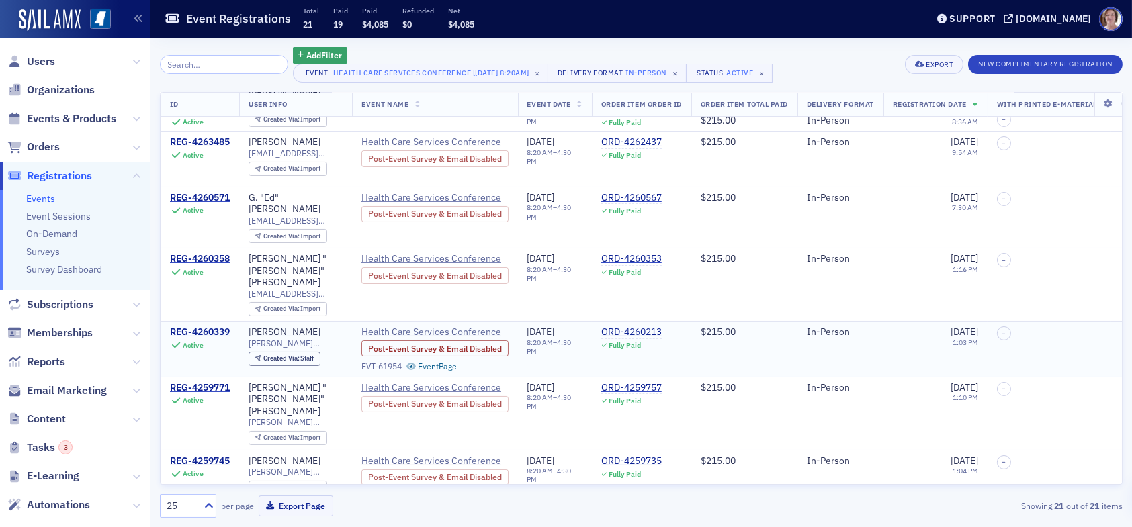
click at [216, 327] on div "REG-4260339" at bounding box center [200, 333] width 60 height 12
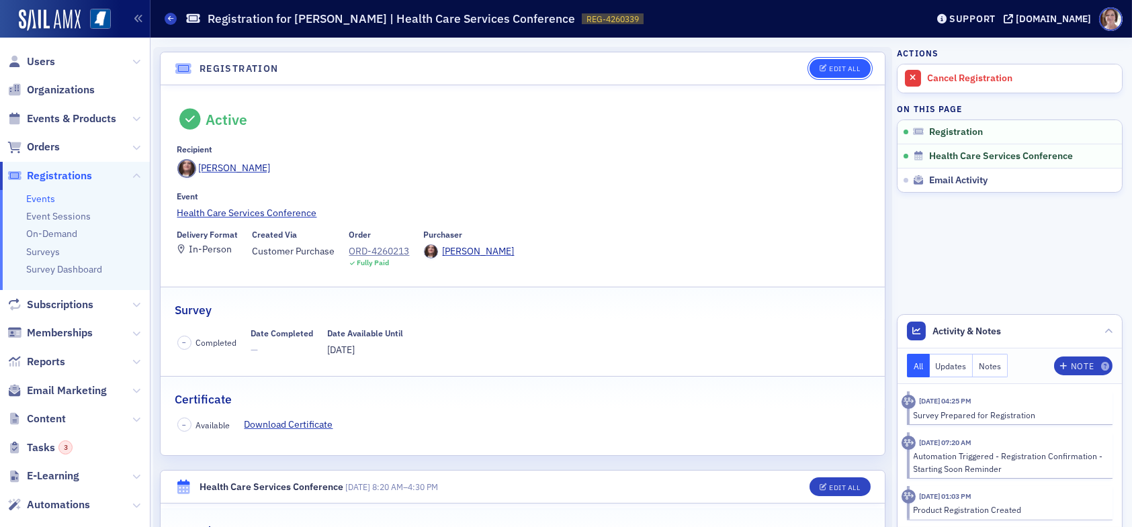
click at [820, 67] on icon "button" at bounding box center [824, 68] width 8 height 7
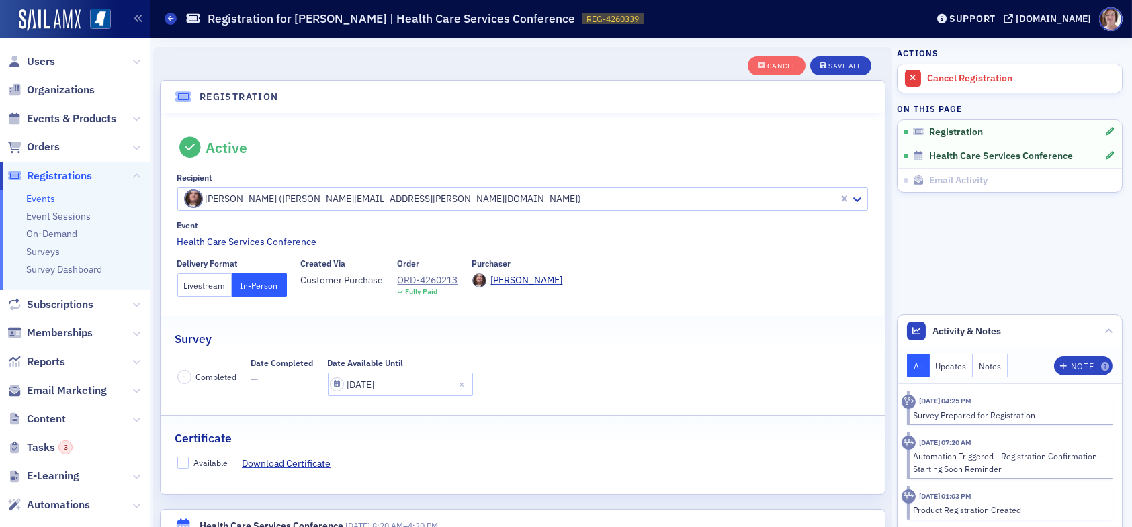
scroll to position [35, 0]
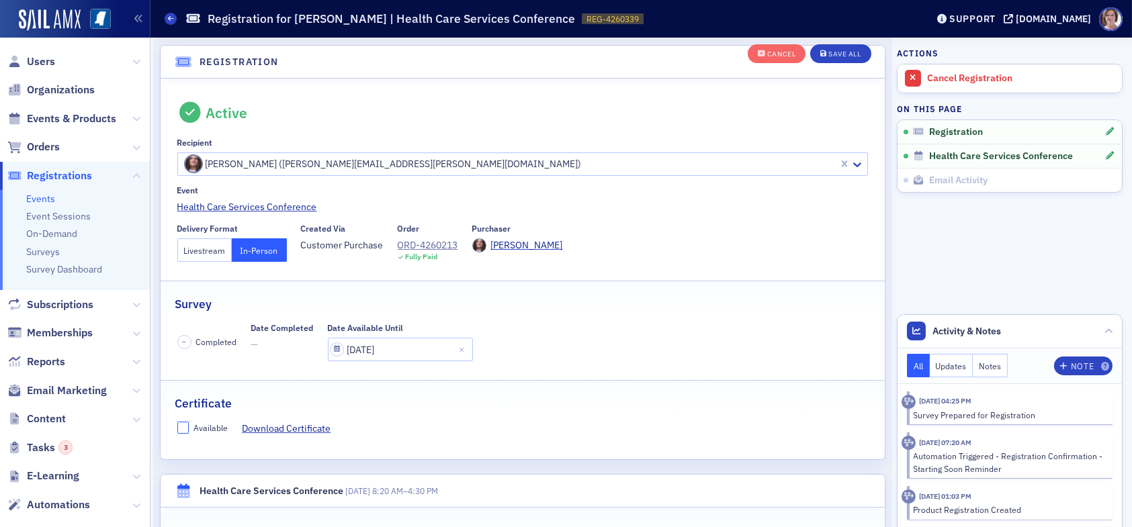
click at [185, 429] on input "Available" at bounding box center [183, 428] width 12 height 12
checkbox input "true"
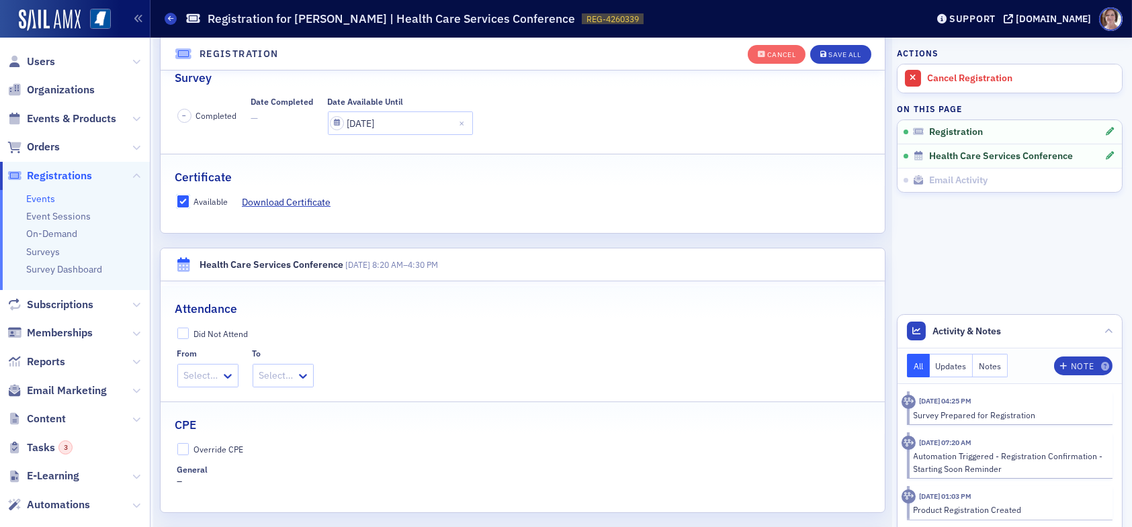
scroll to position [304, 0]
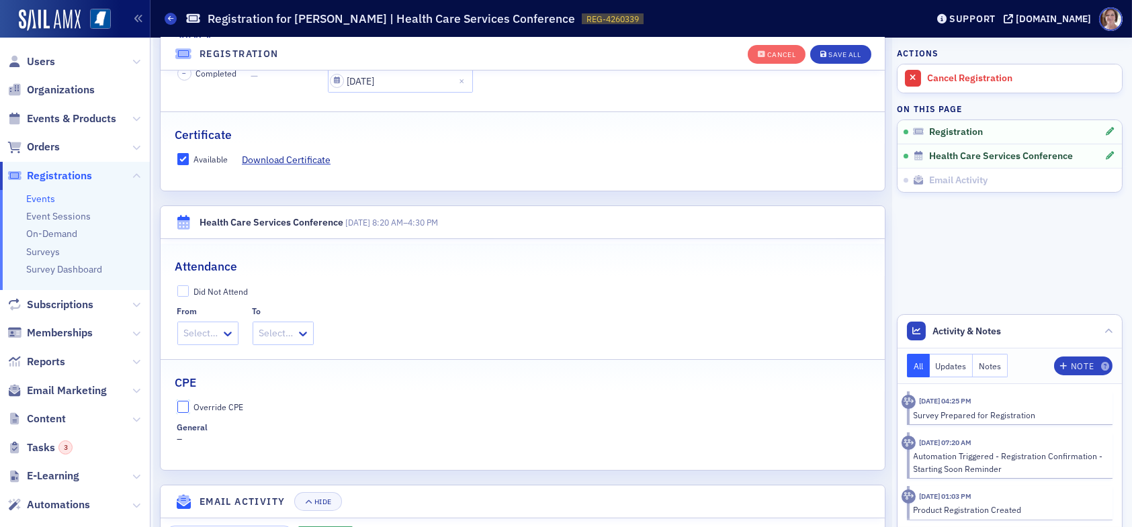
click at [187, 405] on input "Override CPE" at bounding box center [183, 407] width 12 height 12
checkbox input "true"
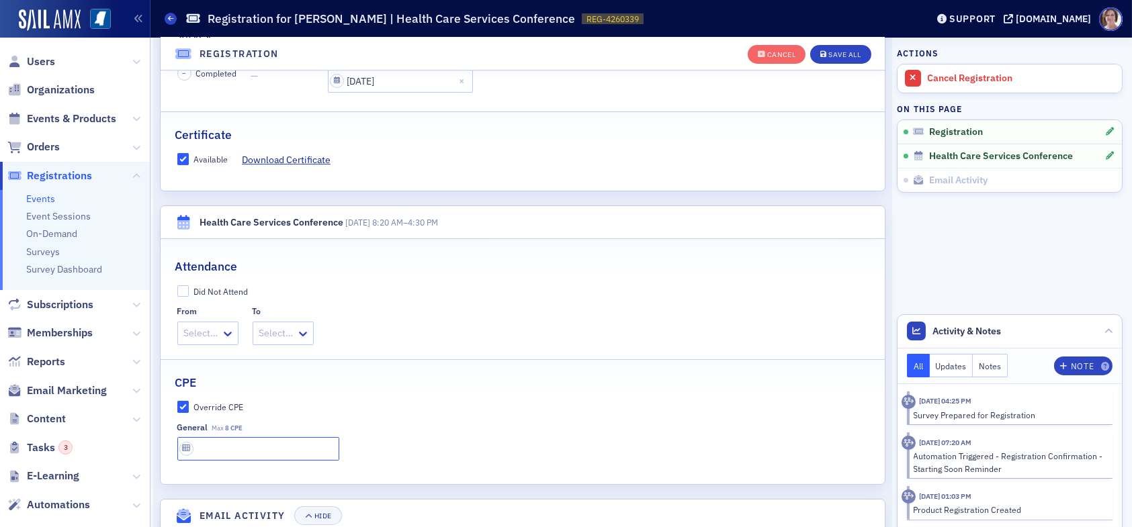
click at [211, 444] on input "text" at bounding box center [258, 449] width 162 height 24
type input "8 CPE"
click at [828, 58] on div "Save All" at bounding box center [844, 54] width 32 height 7
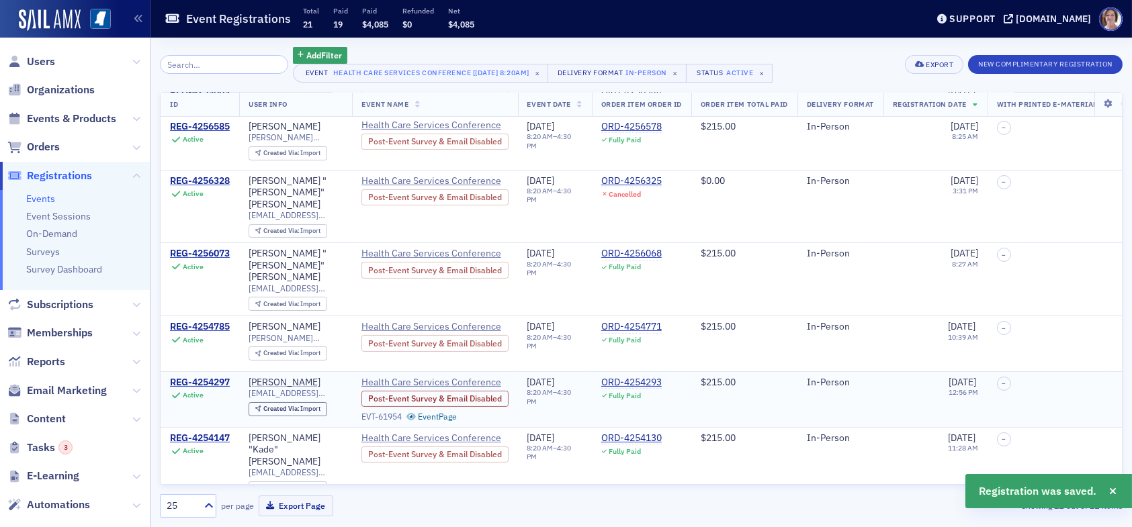
scroll to position [825, 0]
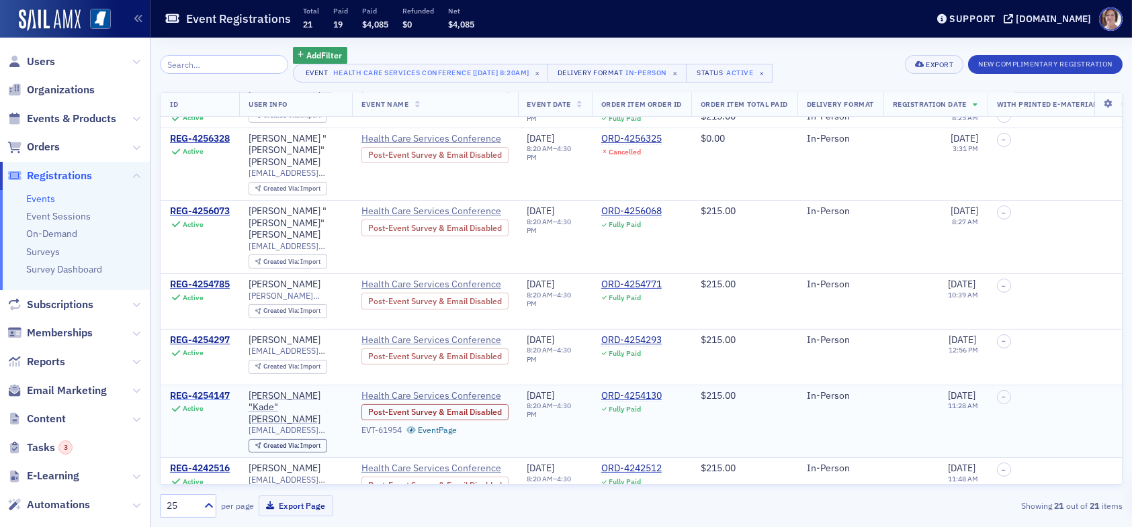
click at [206, 390] on div "REG-4254147" at bounding box center [200, 396] width 60 height 12
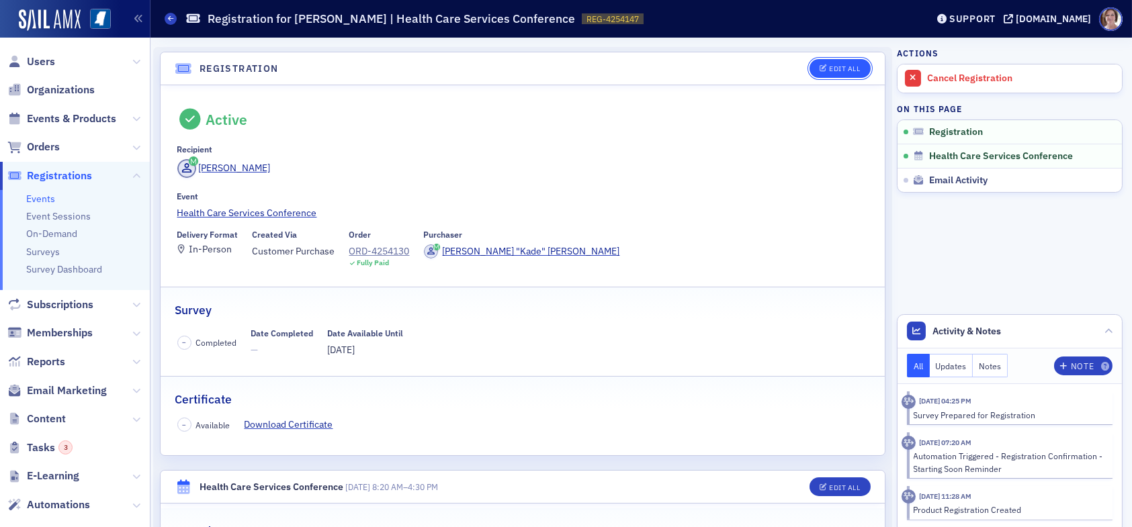
click at [833, 65] on div "Edit All" at bounding box center [844, 68] width 31 height 7
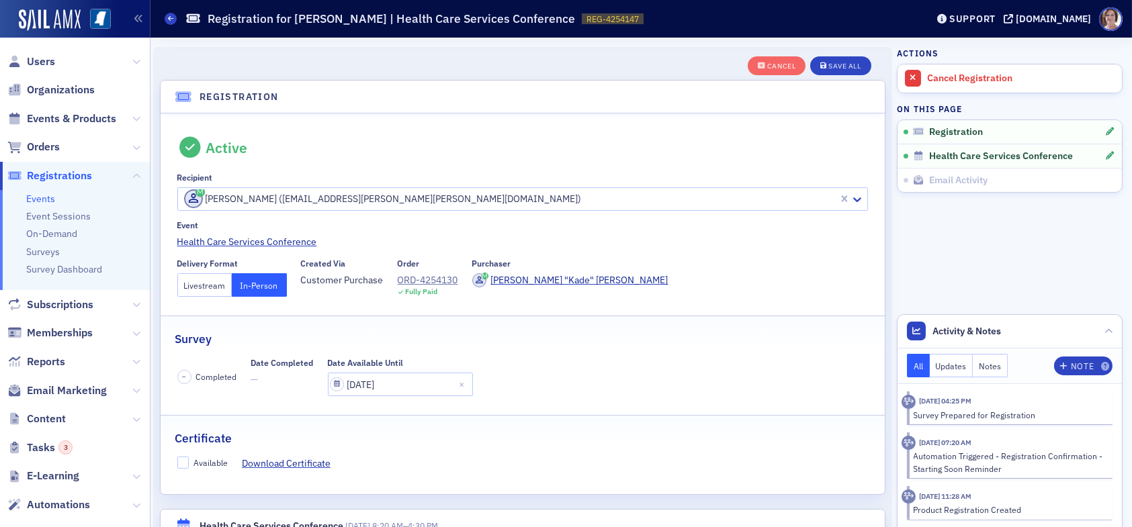
scroll to position [35, 0]
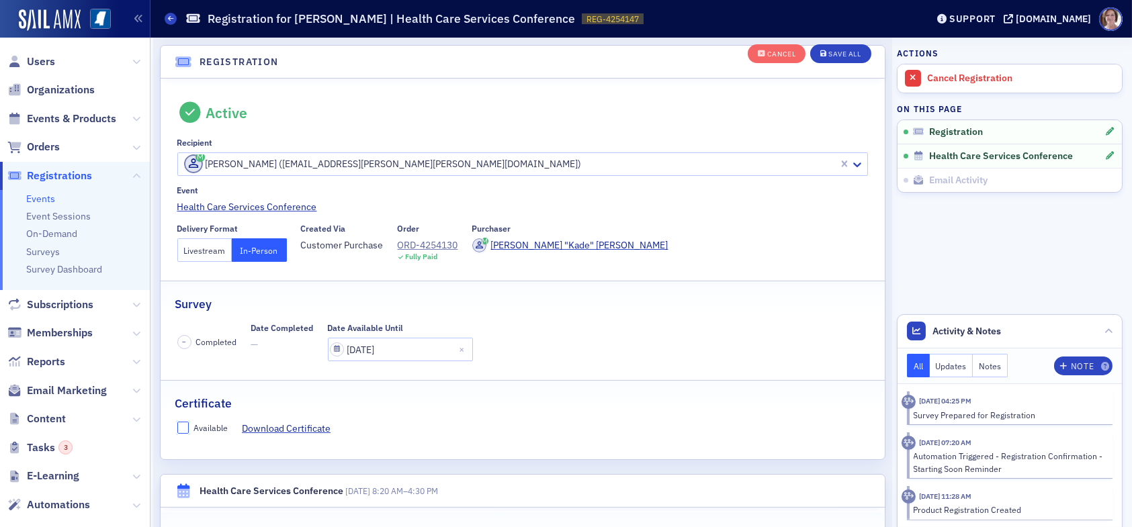
click at [180, 426] on input "Available" at bounding box center [183, 428] width 12 height 12
checkbox input "true"
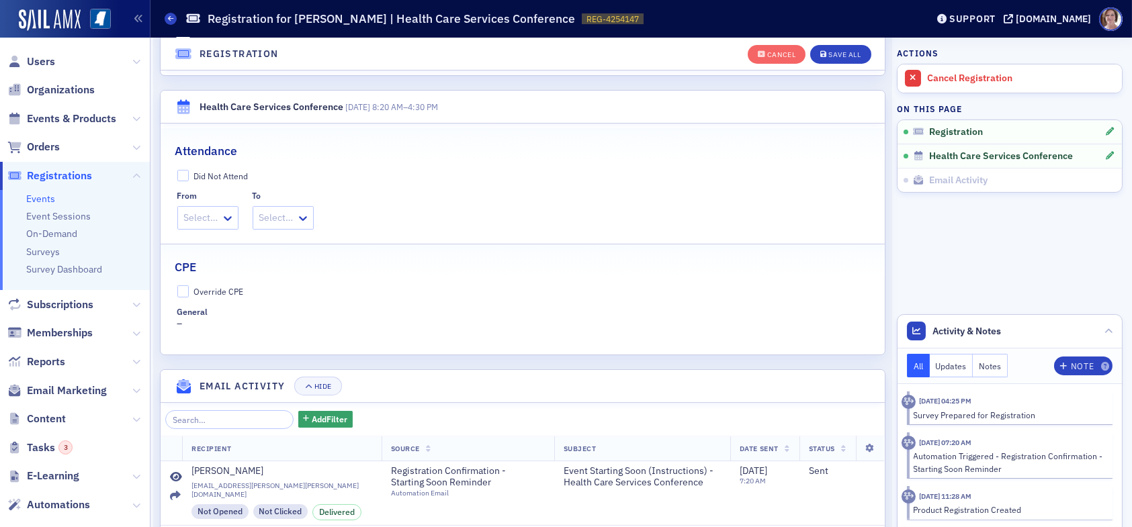
scroll to position [438, 0]
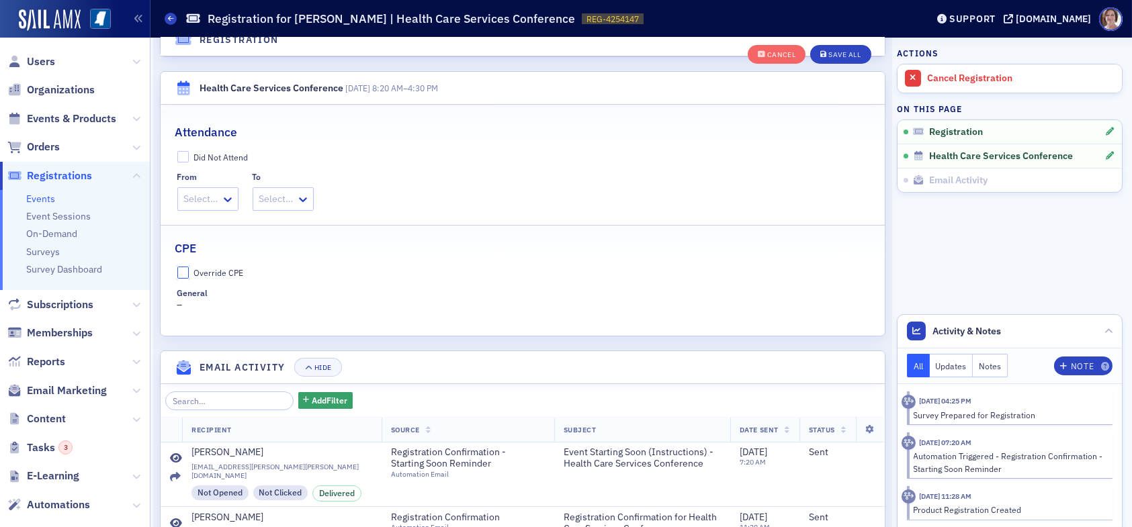
click at [185, 271] on input "Override CPE" at bounding box center [183, 273] width 12 height 12
checkbox input "true"
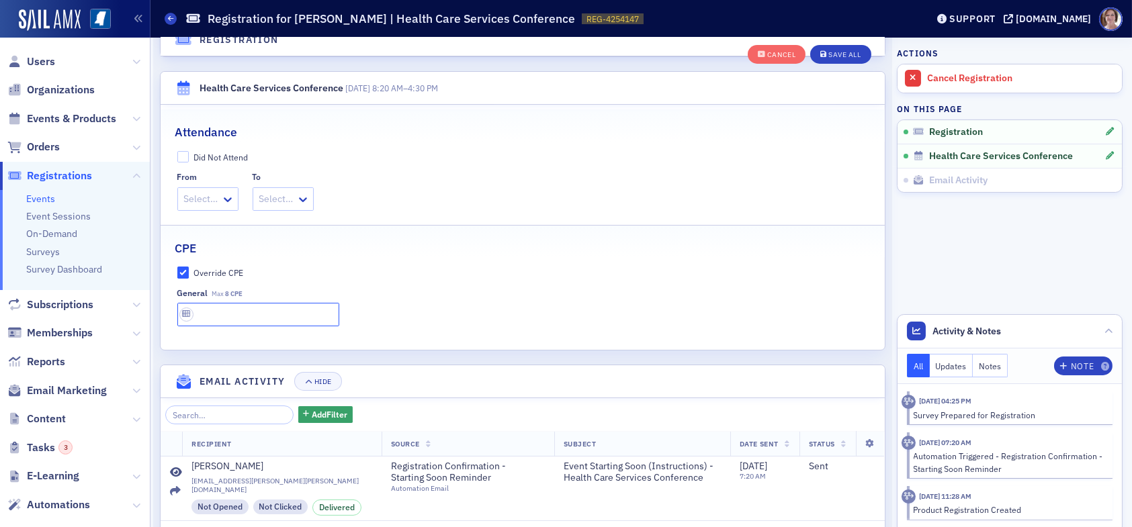
click at [209, 308] on input "text" at bounding box center [258, 315] width 162 height 24
type input "8 CPE"
click at [834, 51] on div "Save All" at bounding box center [844, 54] width 32 height 7
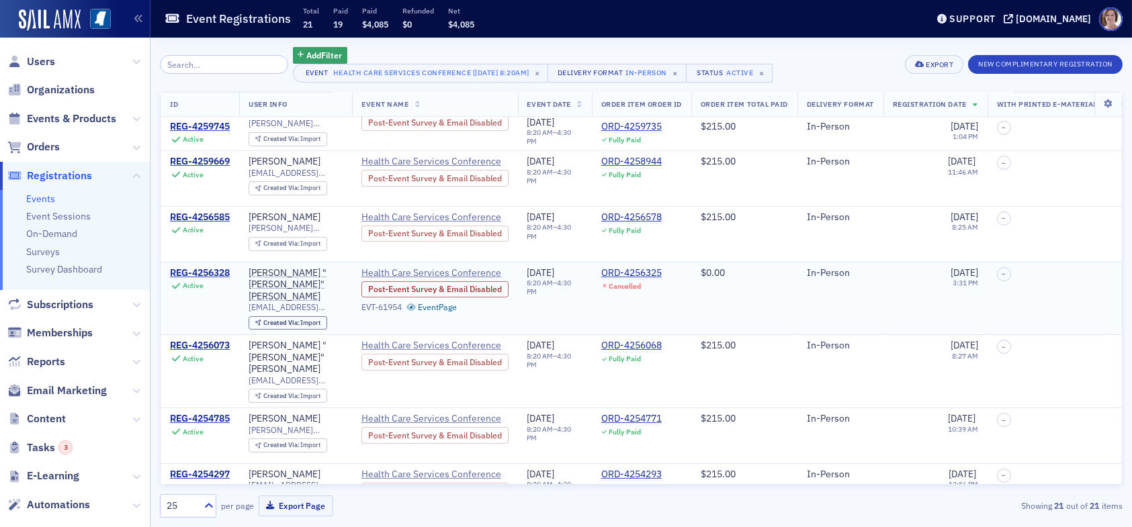
scroll to position [691, 0]
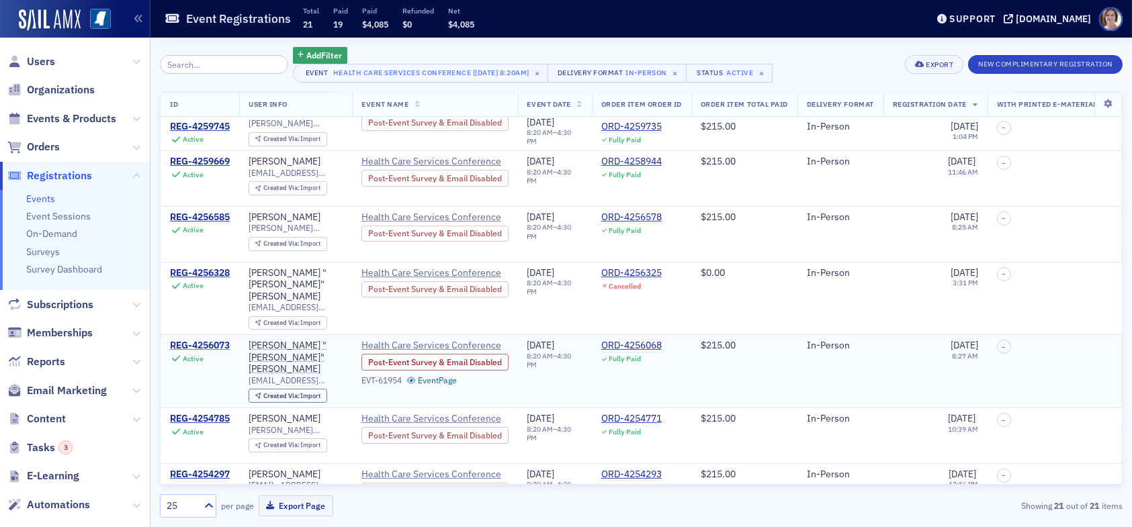
click at [204, 340] on div "REG-4256073" at bounding box center [200, 346] width 60 height 12
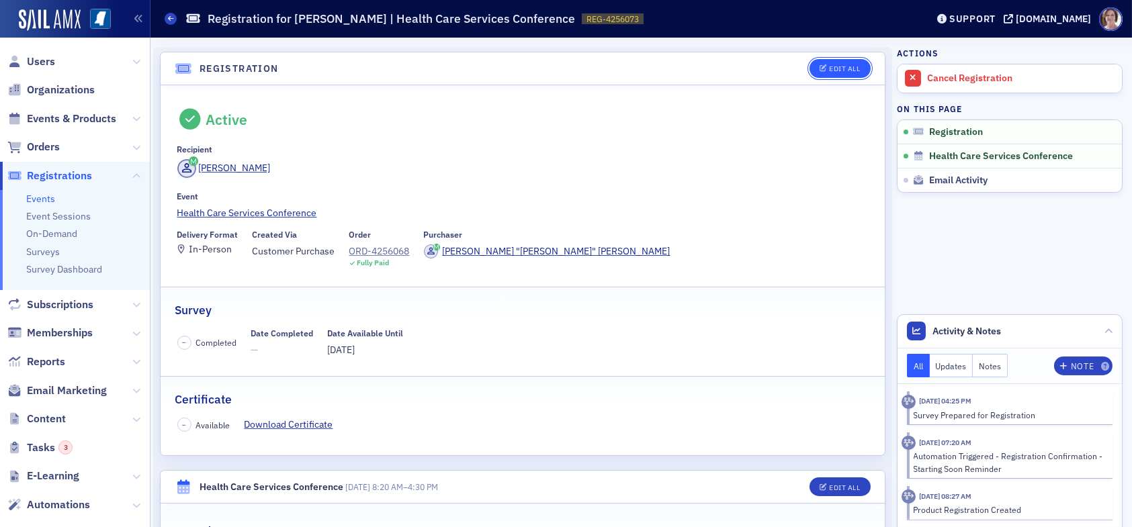
click at [832, 65] on div "Edit All" at bounding box center [844, 68] width 31 height 7
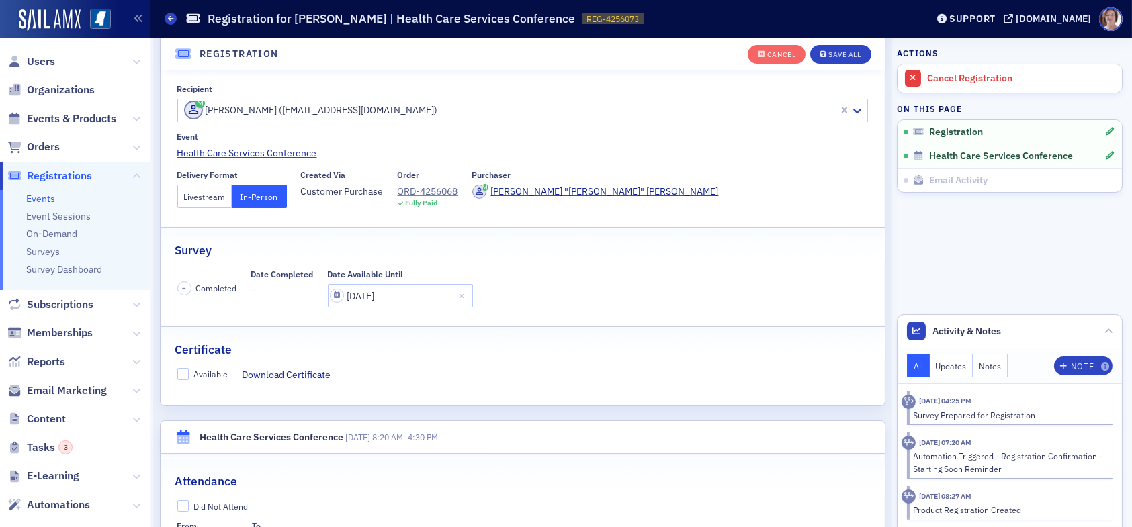
scroll to position [169, 0]
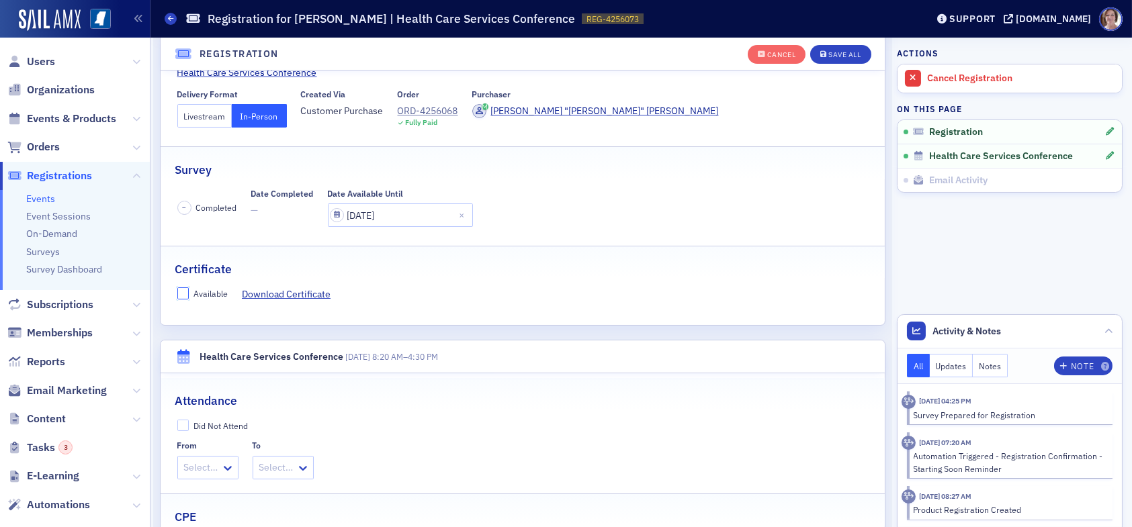
click at [185, 292] on input "Available" at bounding box center [183, 294] width 12 height 12
checkbox input "true"
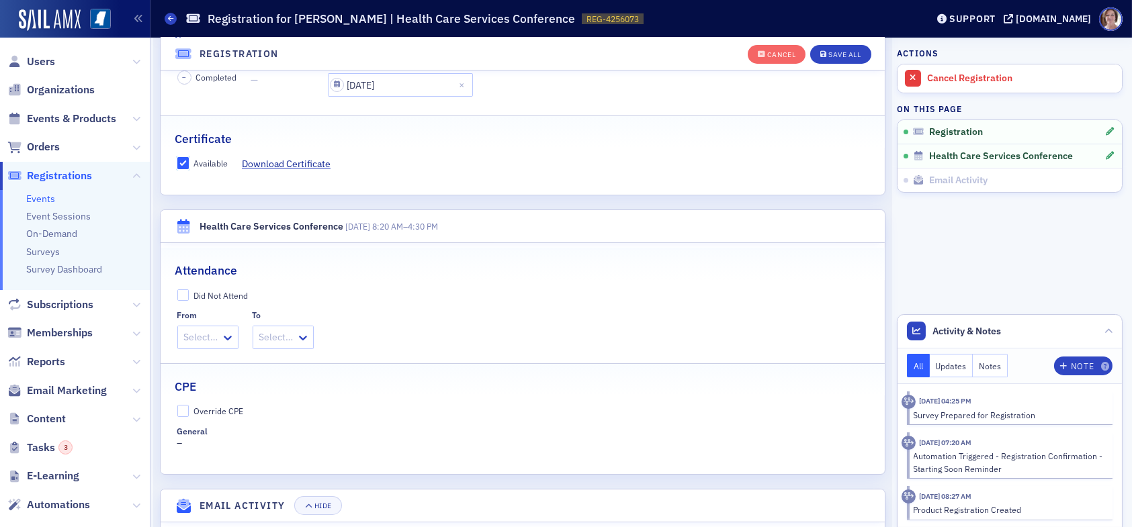
scroll to position [304, 0]
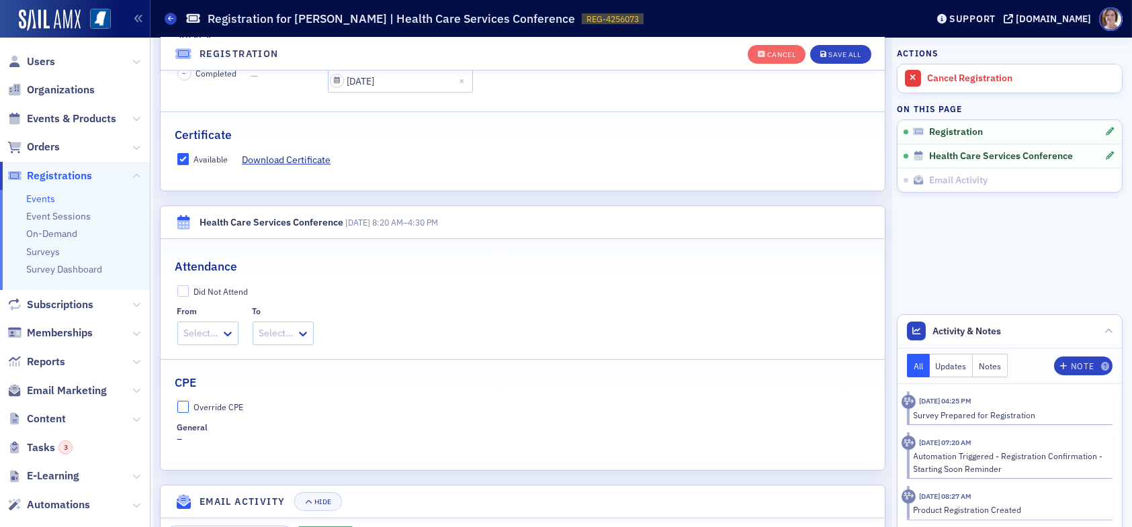
click at [187, 408] on input "Override CPE" at bounding box center [183, 407] width 12 height 12
checkbox input "true"
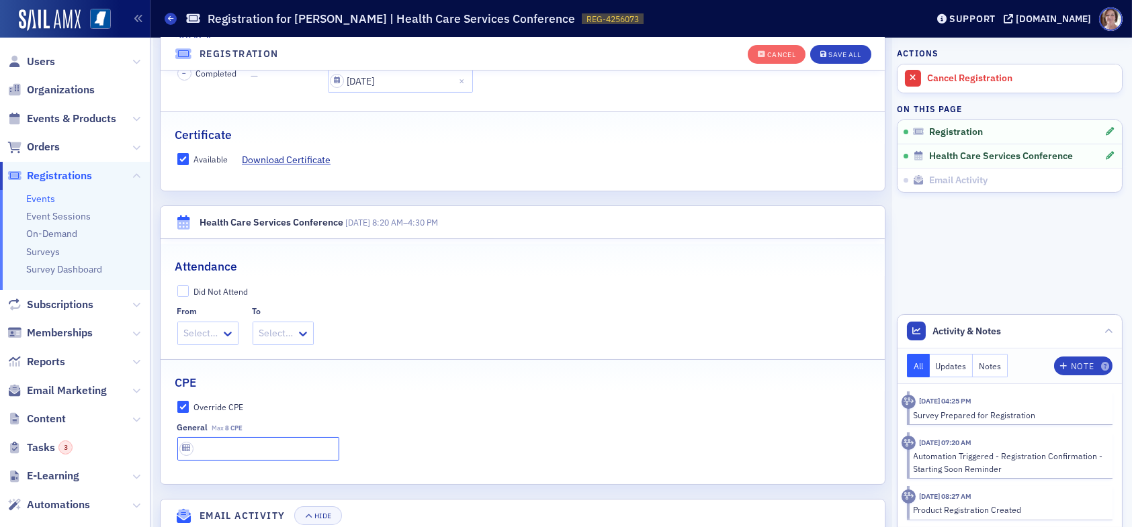
click at [218, 444] on input "text" at bounding box center [258, 449] width 162 height 24
type input "8 CPE"
click at [835, 62] on button "Save All" at bounding box center [840, 54] width 60 height 19
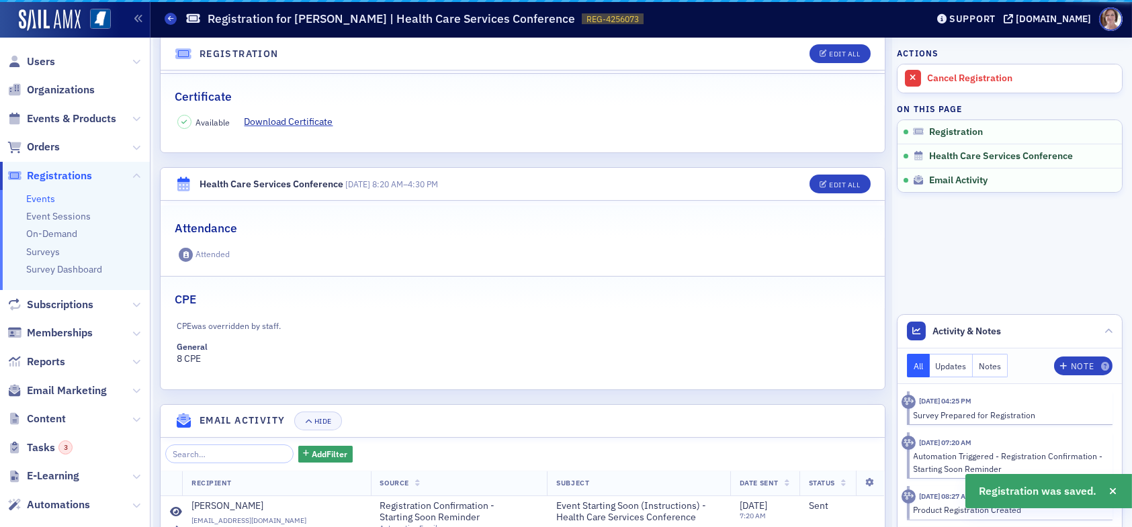
scroll to position [371, 0]
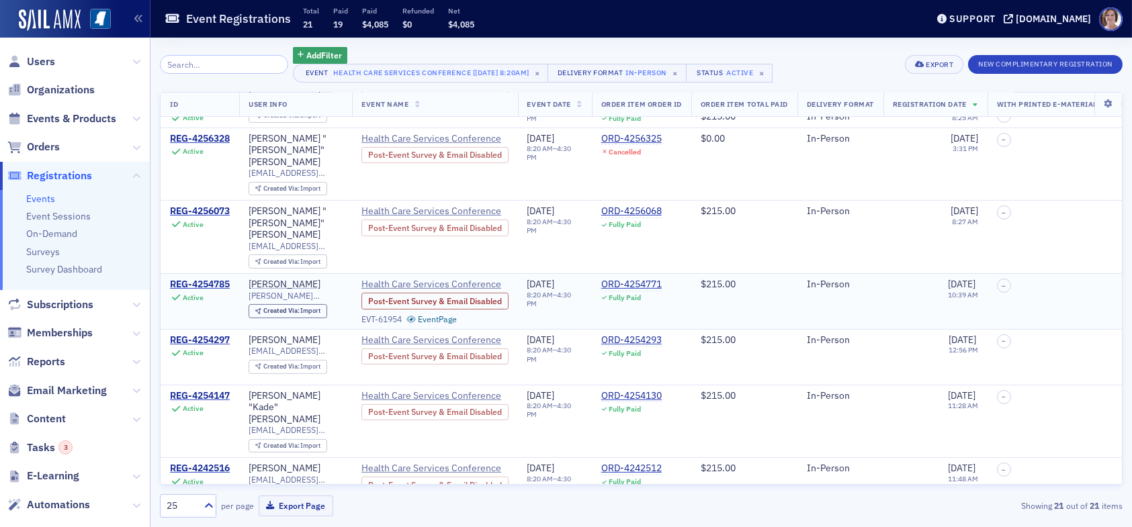
scroll to position [758, 0]
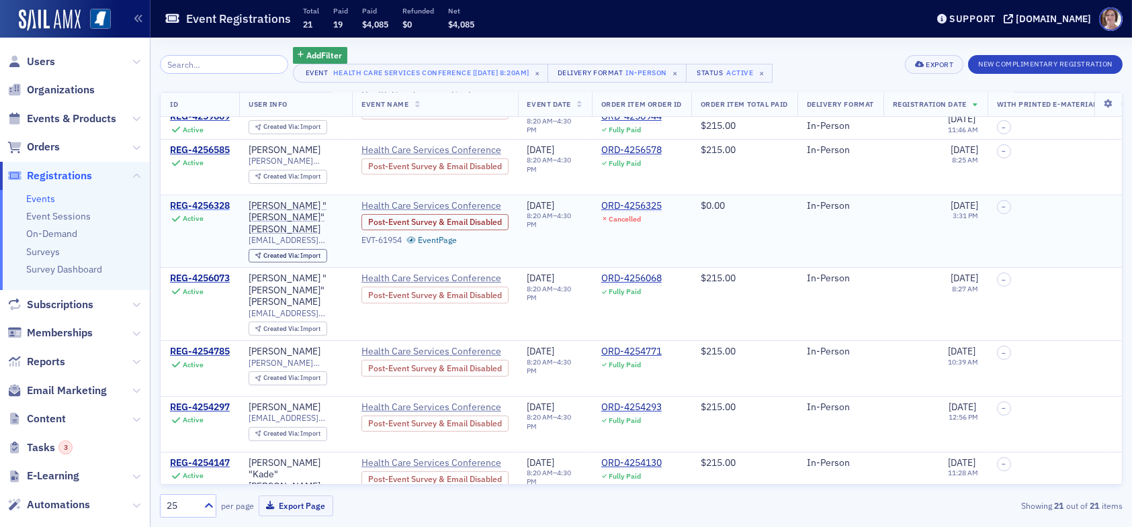
click at [223, 200] on div "REG-4256328" at bounding box center [200, 206] width 60 height 12
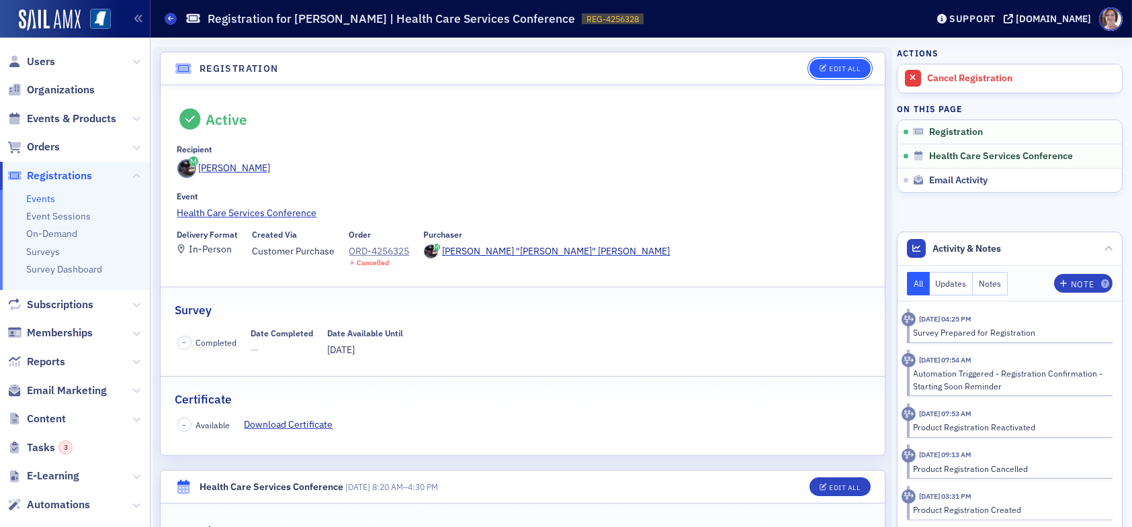
click at [836, 65] on div "Edit All" at bounding box center [844, 68] width 31 height 7
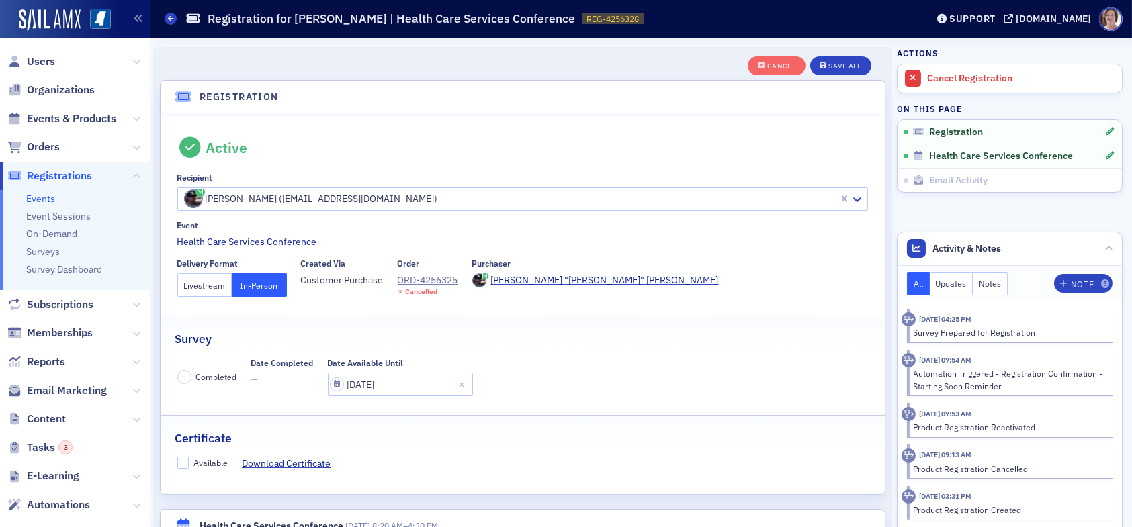
scroll to position [35, 0]
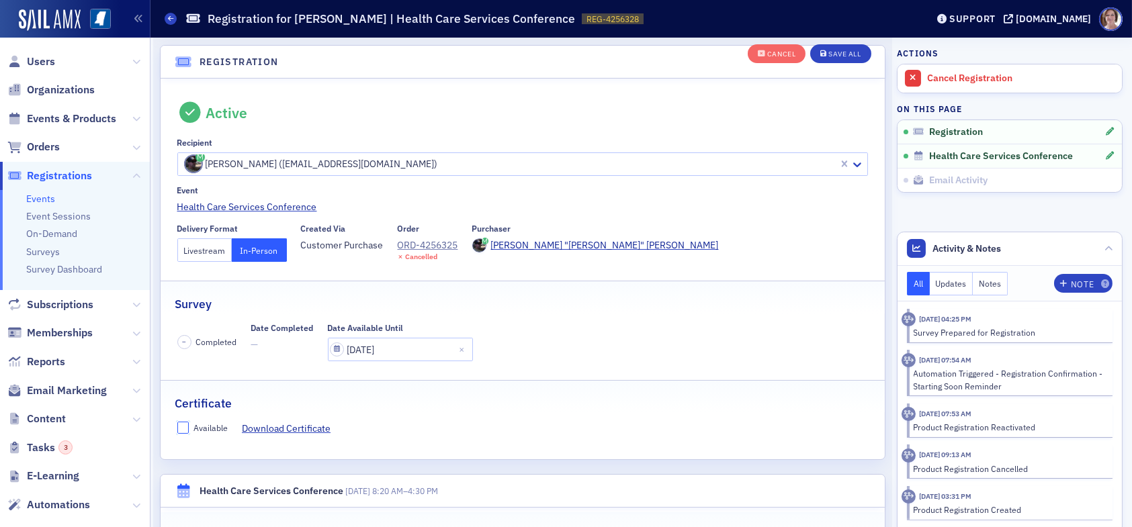
click at [182, 423] on input "Available" at bounding box center [183, 428] width 12 height 12
checkbox input "true"
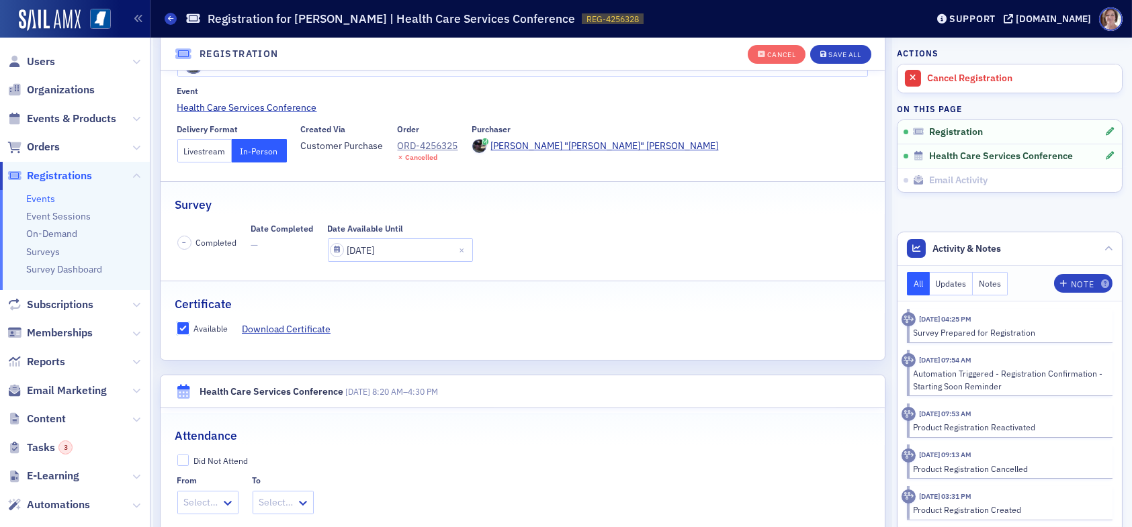
scroll to position [304, 0]
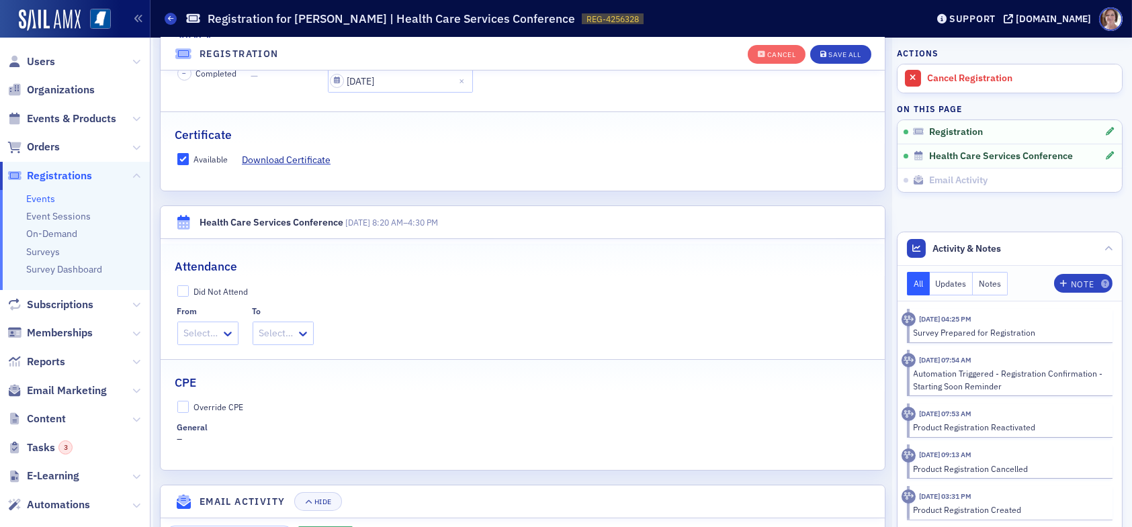
click at [189, 398] on fieldset "CPE Override CPE General –" at bounding box center [523, 405] width 724 height 92
click at [185, 405] on input "Override CPE" at bounding box center [183, 407] width 12 height 12
checkbox input "true"
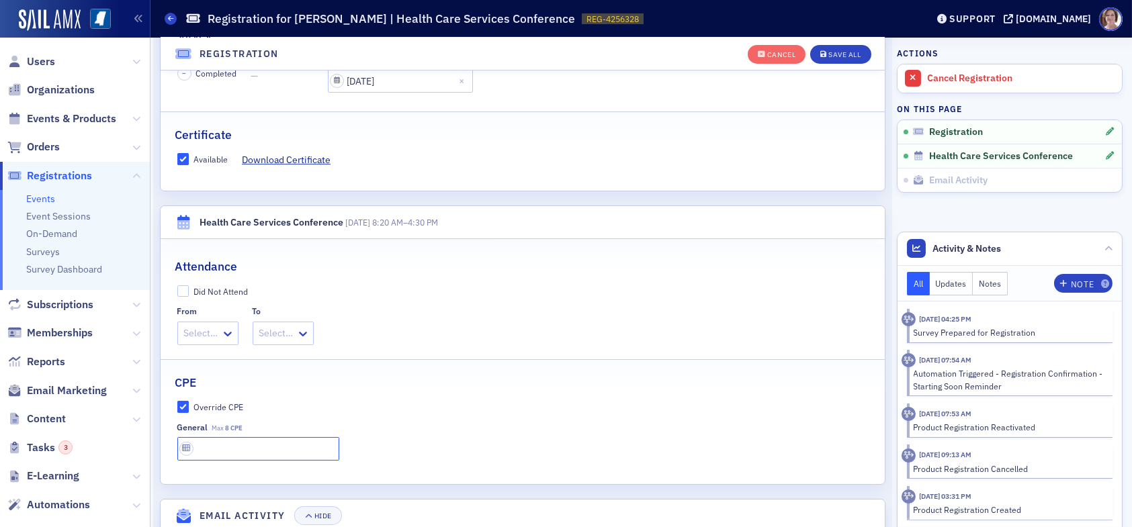
click at [216, 441] on input "text" at bounding box center [258, 449] width 162 height 24
type input "8 CPE"
click at [828, 52] on div "Save All" at bounding box center [844, 54] width 32 height 7
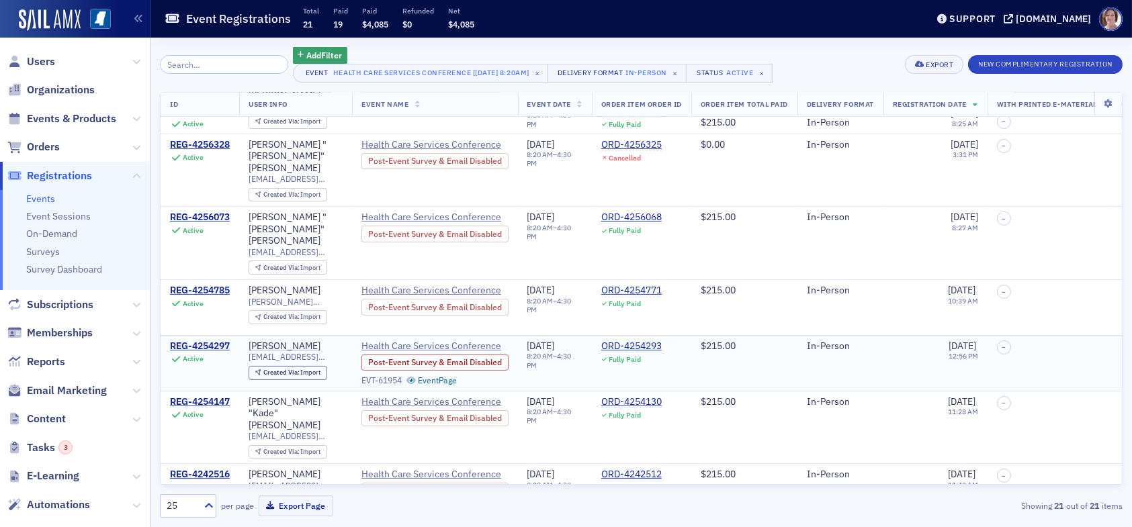
scroll to position [825, 0]
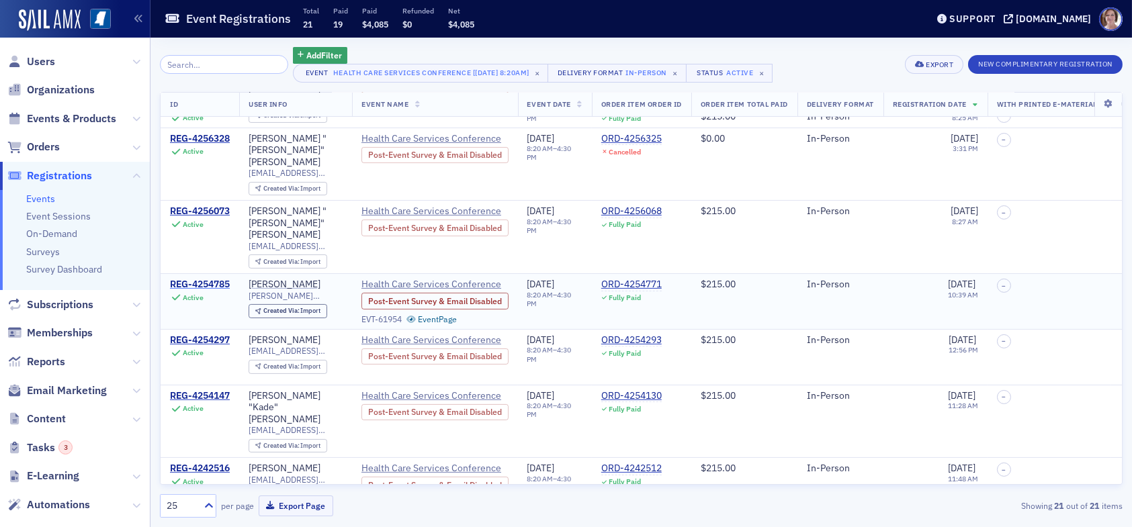
click at [216, 279] on div "REG-4254785" at bounding box center [200, 285] width 60 height 12
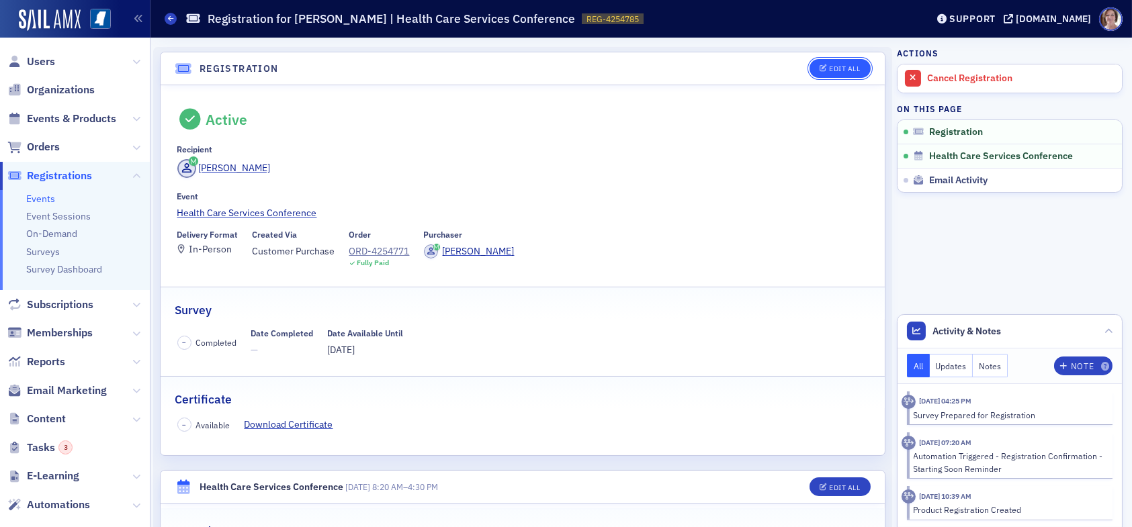
click at [830, 68] on div "Edit All" at bounding box center [844, 68] width 31 height 7
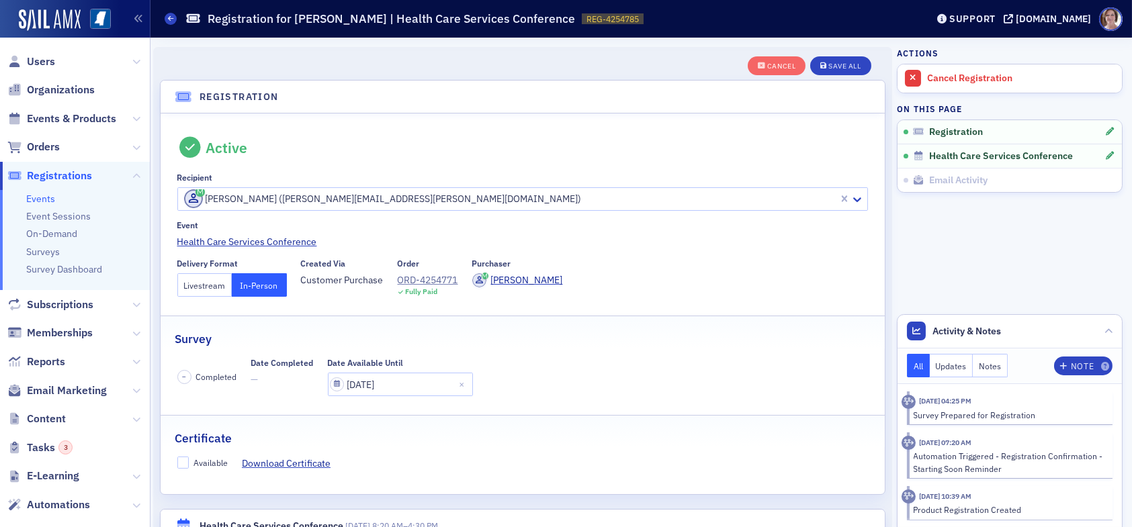
scroll to position [35, 0]
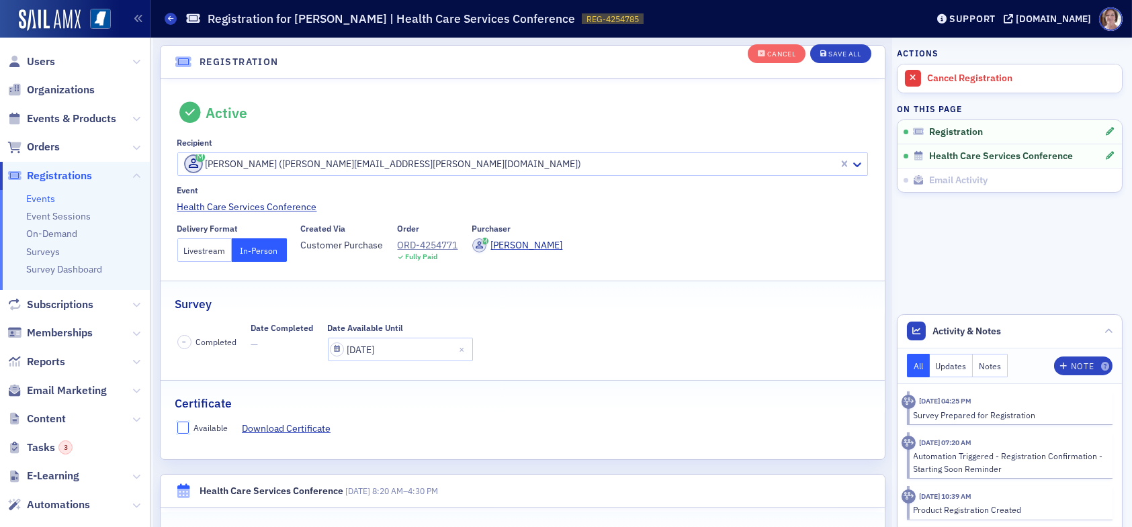
click at [181, 425] on input "Available" at bounding box center [183, 428] width 12 height 12
checkbox input "true"
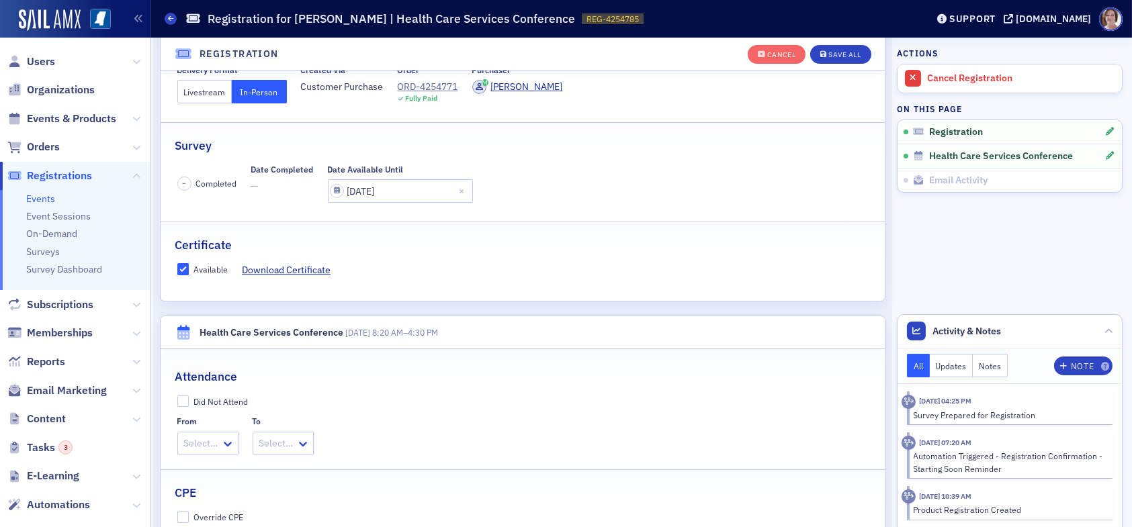
scroll to position [371, 0]
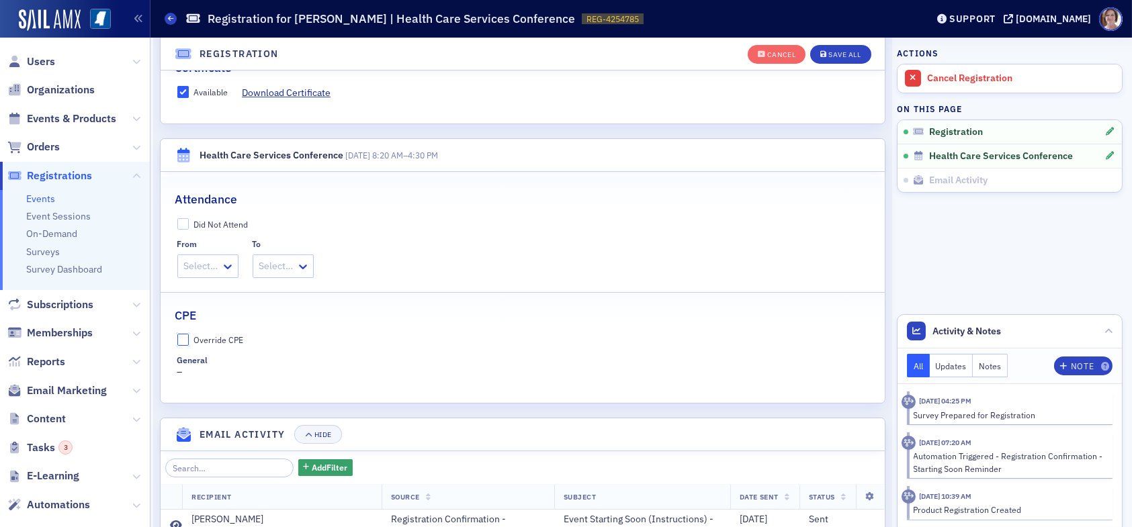
click at [186, 335] on input "Override CPE" at bounding box center [183, 340] width 12 height 12
checkbox input "true"
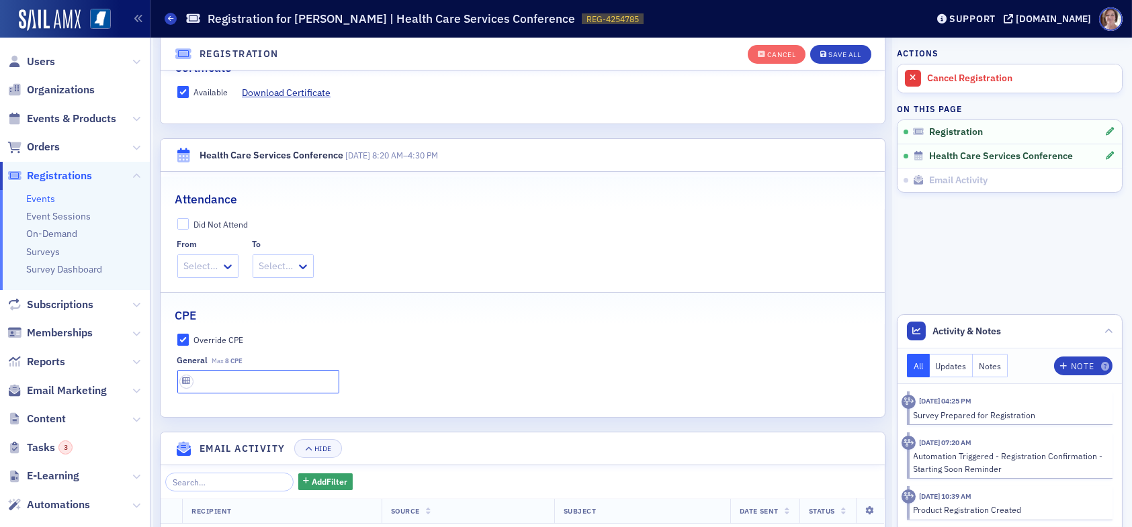
click at [222, 378] on input "text" at bounding box center [258, 382] width 162 height 24
type input "8 CPE"
click at [828, 53] on div "Save All" at bounding box center [844, 54] width 32 height 7
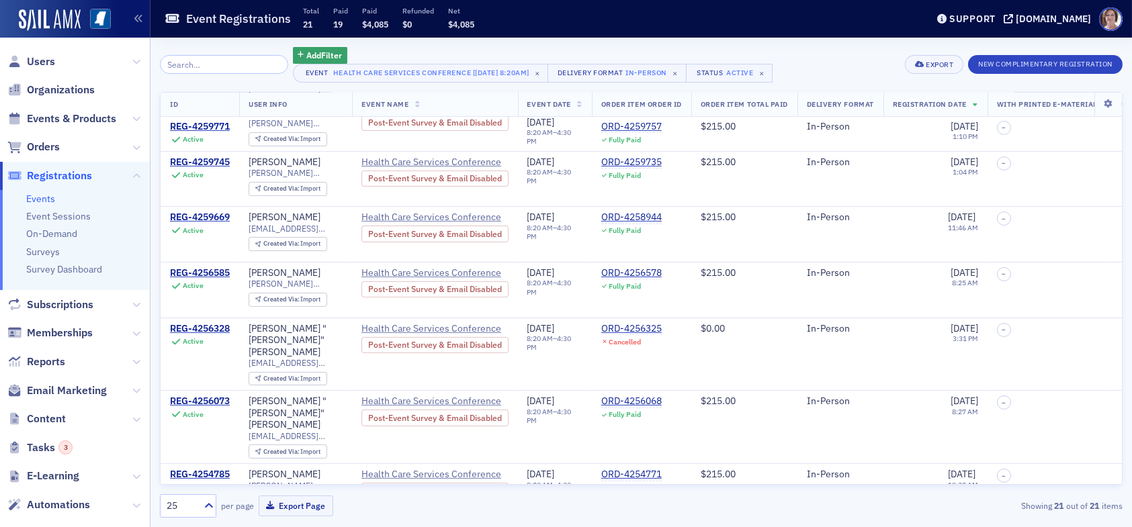
scroll to position [556, 0]
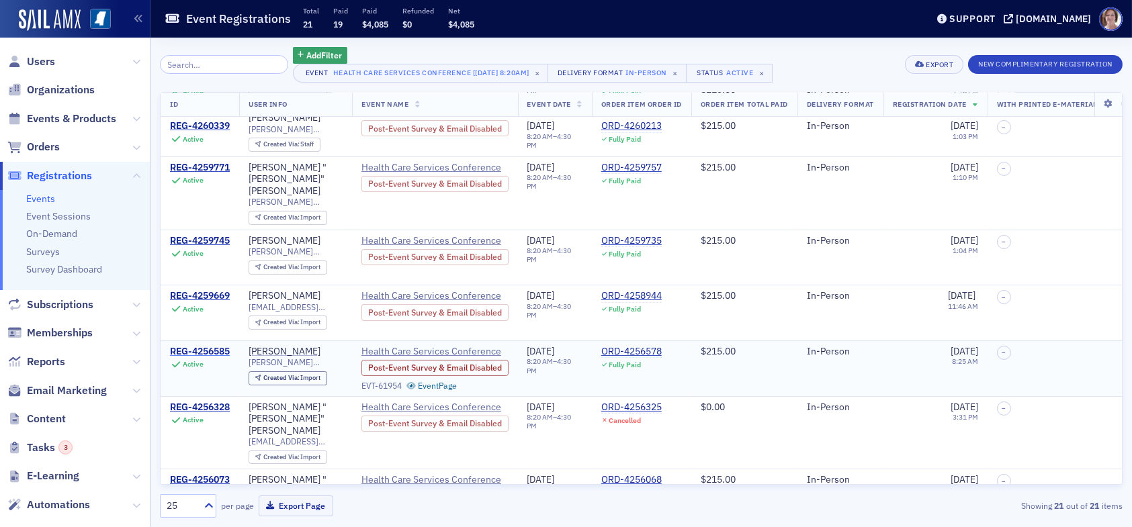
click at [224, 346] on div "REG-4256585" at bounding box center [200, 352] width 60 height 12
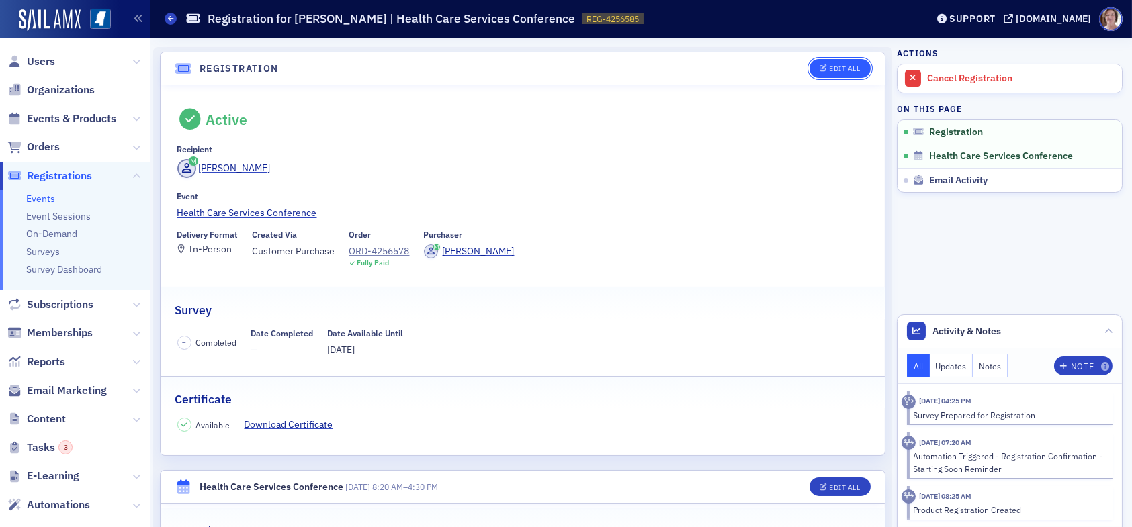
click at [833, 63] on button "Edit All" at bounding box center [840, 68] width 60 height 19
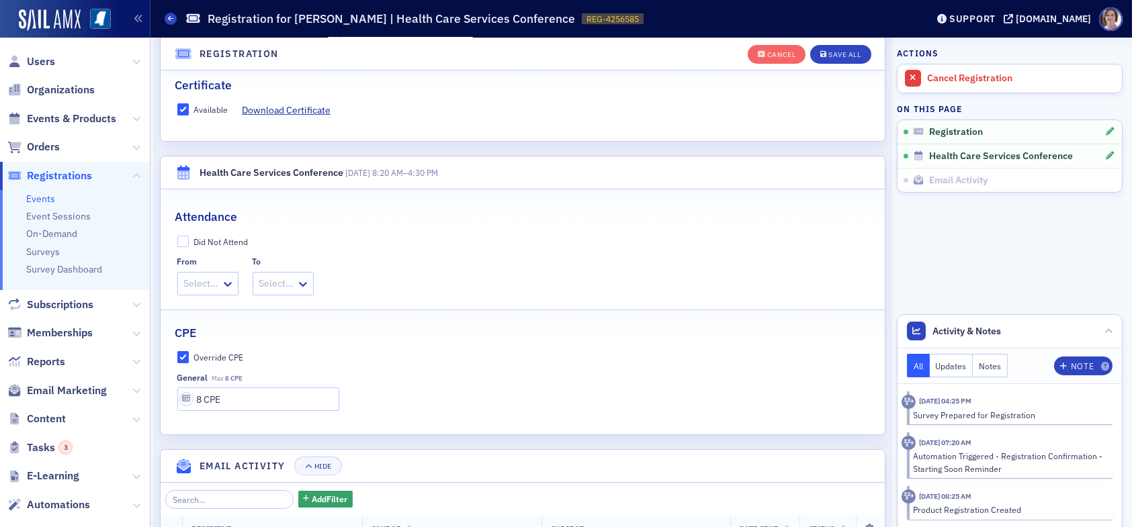
scroll to position [138, 0]
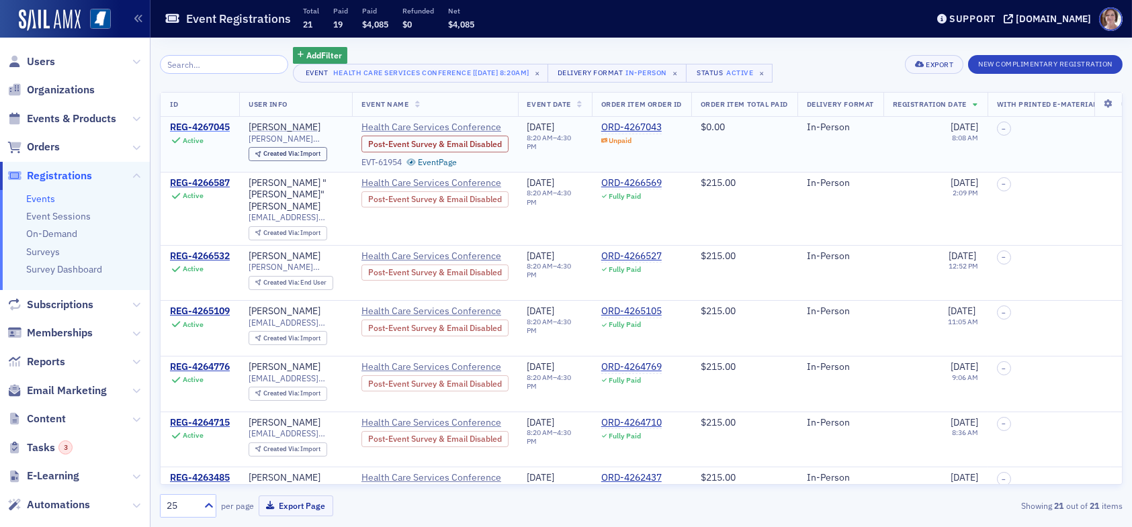
click at [210, 128] on div "REG-4267045" at bounding box center [200, 128] width 60 height 12
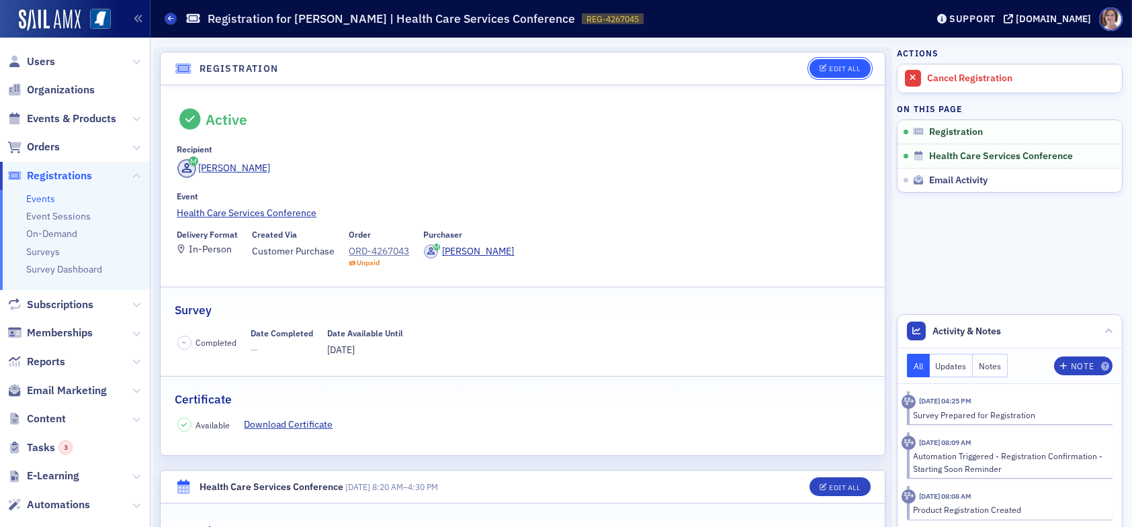
click at [829, 70] on div "Edit All" at bounding box center [844, 68] width 31 height 7
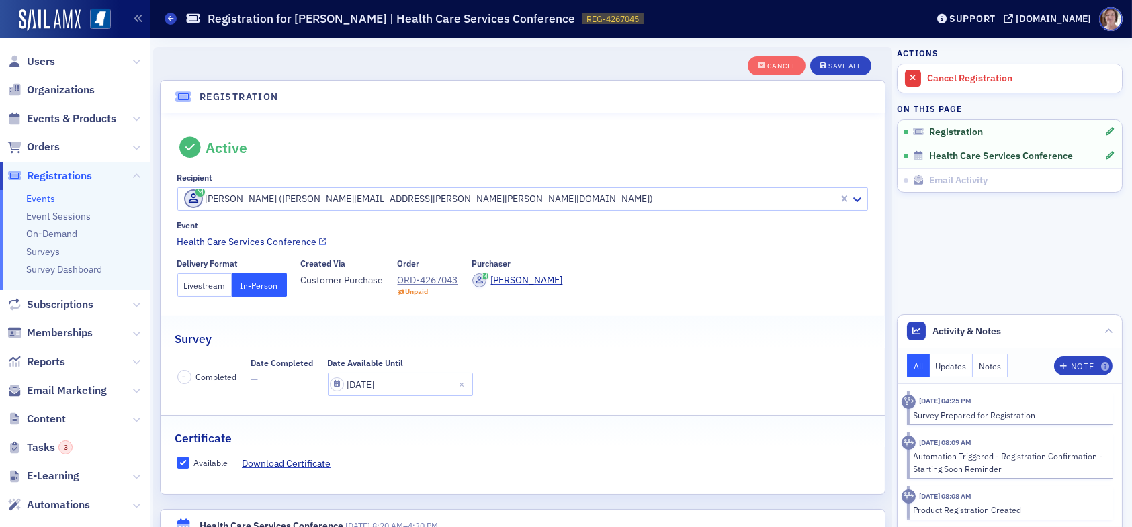
scroll to position [35, 0]
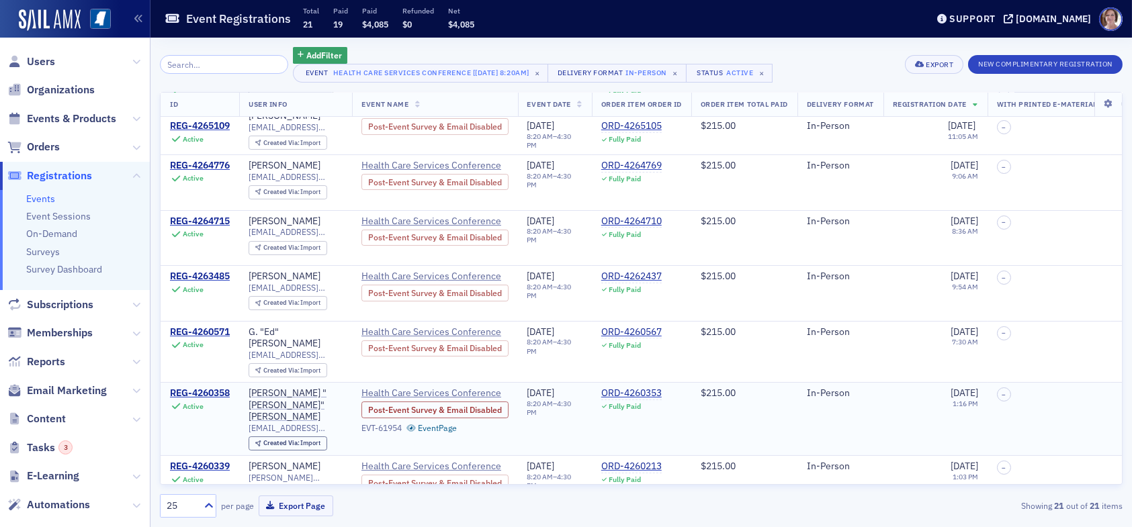
scroll to position [336, 0]
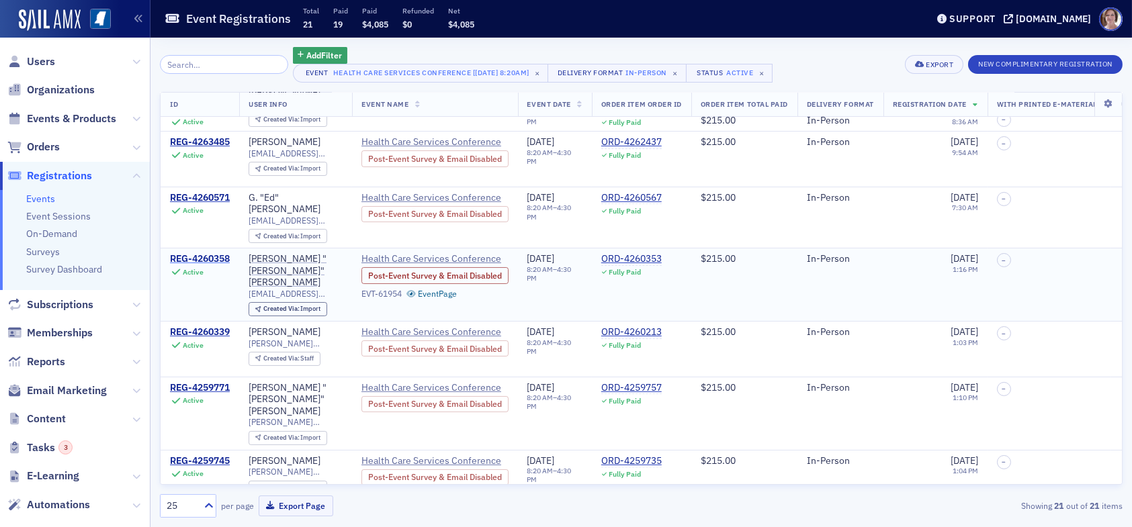
click at [191, 253] on div "REG-4260358" at bounding box center [200, 259] width 60 height 12
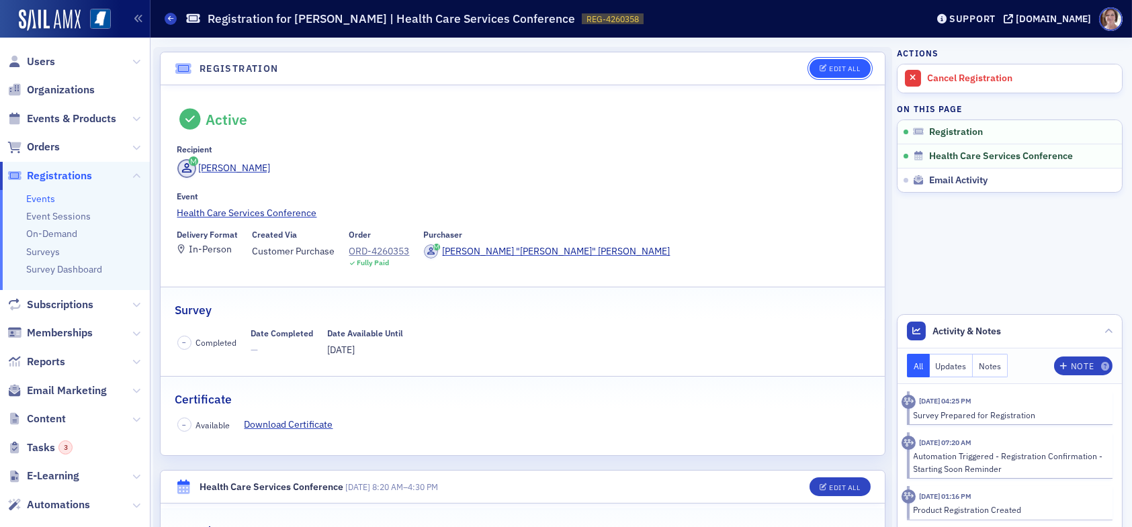
click at [820, 66] on icon "button" at bounding box center [824, 68] width 8 height 7
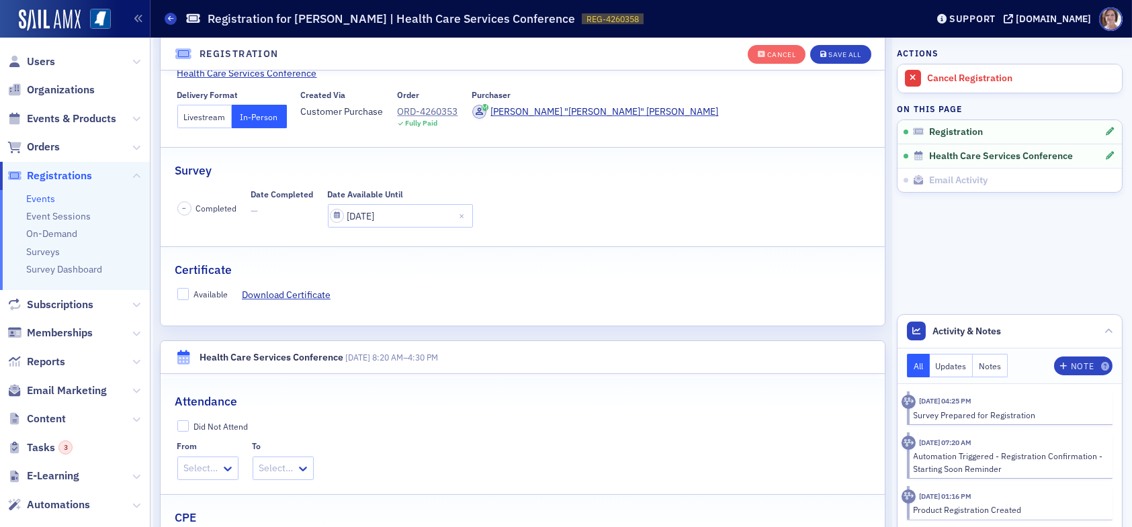
scroll to position [169, 0]
click at [183, 294] on input "Available" at bounding box center [183, 294] width 12 height 12
checkbox input "true"
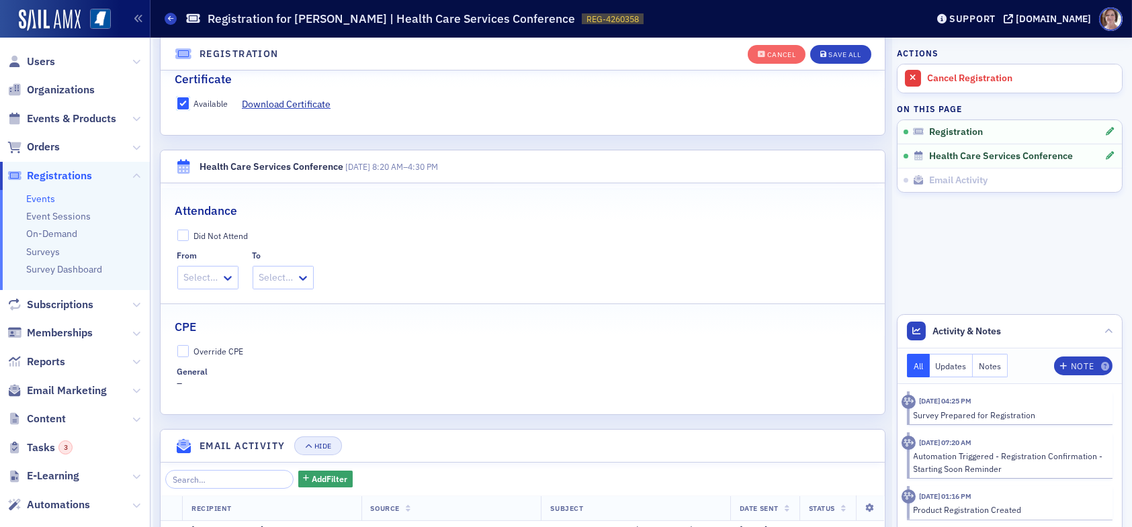
scroll to position [371, 0]
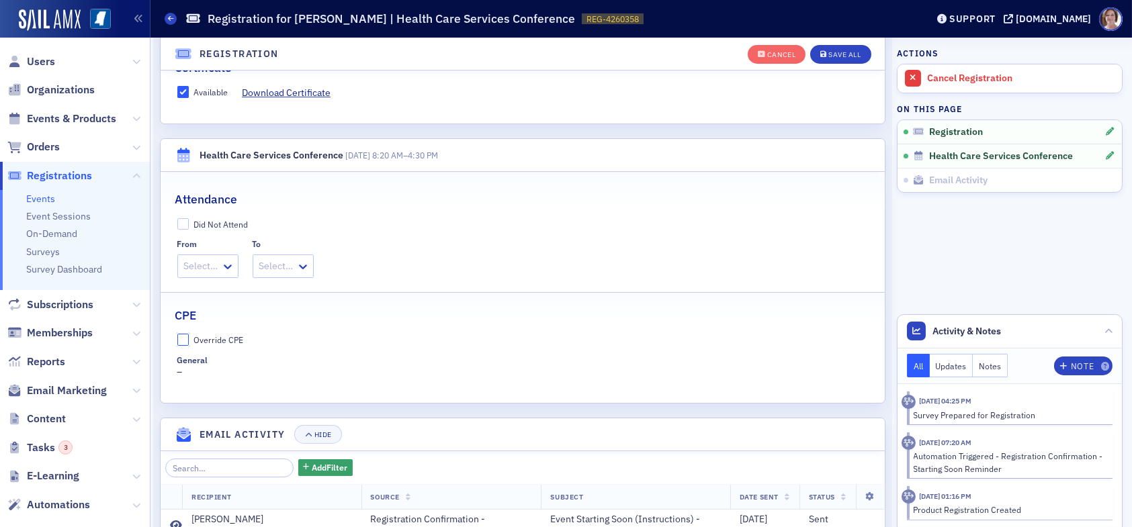
click at [186, 342] on input "Override CPE" at bounding box center [183, 340] width 12 height 12
checkbox input "true"
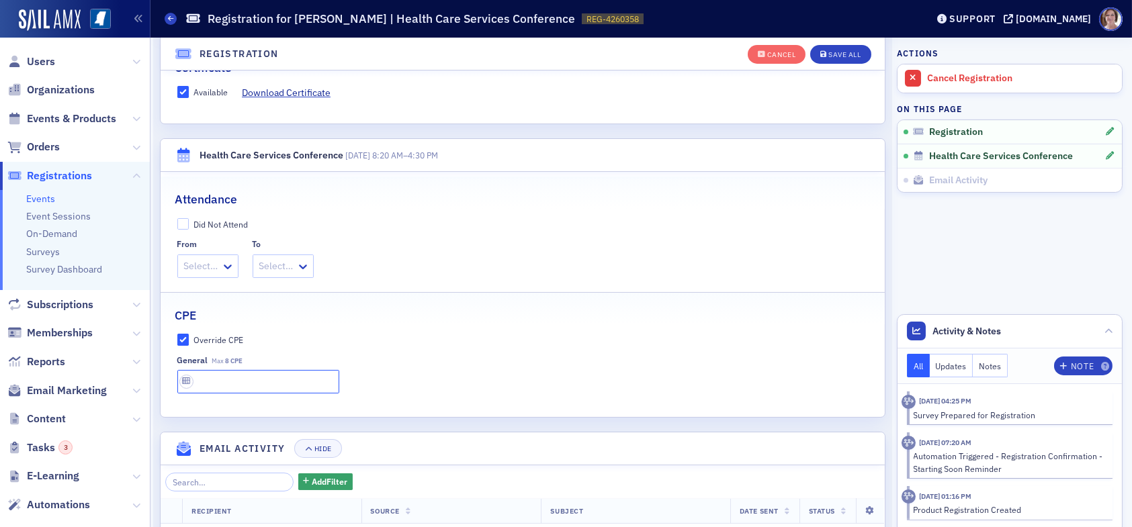
click at [212, 384] on input "text" at bounding box center [258, 382] width 162 height 24
type input "8 CPE"
click at [838, 48] on button "Save All" at bounding box center [840, 54] width 60 height 19
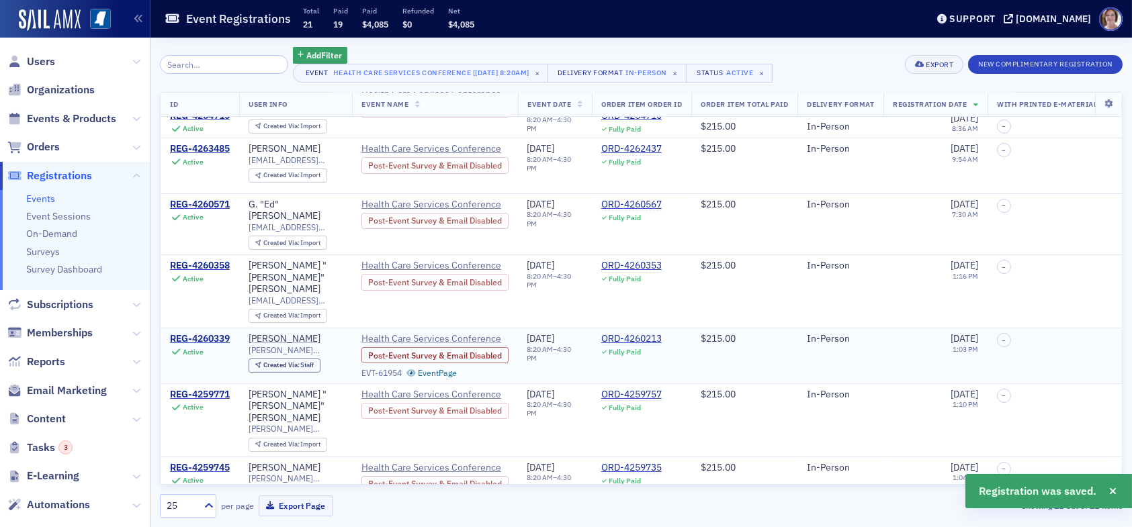
scroll to position [403, 0]
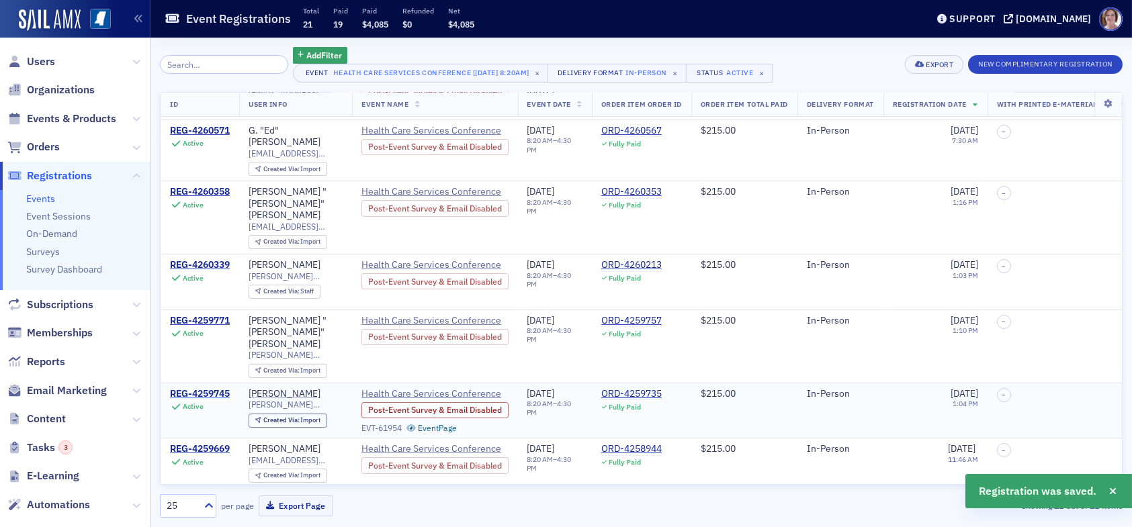
click at [193, 388] on div "REG-4259745" at bounding box center [200, 394] width 60 height 12
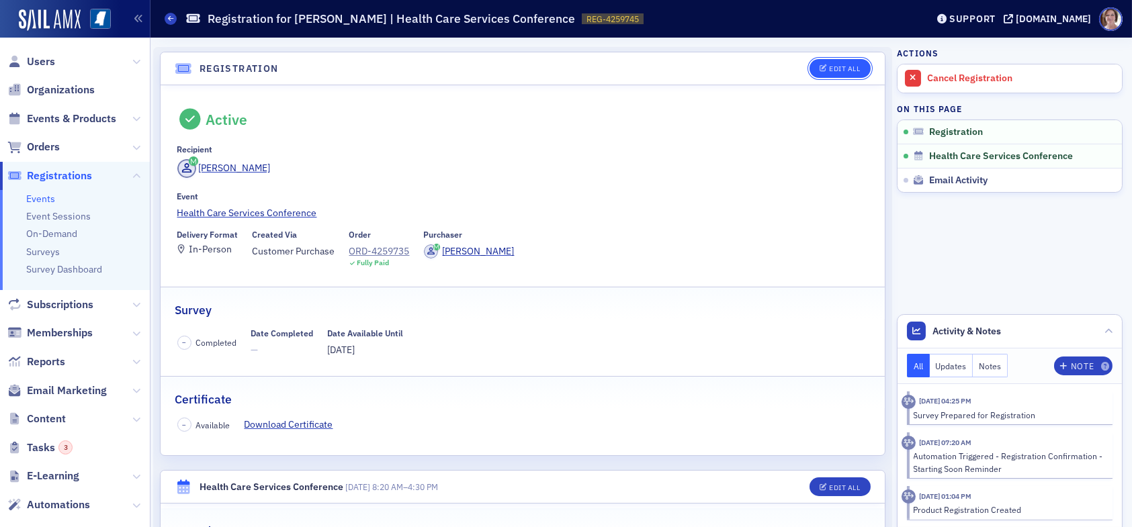
click at [832, 65] on div "Edit All" at bounding box center [844, 68] width 31 height 7
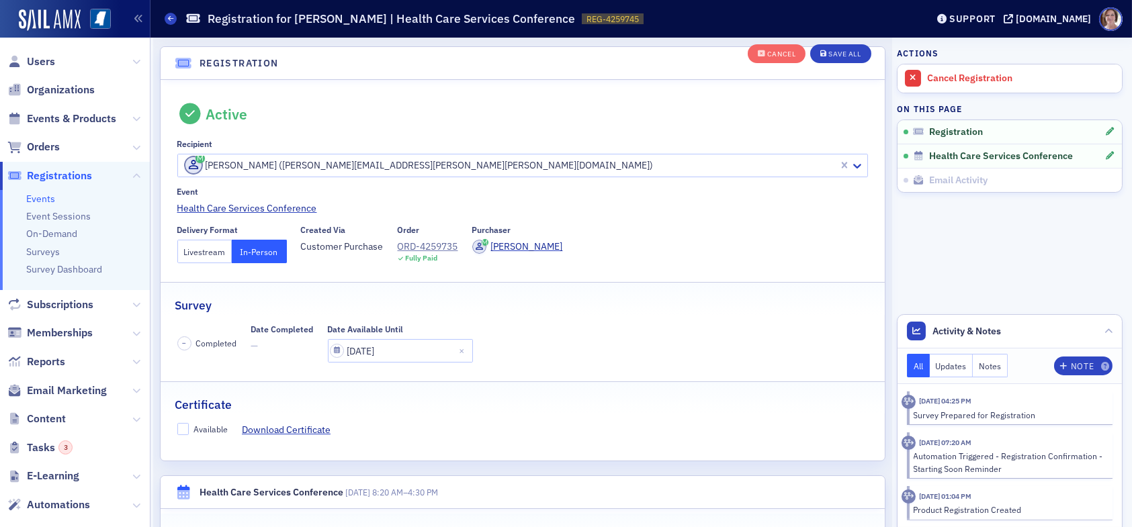
scroll to position [35, 0]
click at [185, 428] on input "Available" at bounding box center [183, 428] width 12 height 12
checkbox input "true"
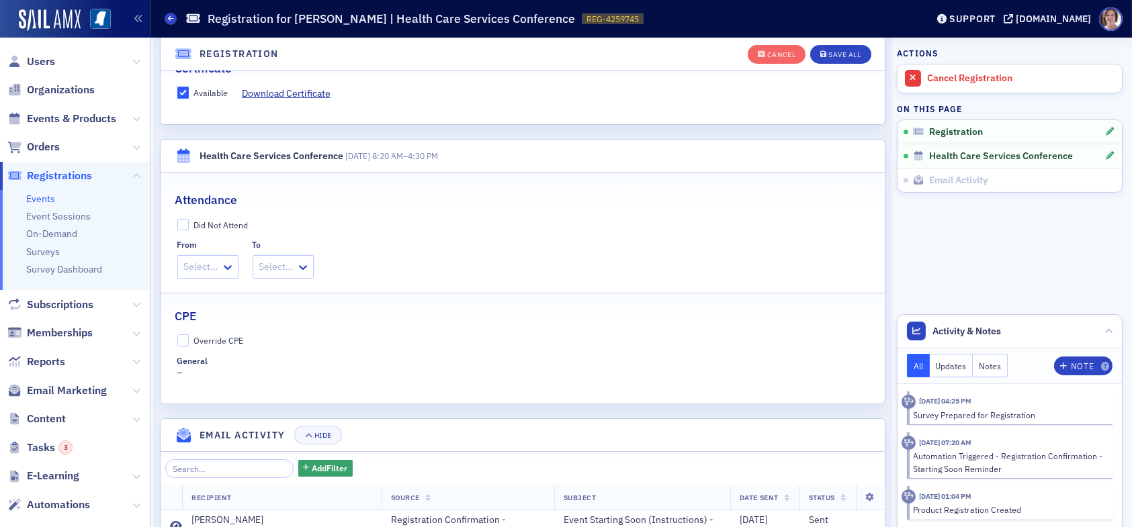
scroll to position [371, 0]
click at [182, 331] on fieldset "CPE Override CPE General –" at bounding box center [523, 338] width 724 height 92
click at [187, 343] on input "Override CPE" at bounding box center [183, 340] width 12 height 12
checkbox input "true"
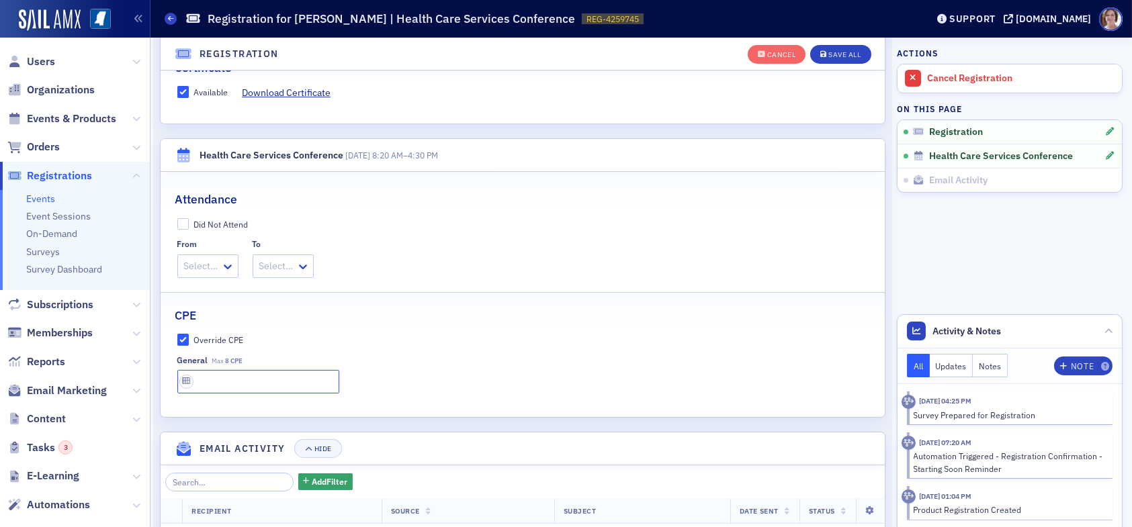
click at [218, 378] on input "text" at bounding box center [258, 382] width 162 height 24
type input "8 CPE"
click at [833, 54] on div "Save All" at bounding box center [844, 54] width 32 height 7
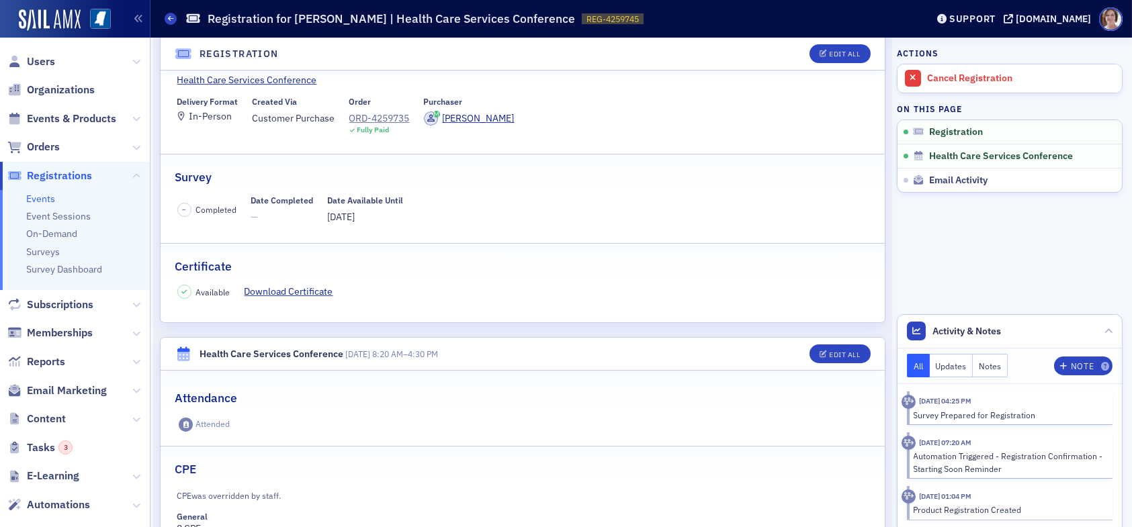
scroll to position [0, 0]
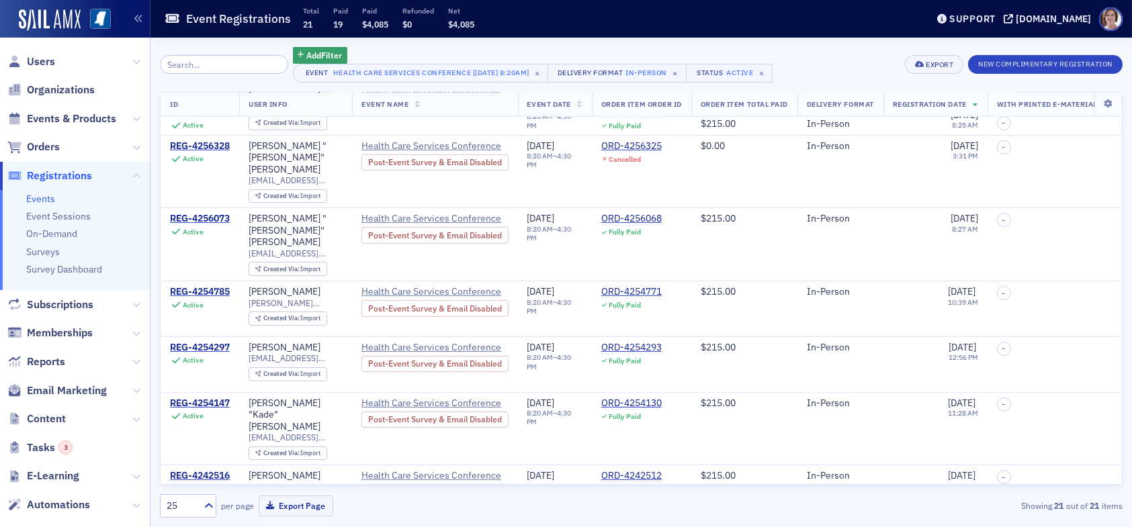
scroll to position [825, 0]
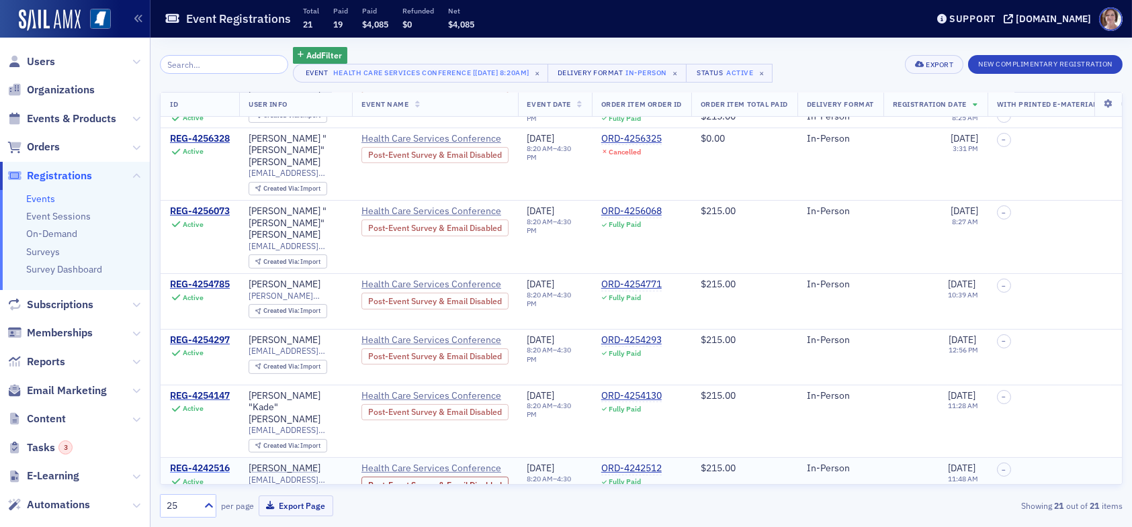
click at [218, 463] on div "REG-4242516" at bounding box center [200, 469] width 60 height 12
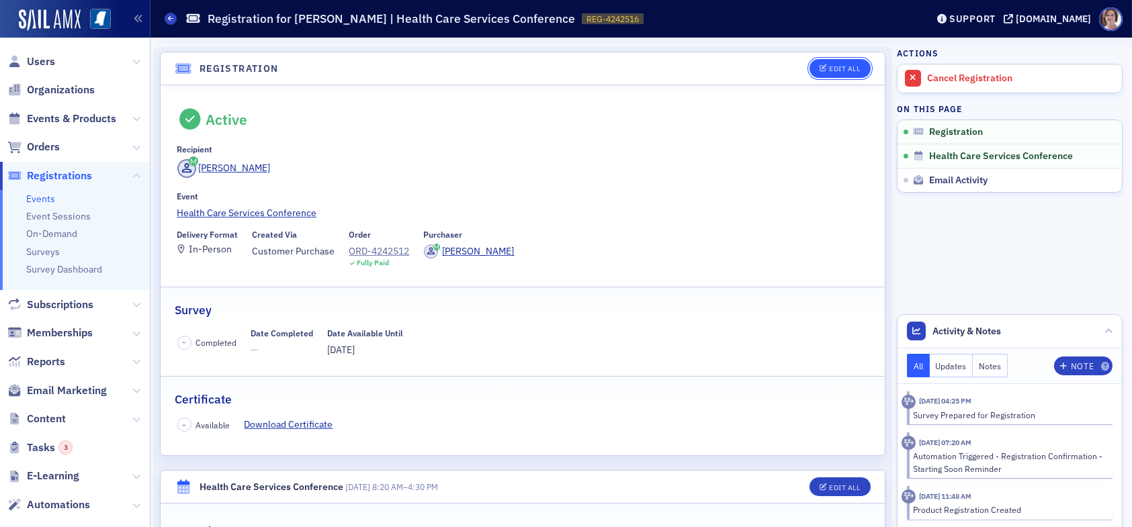
click at [829, 67] on div "Edit All" at bounding box center [844, 68] width 31 height 7
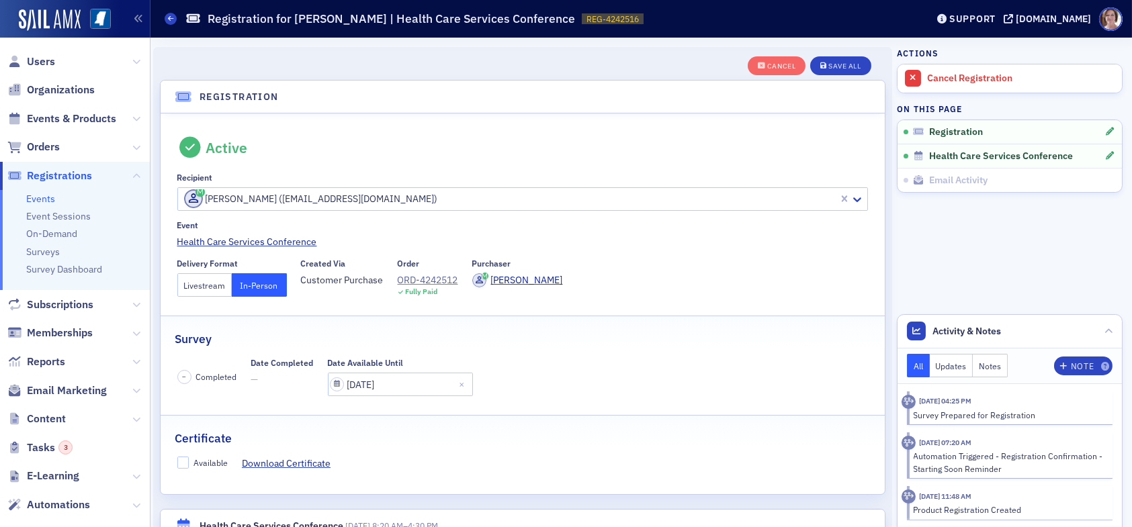
scroll to position [35, 0]
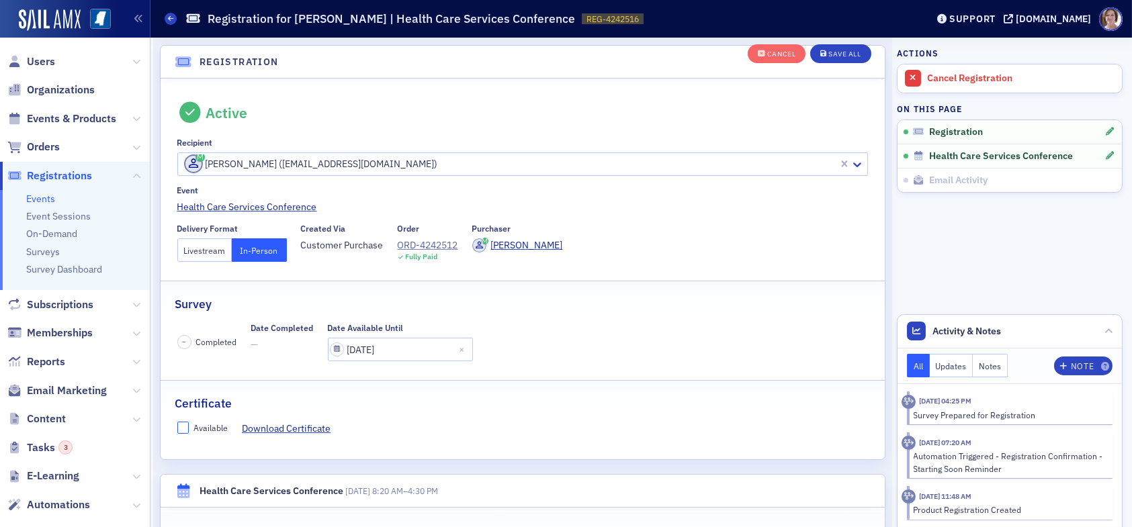
click at [179, 425] on input "Available" at bounding box center [183, 428] width 12 height 12
checkbox input "true"
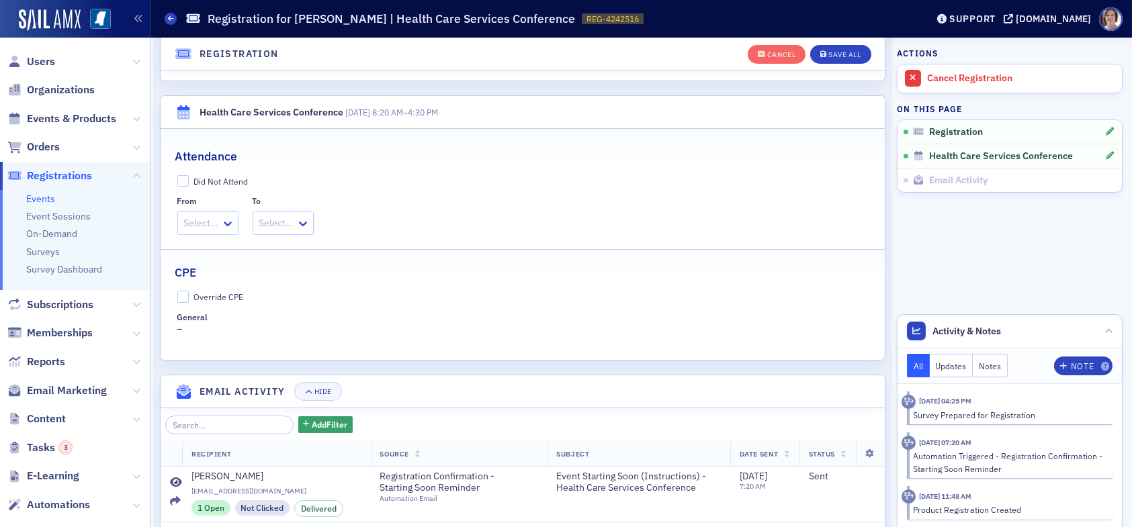
scroll to position [438, 0]
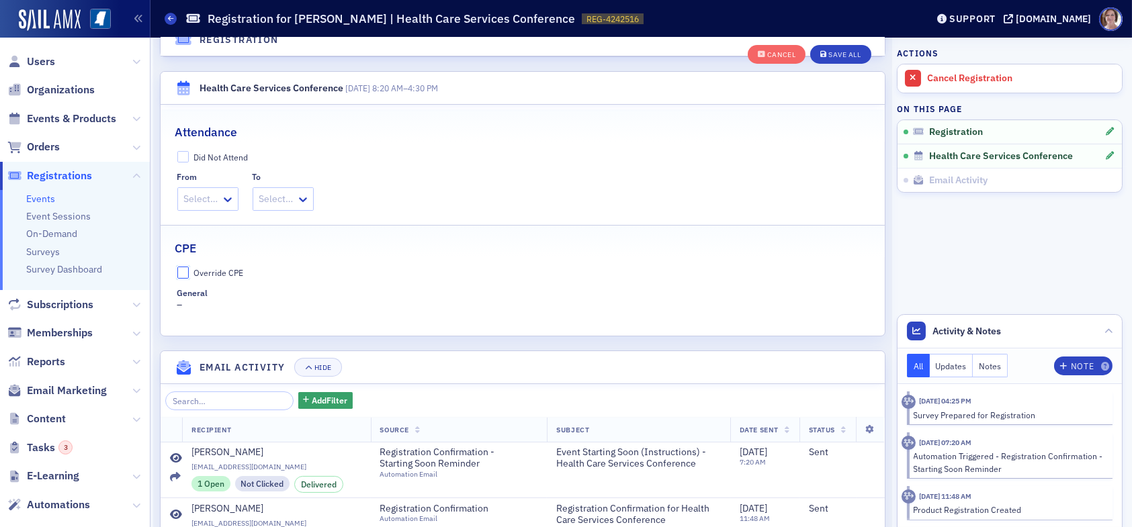
drag, startPoint x: 181, startPoint y: 270, endPoint x: 186, endPoint y: 283, distance: 13.8
click at [181, 271] on input "Override CPE" at bounding box center [183, 273] width 12 height 12
checkbox input "true"
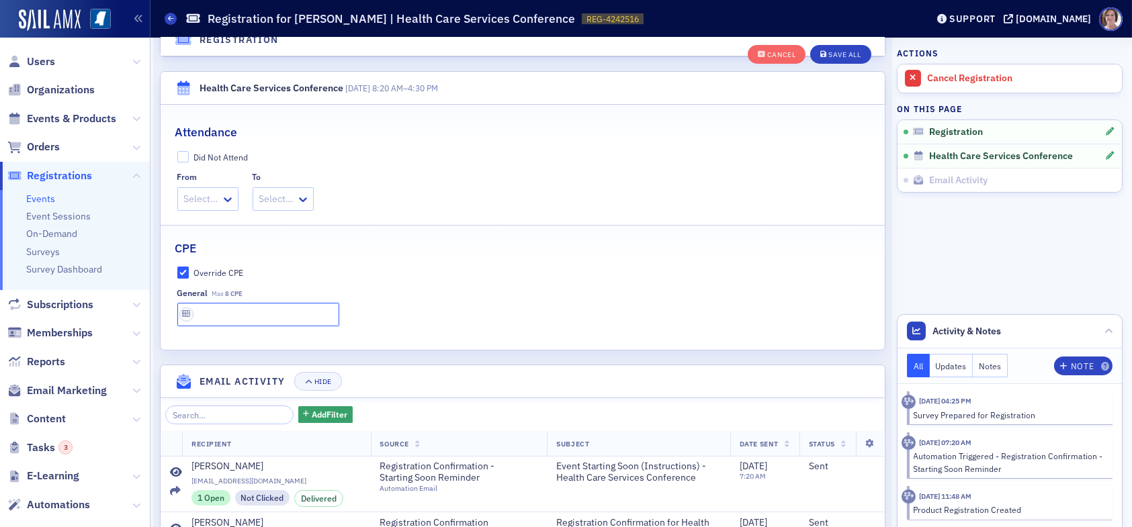
click at [228, 316] on input "text" at bounding box center [258, 315] width 162 height 24
type input "8 CPE"
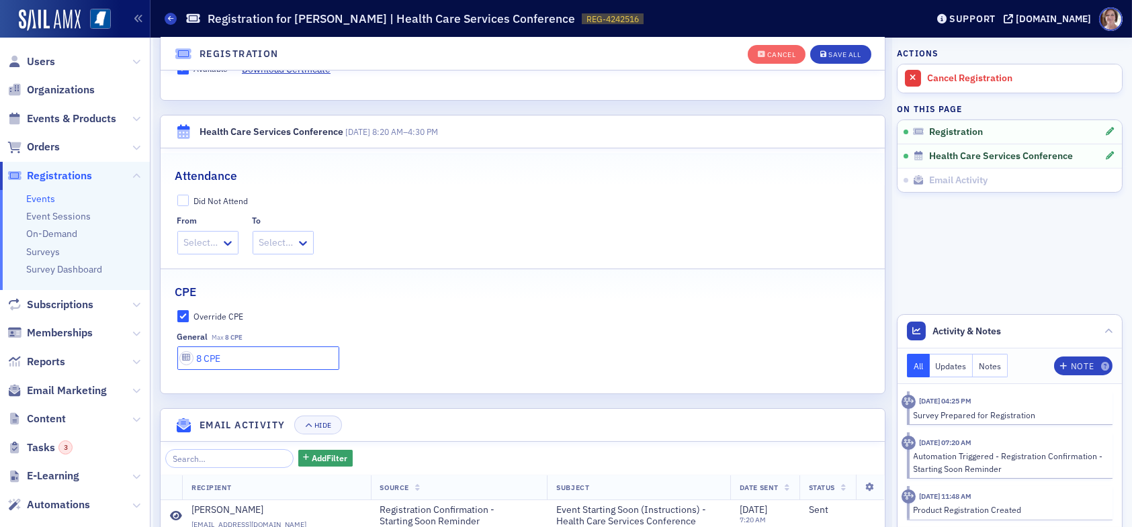
scroll to position [371, 0]
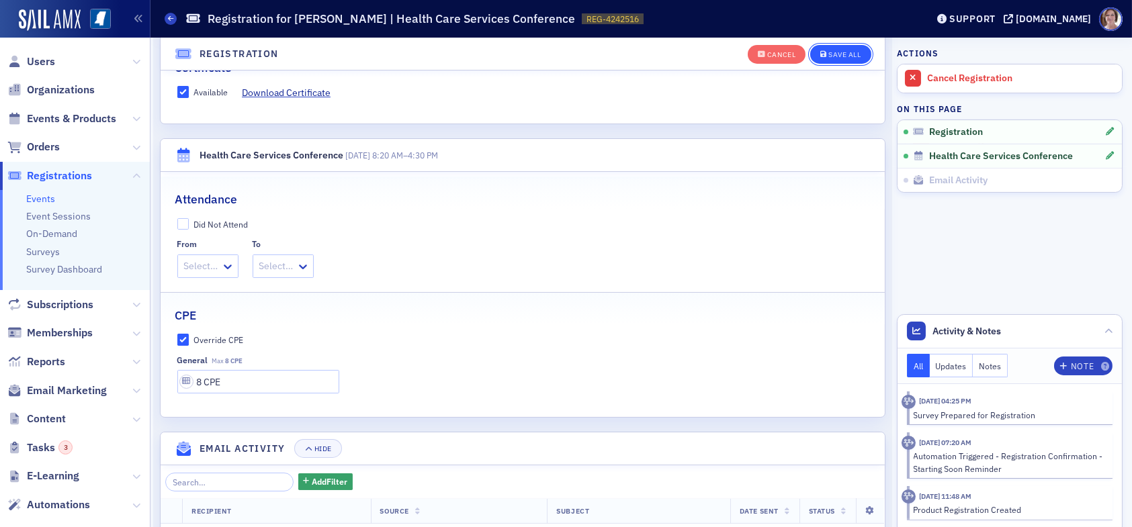
click at [832, 54] on div "Save All" at bounding box center [844, 54] width 32 height 7
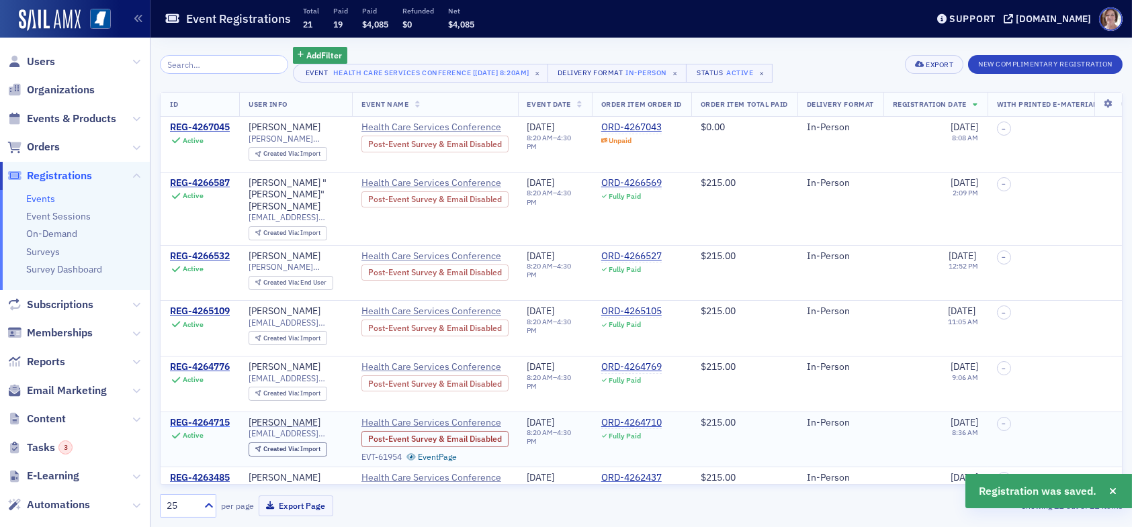
click at [199, 417] on div "REG-4264715" at bounding box center [200, 423] width 60 height 12
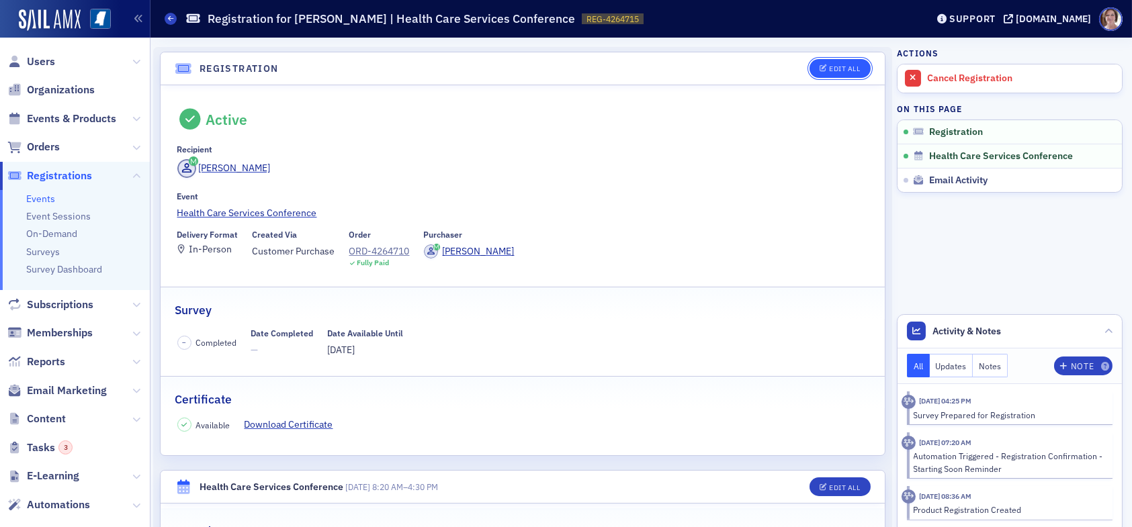
click at [820, 72] on icon "button" at bounding box center [824, 68] width 8 height 7
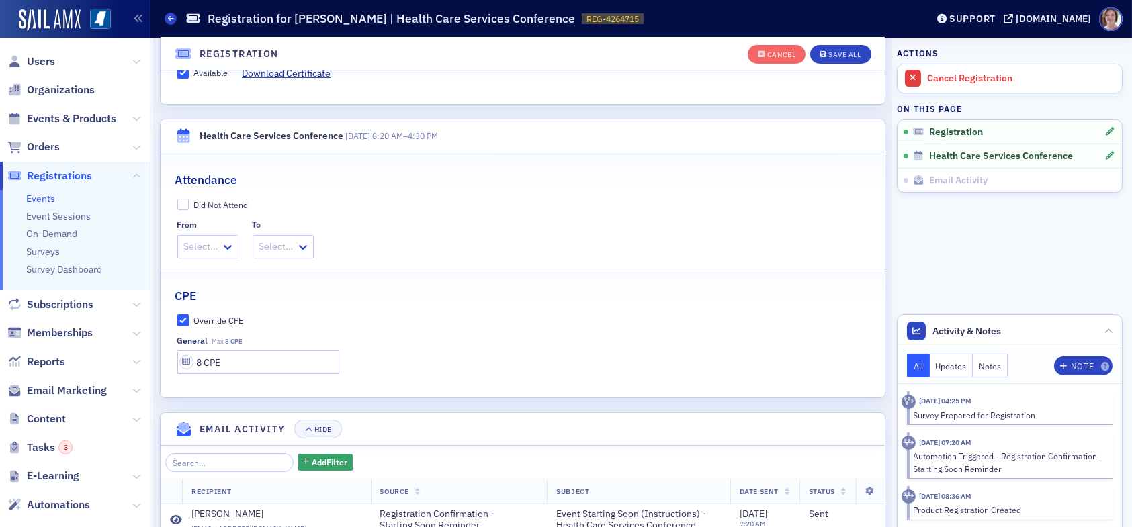
scroll to position [505, 0]
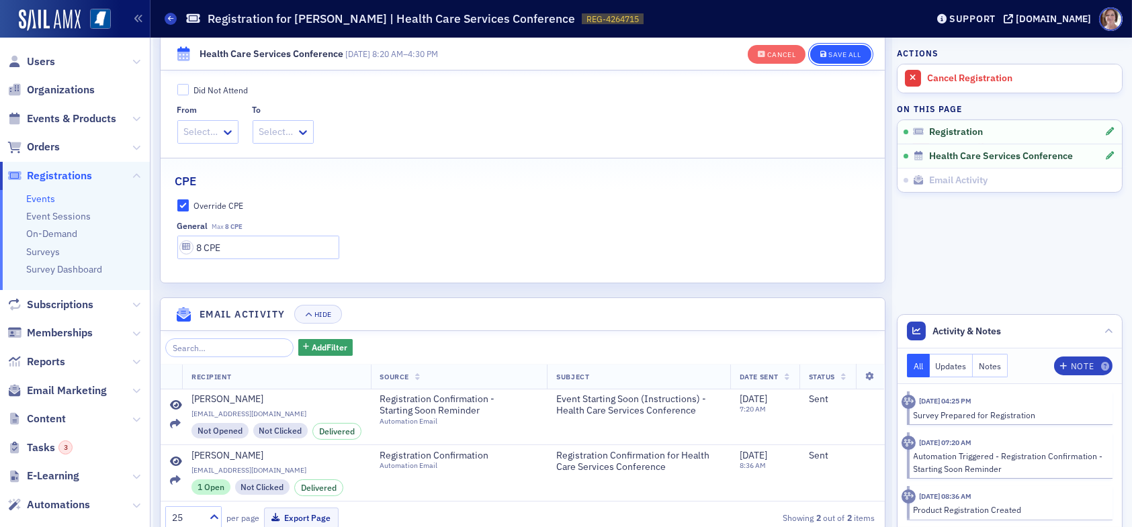
click at [834, 54] on div "Save All" at bounding box center [844, 54] width 32 height 7
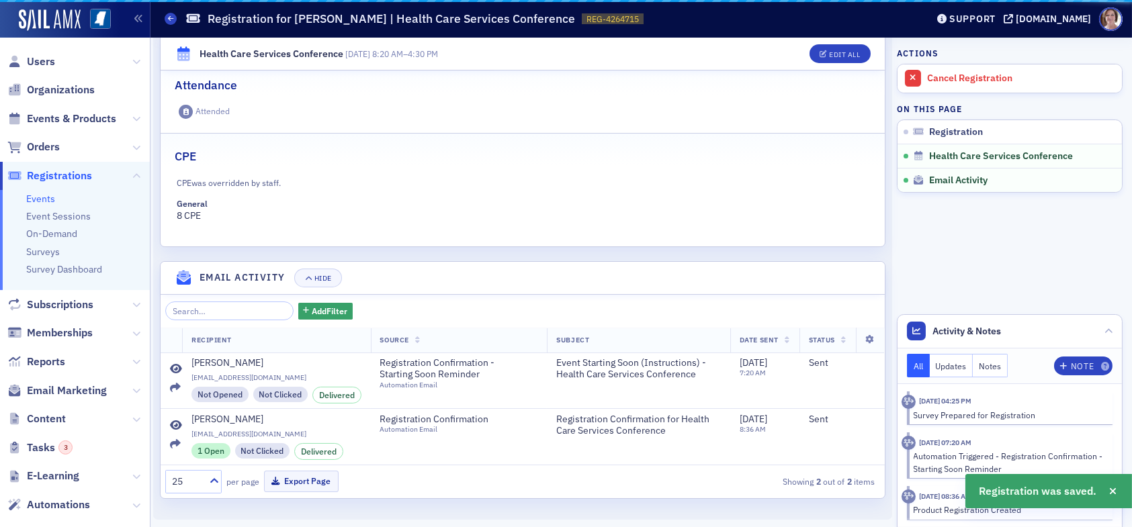
scroll to position [446, 0]
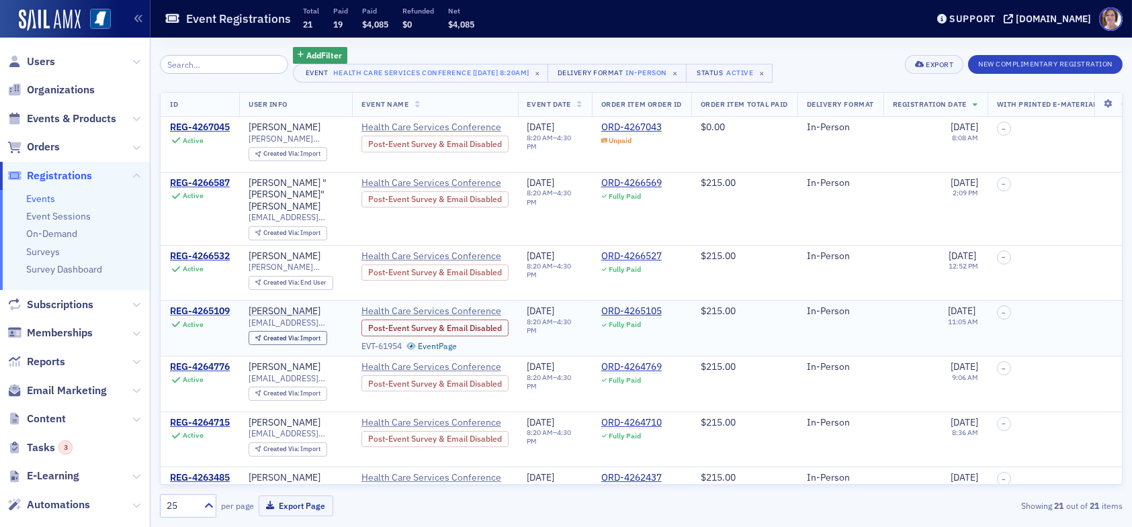
click at [217, 306] on div "REG-4265109" at bounding box center [200, 312] width 60 height 12
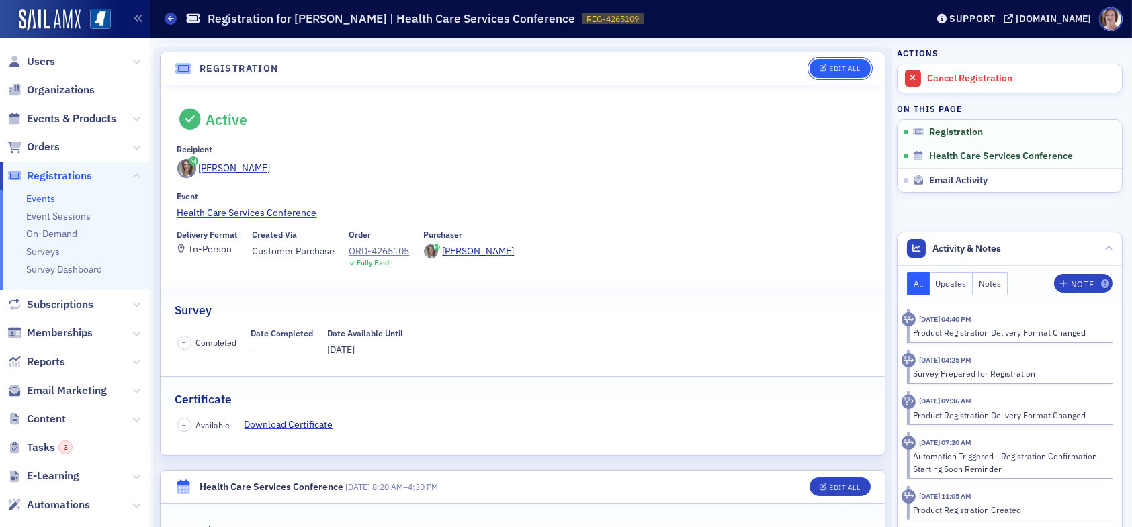
click at [853, 64] on button "Edit All" at bounding box center [840, 68] width 60 height 19
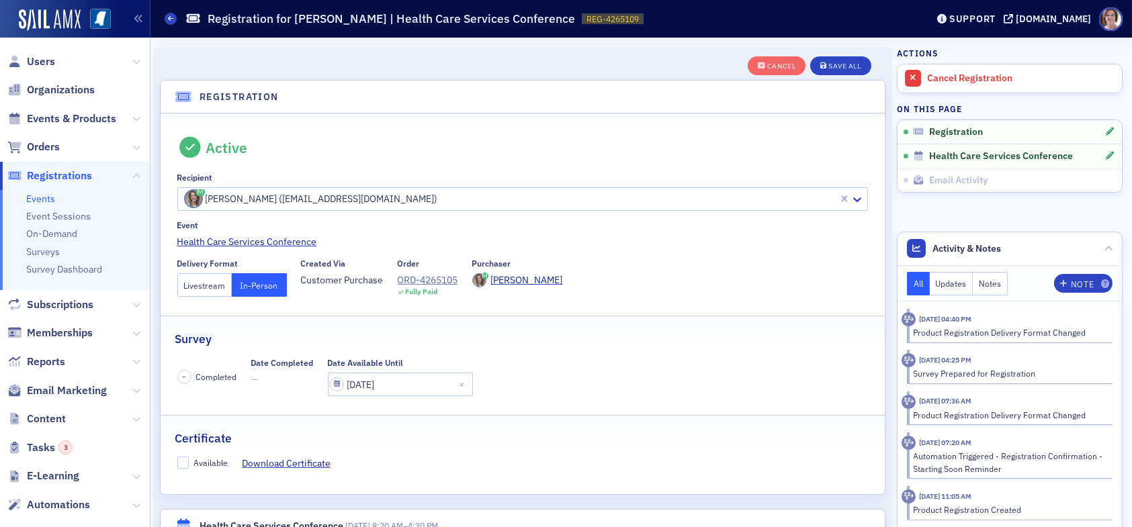
scroll to position [35, 0]
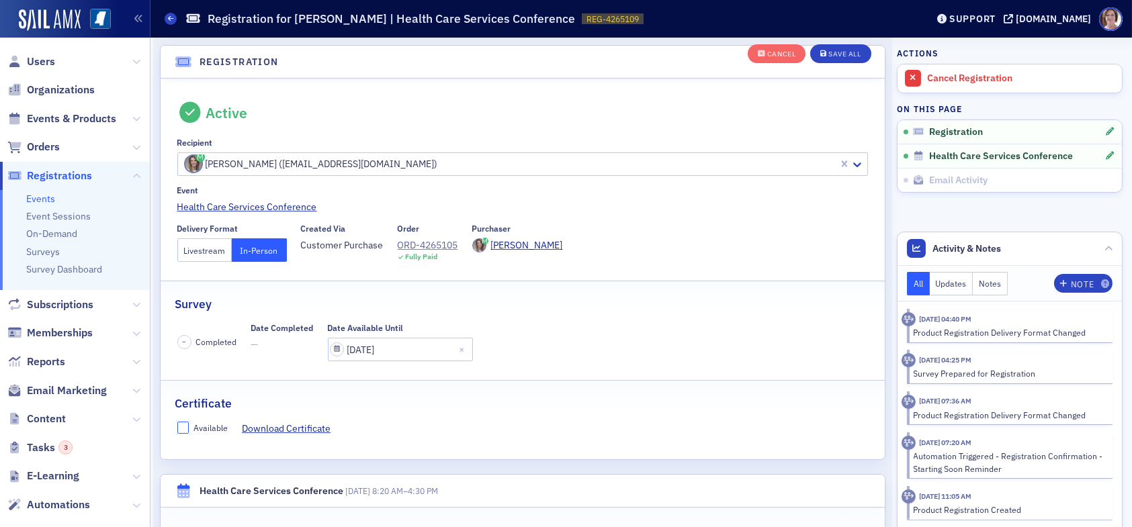
click at [187, 427] on input "Available" at bounding box center [183, 428] width 12 height 12
checkbox input "true"
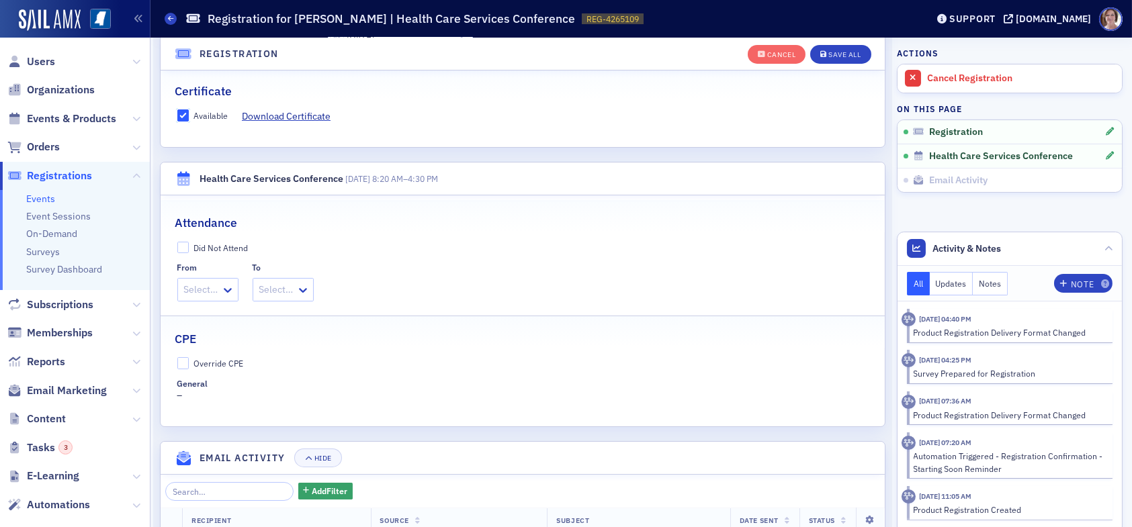
scroll to position [371, 0]
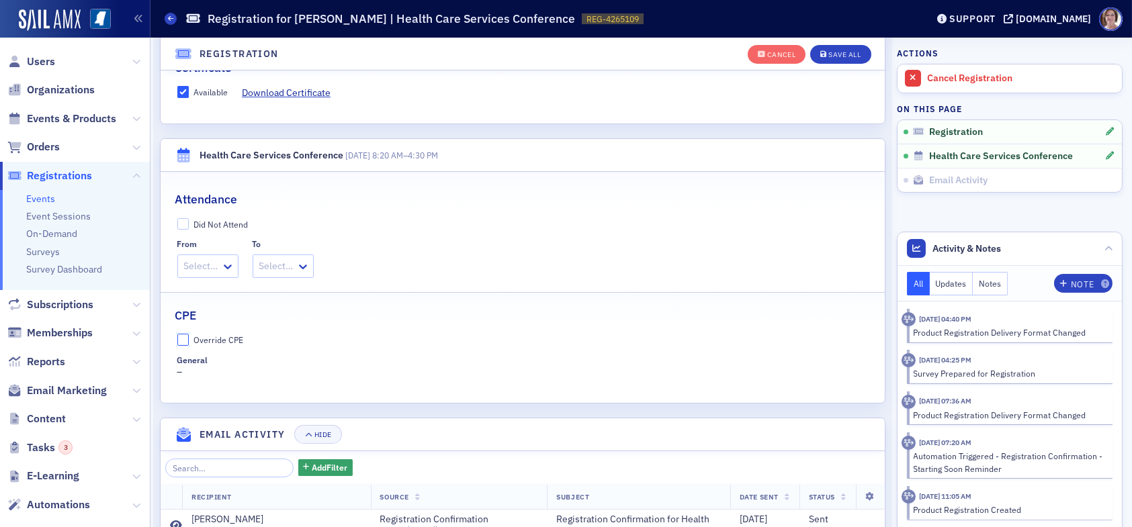
click at [185, 336] on input "Override CPE" at bounding box center [183, 340] width 12 height 12
checkbox input "true"
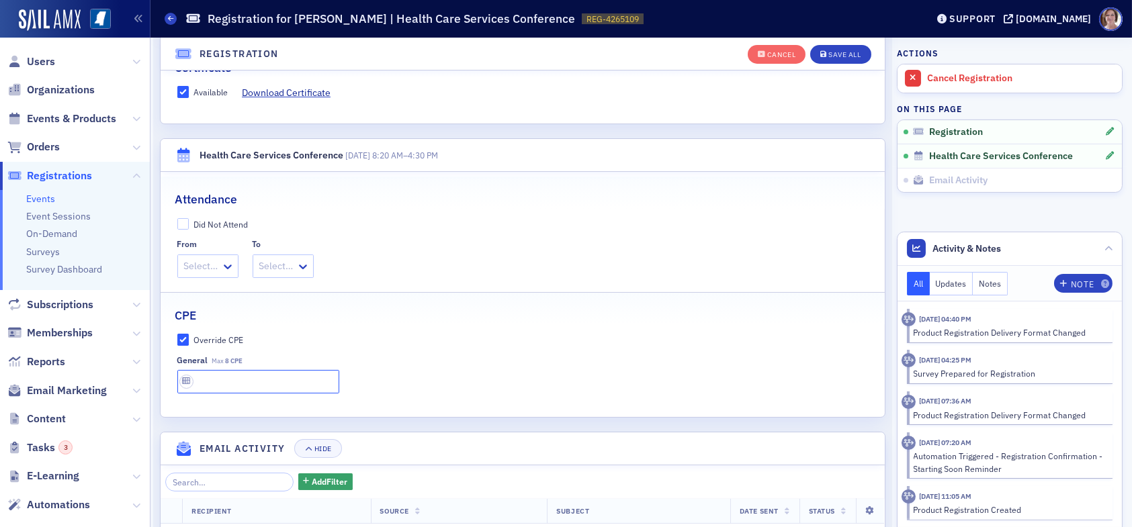
click at [216, 376] on input "text" at bounding box center [258, 382] width 162 height 24
type input "8 CPE"
click at [840, 51] on div "Save All" at bounding box center [844, 54] width 32 height 7
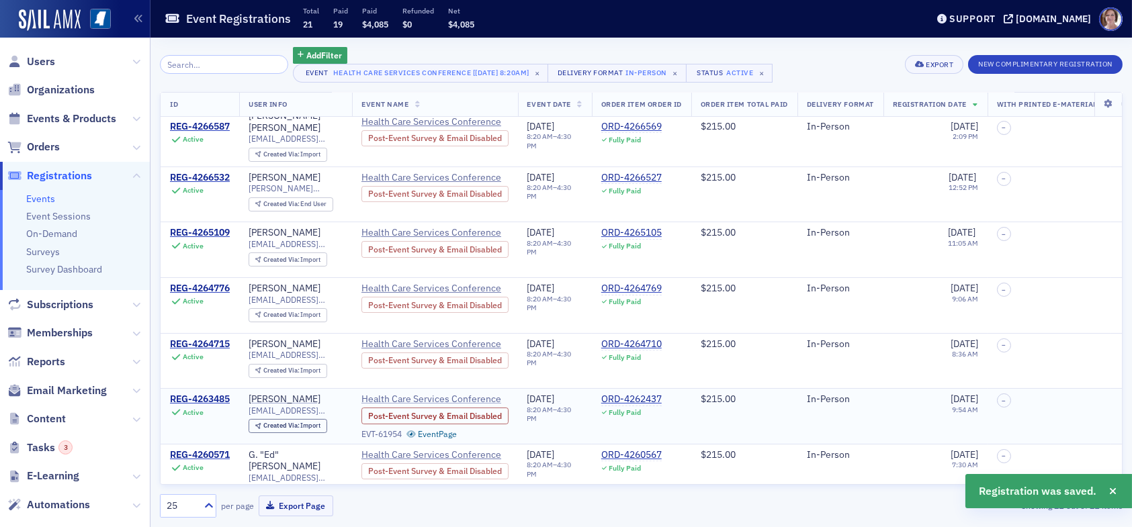
scroll to position [134, 0]
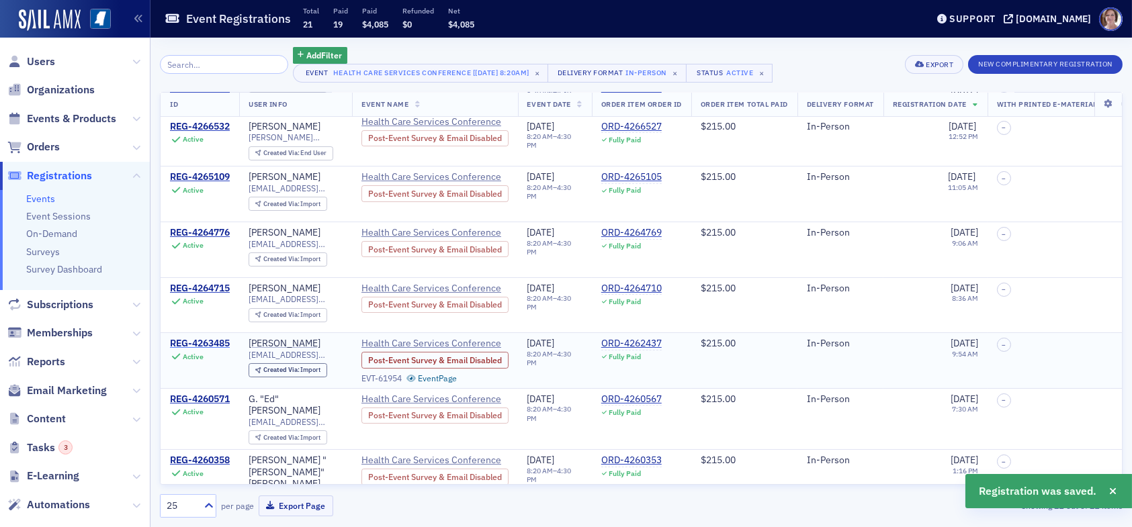
click at [219, 338] on div "REG-4263485" at bounding box center [200, 344] width 60 height 12
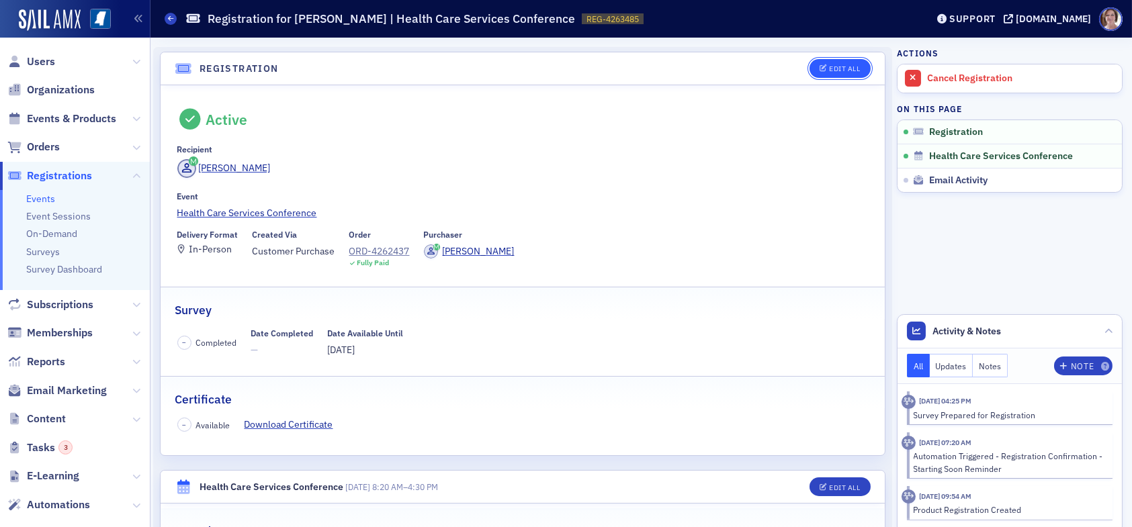
click at [829, 67] on div "Edit All" at bounding box center [844, 68] width 31 height 7
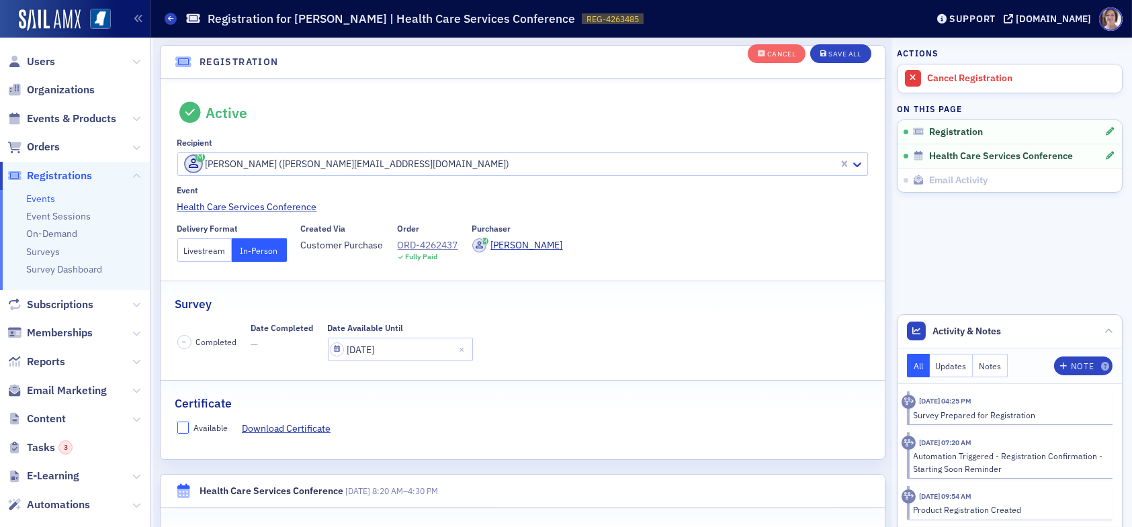
drag, startPoint x: 184, startPoint y: 429, endPoint x: 281, endPoint y: 414, distance: 97.9
click at [185, 429] on input "Available" at bounding box center [183, 428] width 12 height 12
checkbox input "true"
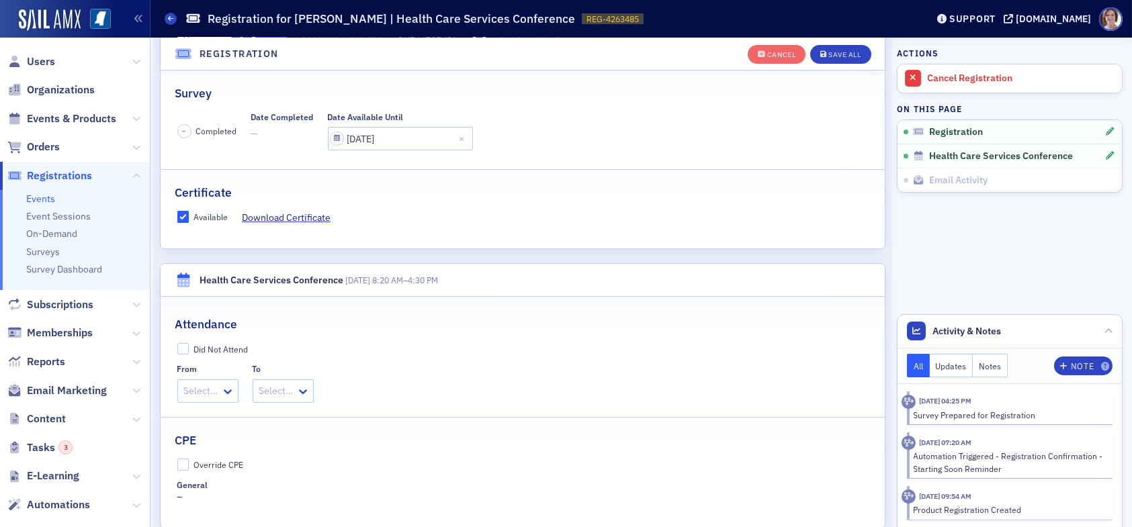
scroll to position [371, 0]
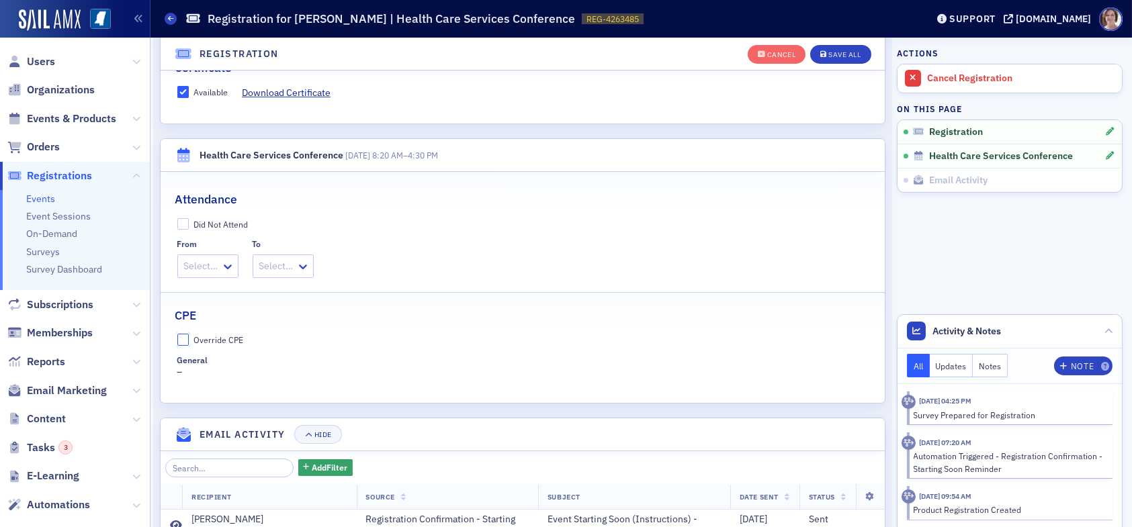
click at [190, 337] on label "Override CPE" at bounding box center [522, 340] width 691 height 12
click at [189, 337] on input "Override CPE" at bounding box center [183, 340] width 12 height 12
checkbox input "true"
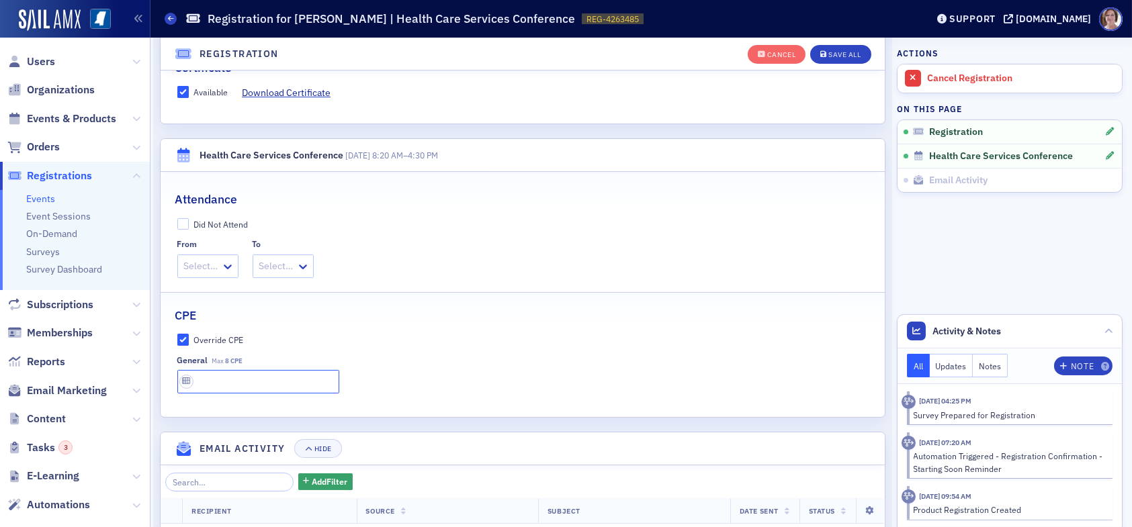
click at [253, 376] on input "text" at bounding box center [258, 382] width 162 height 24
type input "8 CPE"
click at [841, 48] on button "Save All" at bounding box center [840, 54] width 60 height 19
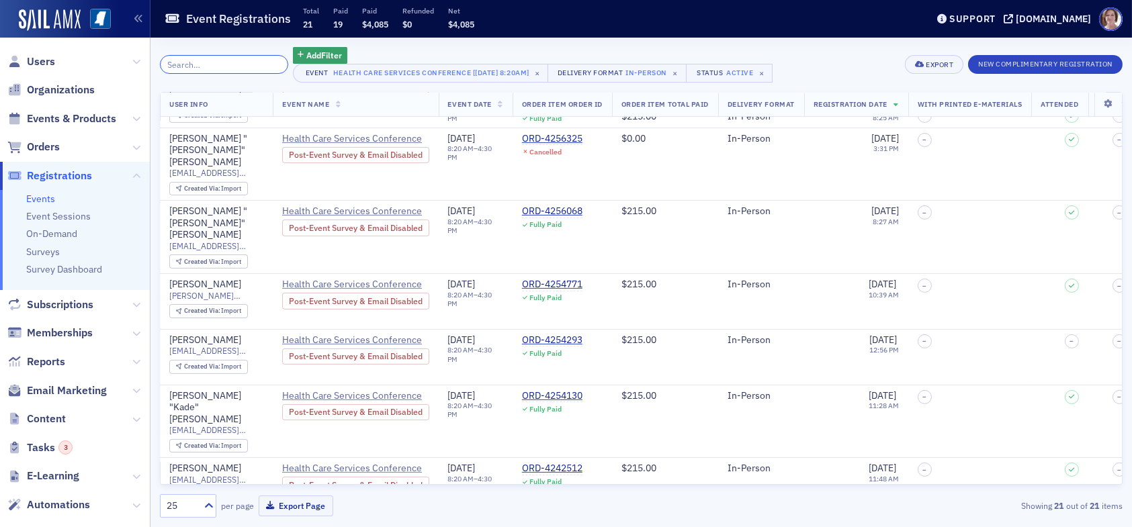
scroll to position [825, 0]
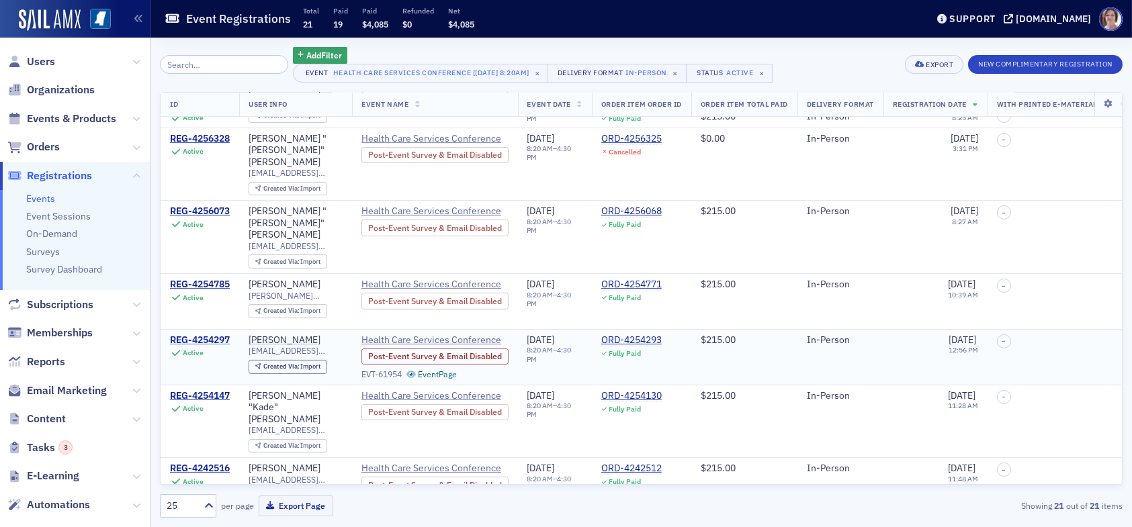
click at [221, 335] on div "REG-4254297" at bounding box center [200, 341] width 60 height 12
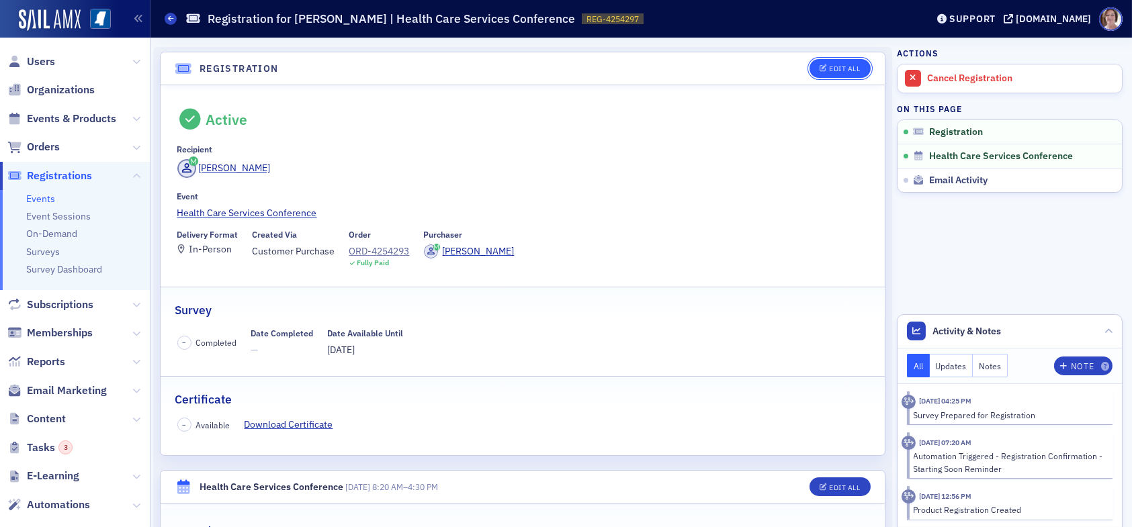
click at [835, 69] on div "Edit All" at bounding box center [844, 68] width 31 height 7
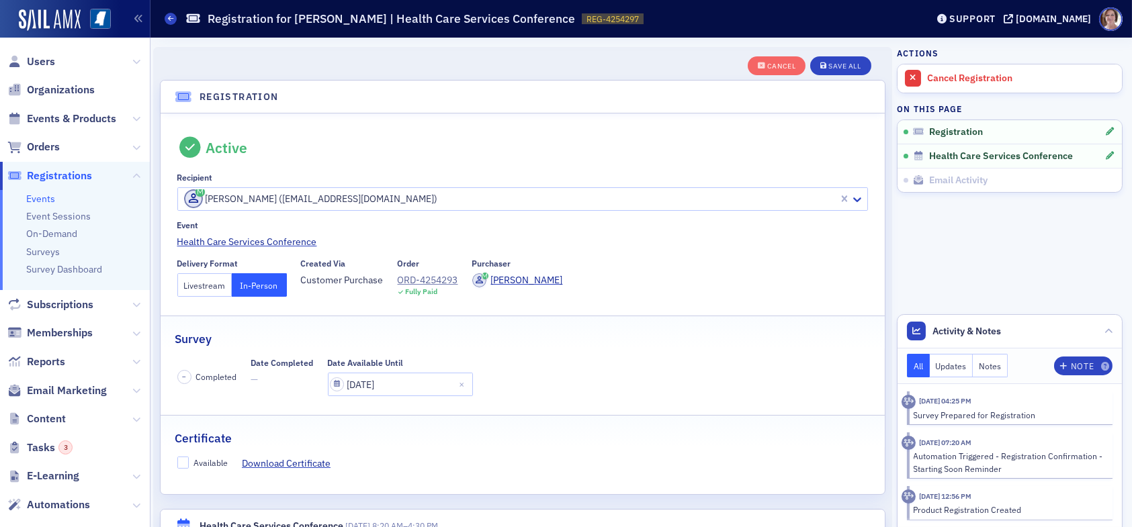
scroll to position [35, 0]
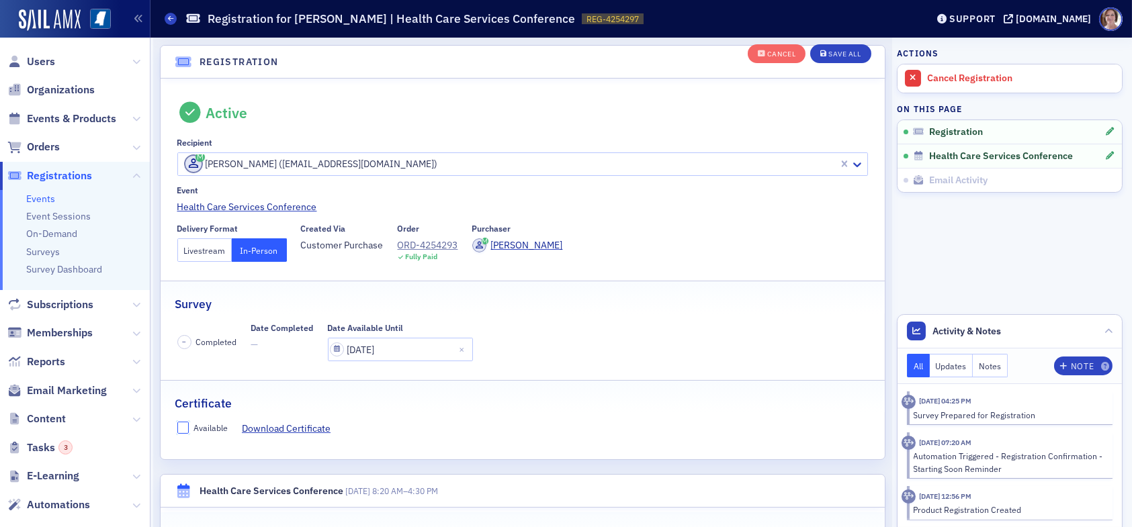
click at [187, 427] on input "Available" at bounding box center [183, 428] width 12 height 12
checkbox input "true"
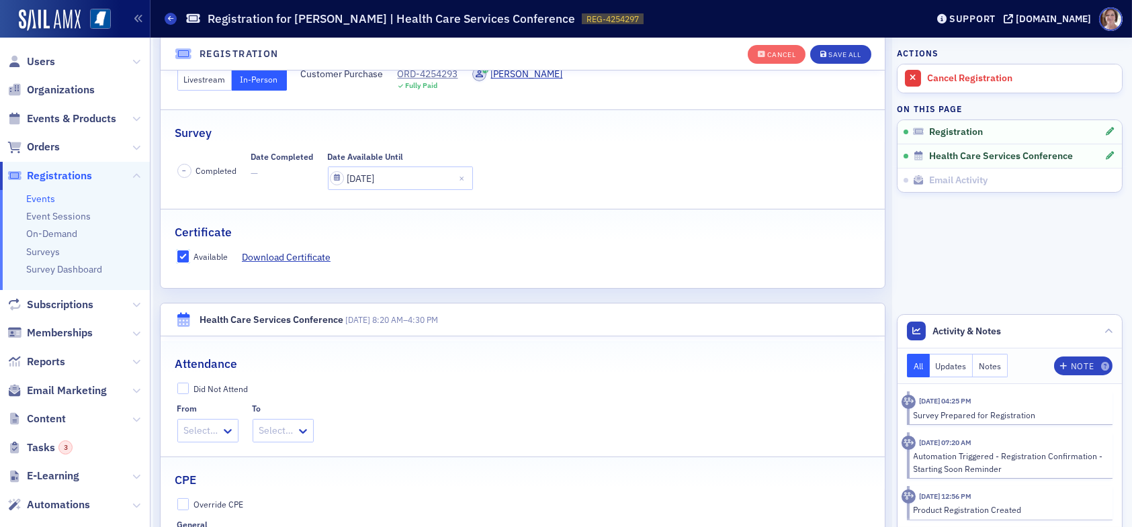
scroll to position [236, 0]
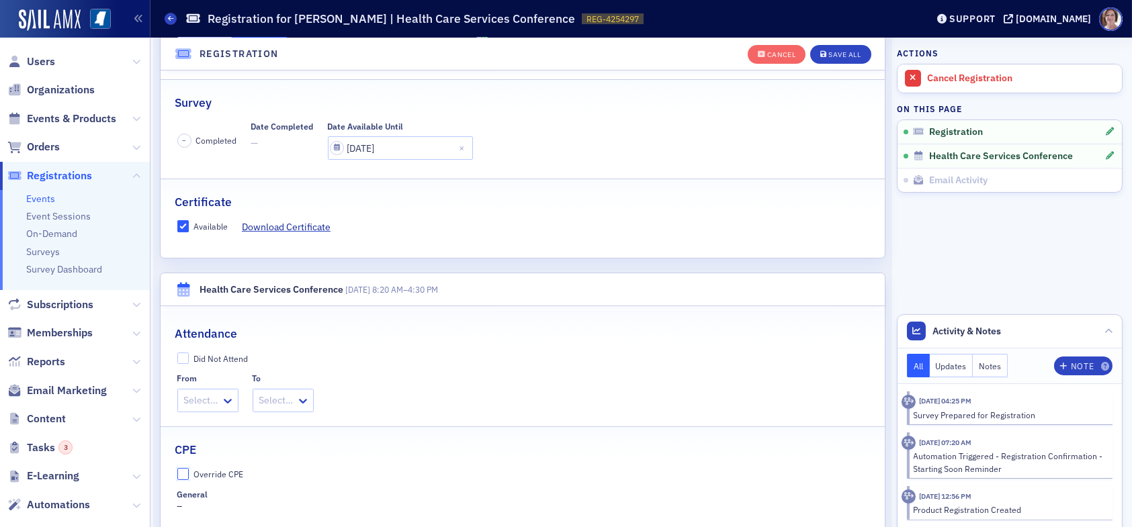
click at [182, 473] on input "Override CPE" at bounding box center [183, 474] width 12 height 12
checkbox input "true"
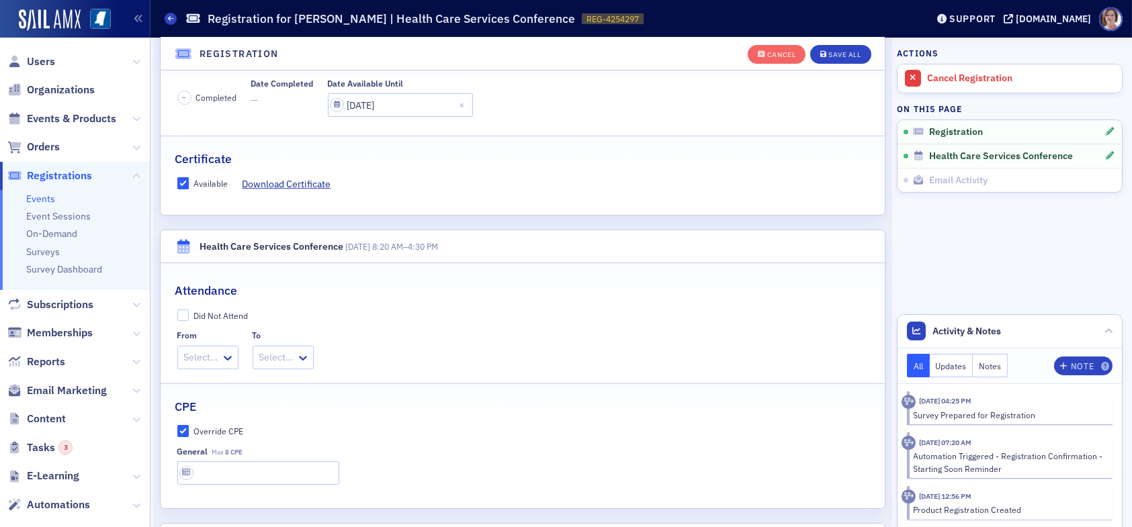
scroll to position [304, 0]
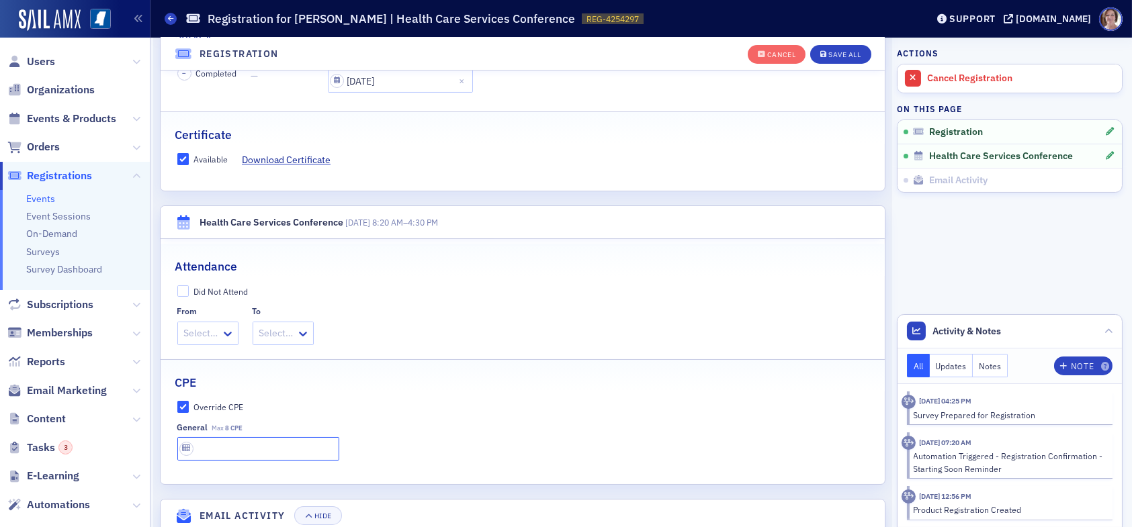
click at [230, 446] on input "text" at bounding box center [258, 449] width 162 height 24
type input "8 CPE"
click at [833, 55] on div "Save All" at bounding box center [844, 54] width 32 height 7
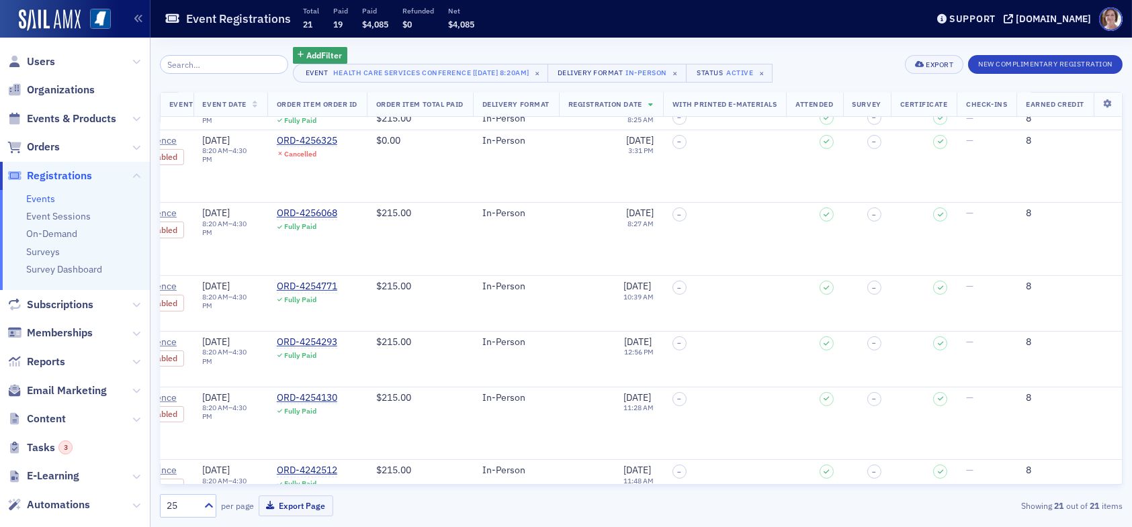
scroll to position [825, 352]
